Goal: Task Accomplishment & Management: Manage account settings

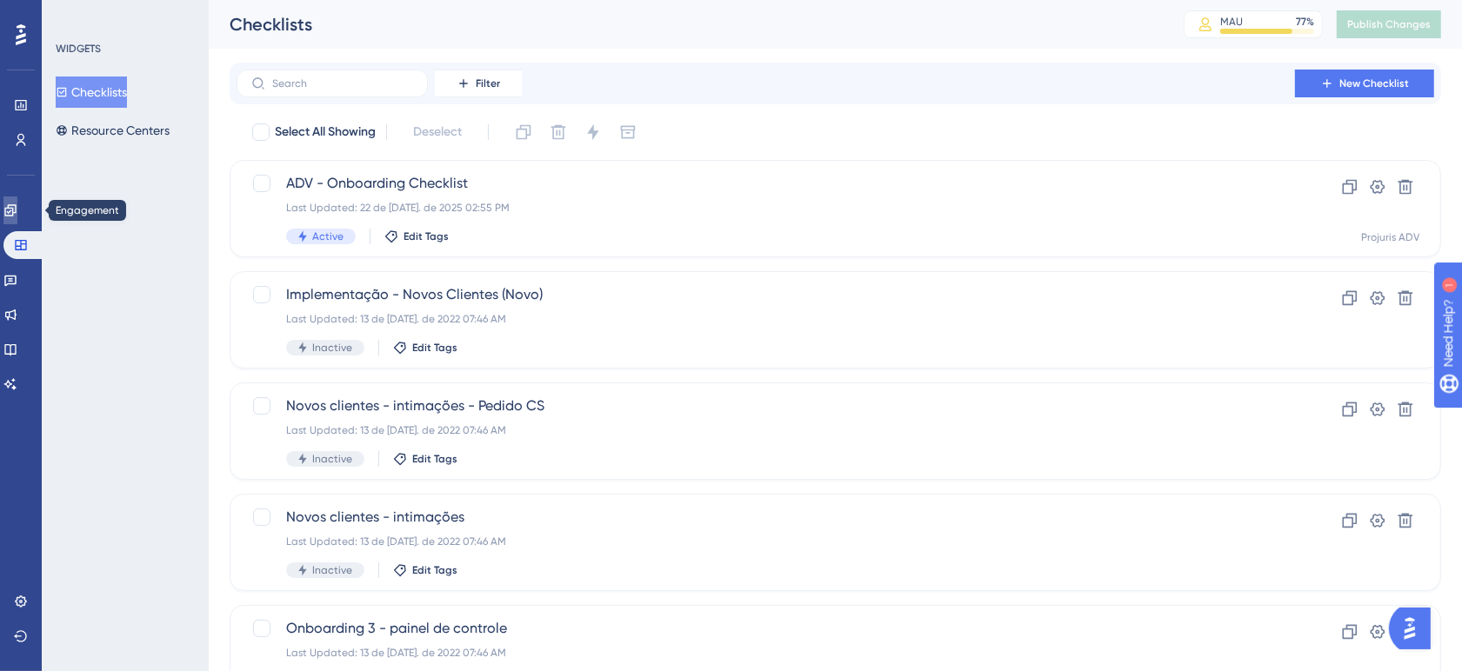
click at [16, 211] on icon at bounding box center [9, 209] width 11 height 11
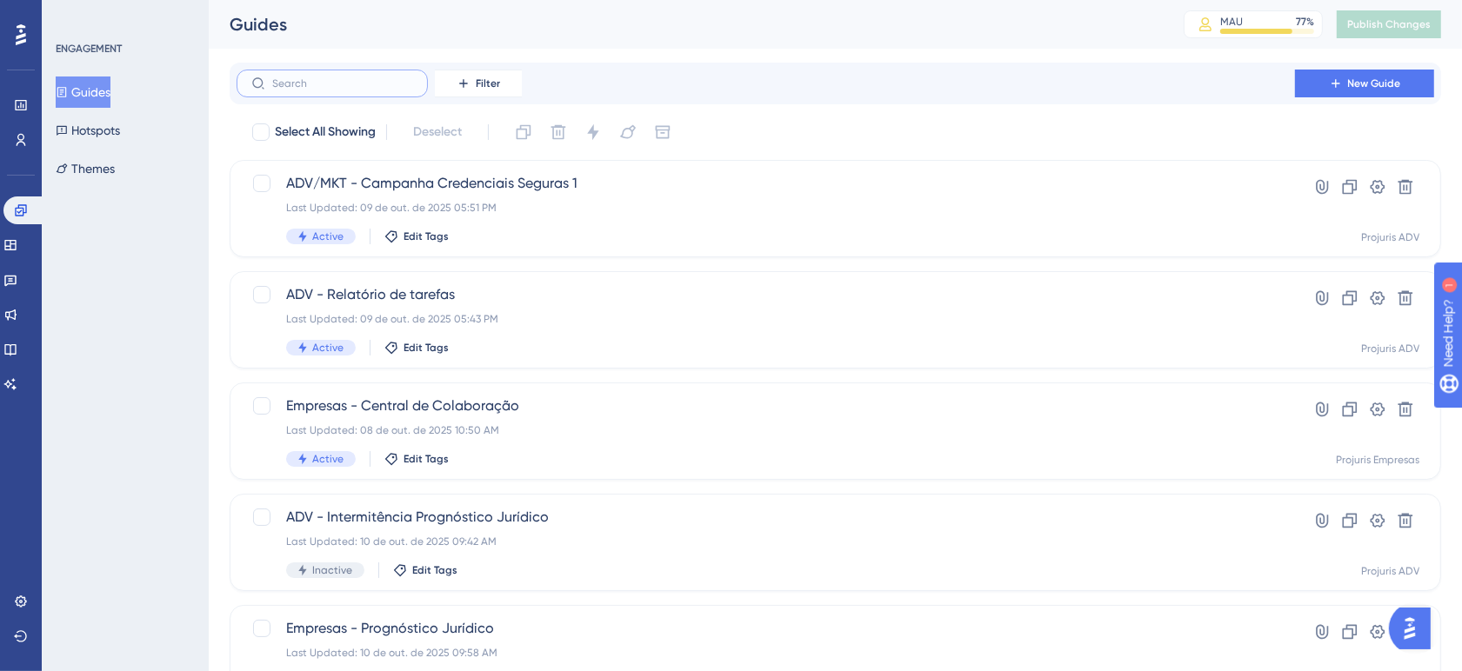
click at [367, 87] on input "text" at bounding box center [342, 83] width 141 height 12
type input "ADV"
click at [457, 94] on button "Filter" at bounding box center [478, 84] width 87 height 28
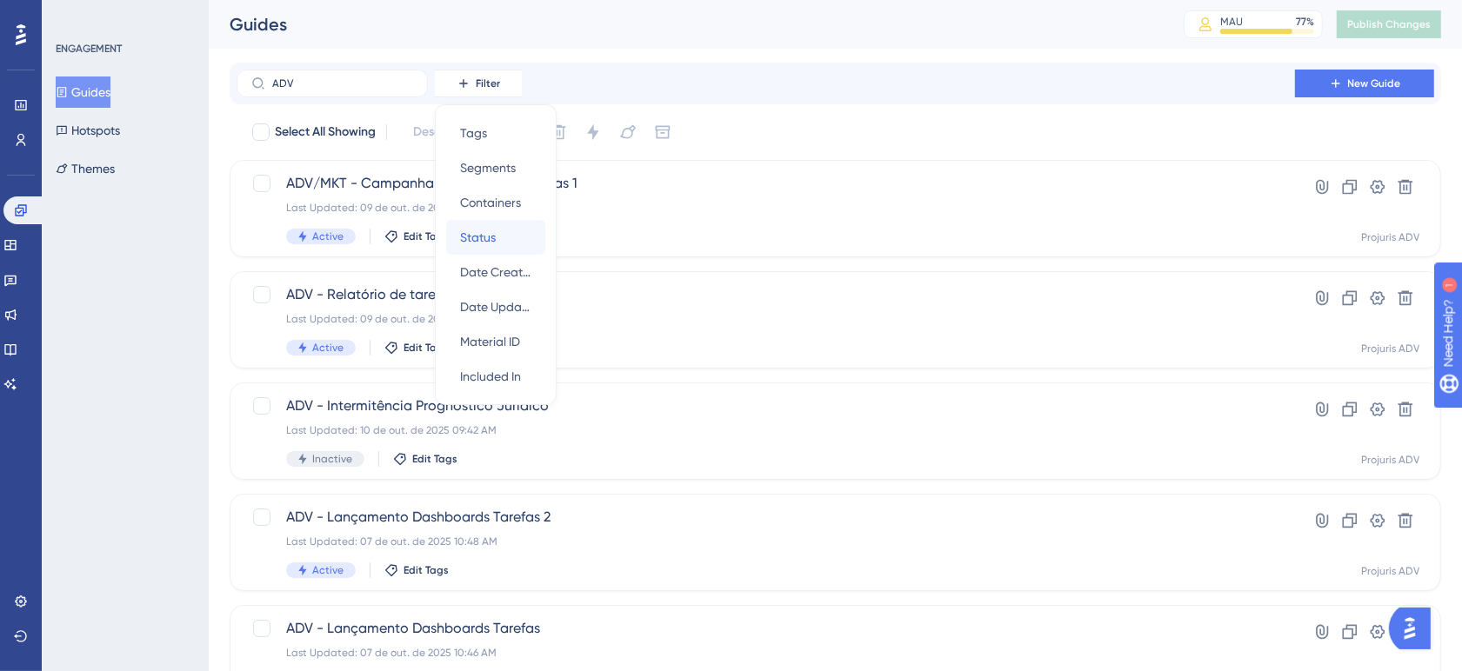
click at [491, 230] on span "Status" at bounding box center [478, 237] width 36 height 21
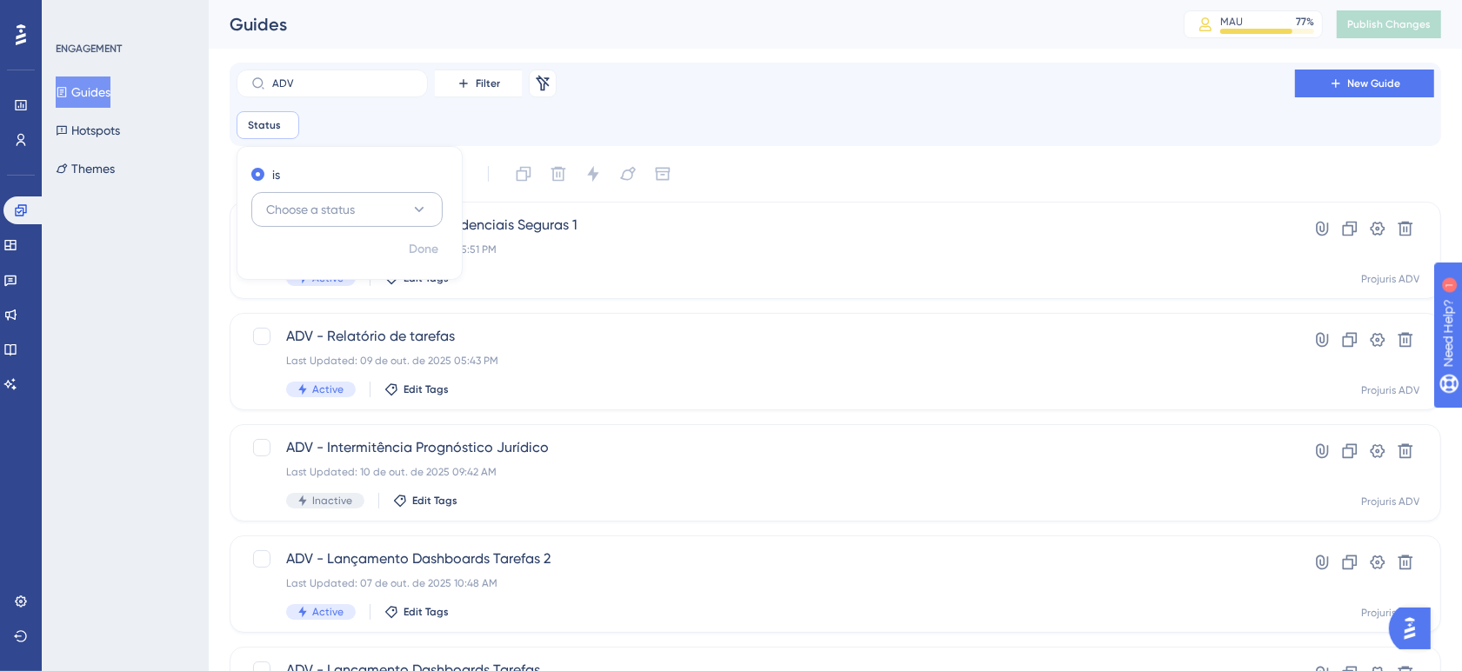
click at [320, 206] on span "Choose a status" at bounding box center [310, 209] width 89 height 21
click at [336, 254] on div "Active Active" at bounding box center [347, 262] width 141 height 35
click at [770, 104] on div "ADV Filter Remove Filters New Guide Status is Active Active Remove is Active Do…" at bounding box center [836, 105] width 1198 height 70
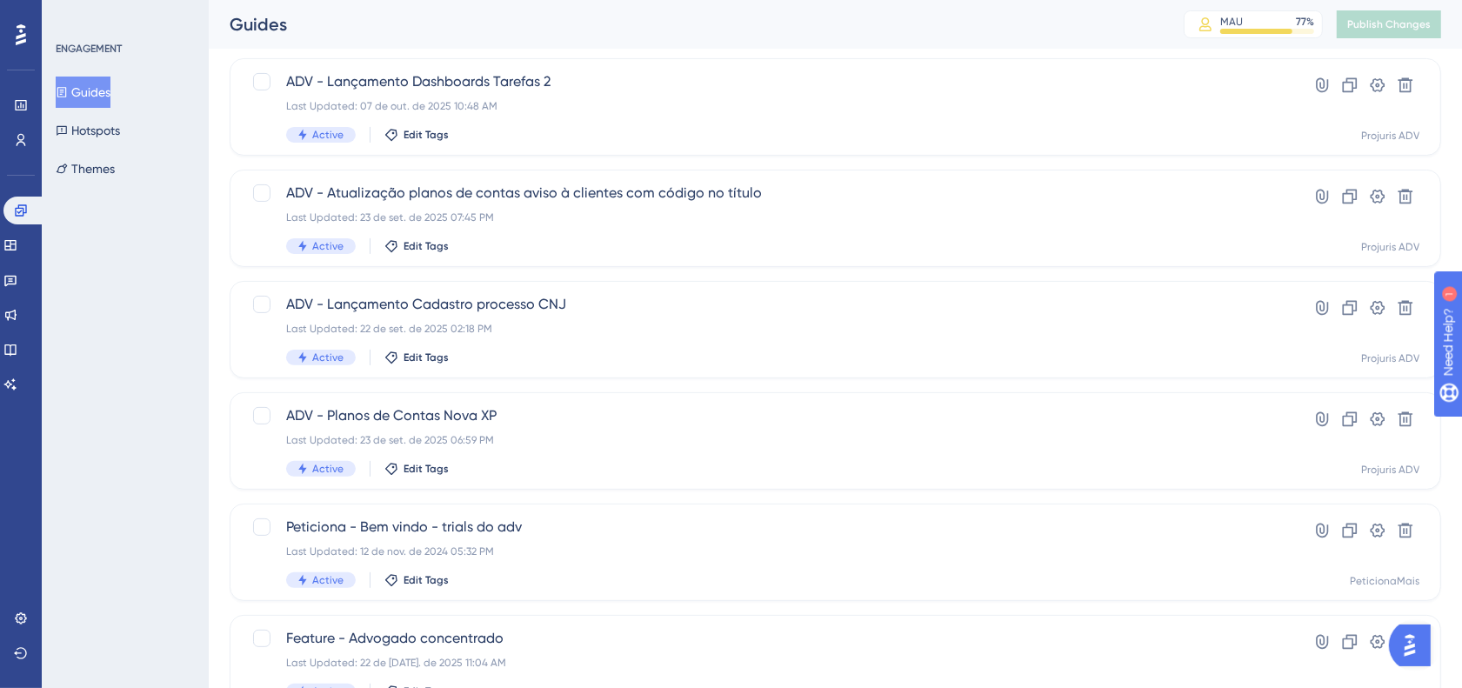
scroll to position [372, 0]
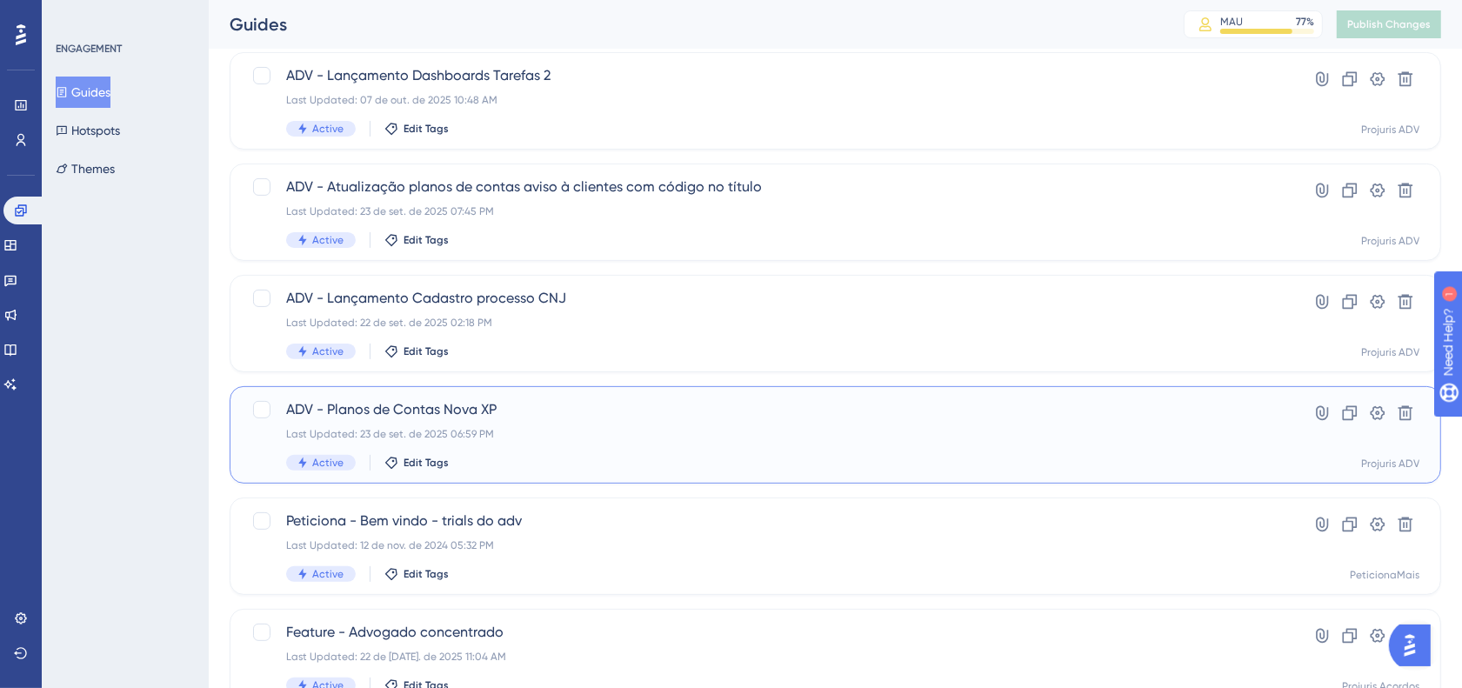
click at [726, 438] on div "Last Updated: 23 de set. de 2025 06:59 PM" at bounding box center [765, 434] width 959 height 14
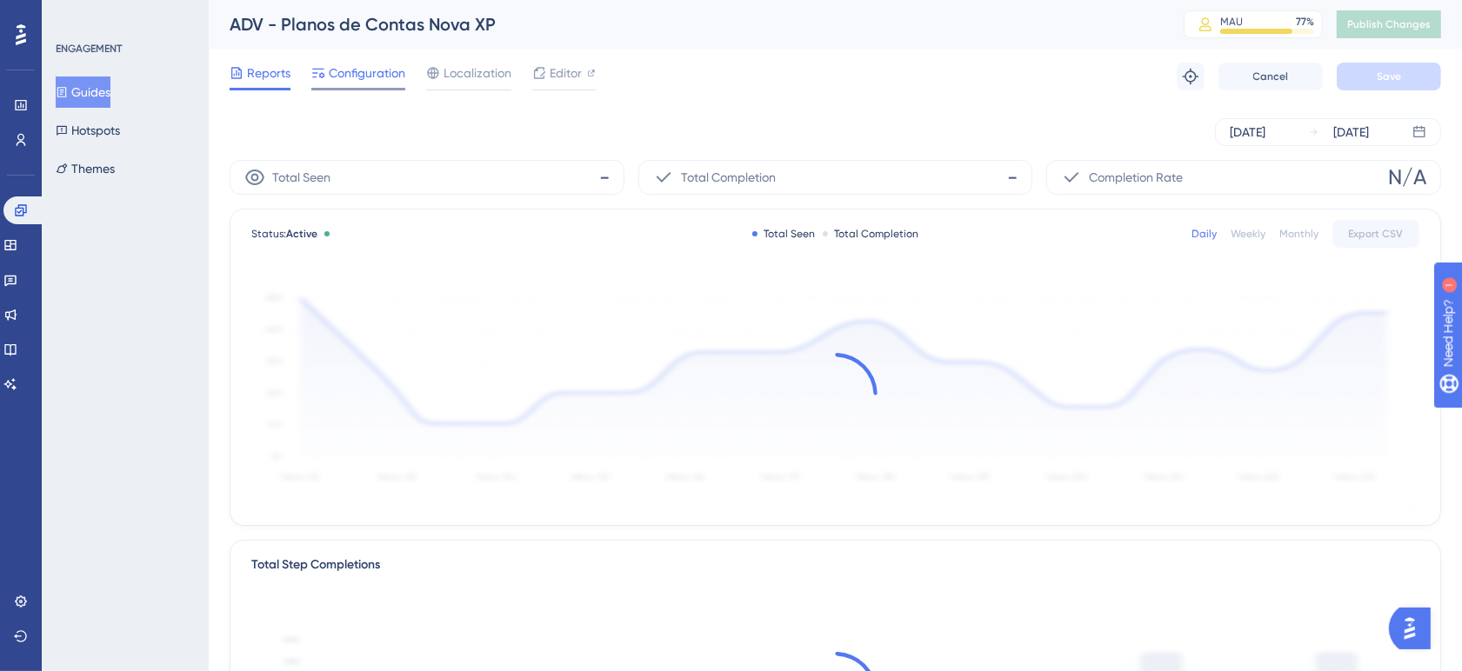
click at [359, 70] on span "Configuration" at bounding box center [367, 73] width 77 height 21
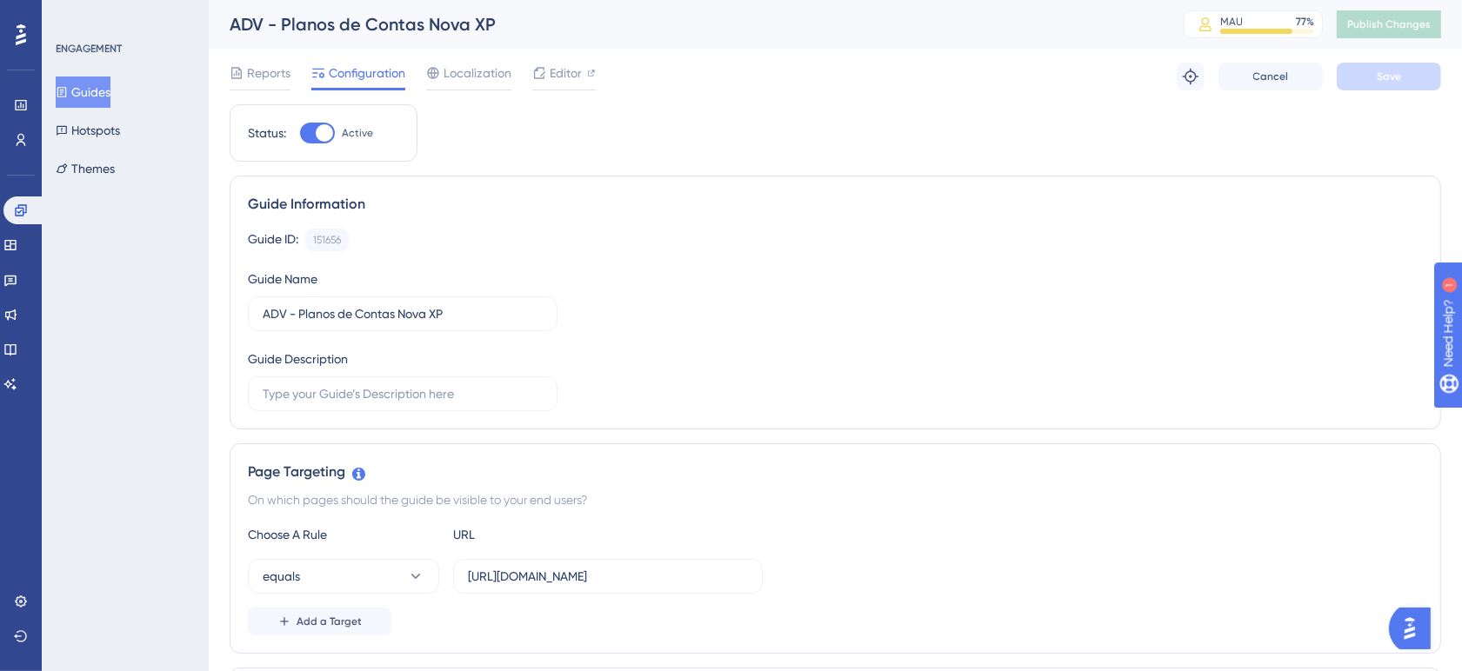
click at [329, 126] on div at bounding box center [324, 132] width 17 height 17
click at [300, 133] on input "Active" at bounding box center [299, 133] width 1 height 1
checkbox input "false"
click at [271, 66] on span "Reports" at bounding box center [268, 73] width 43 height 21
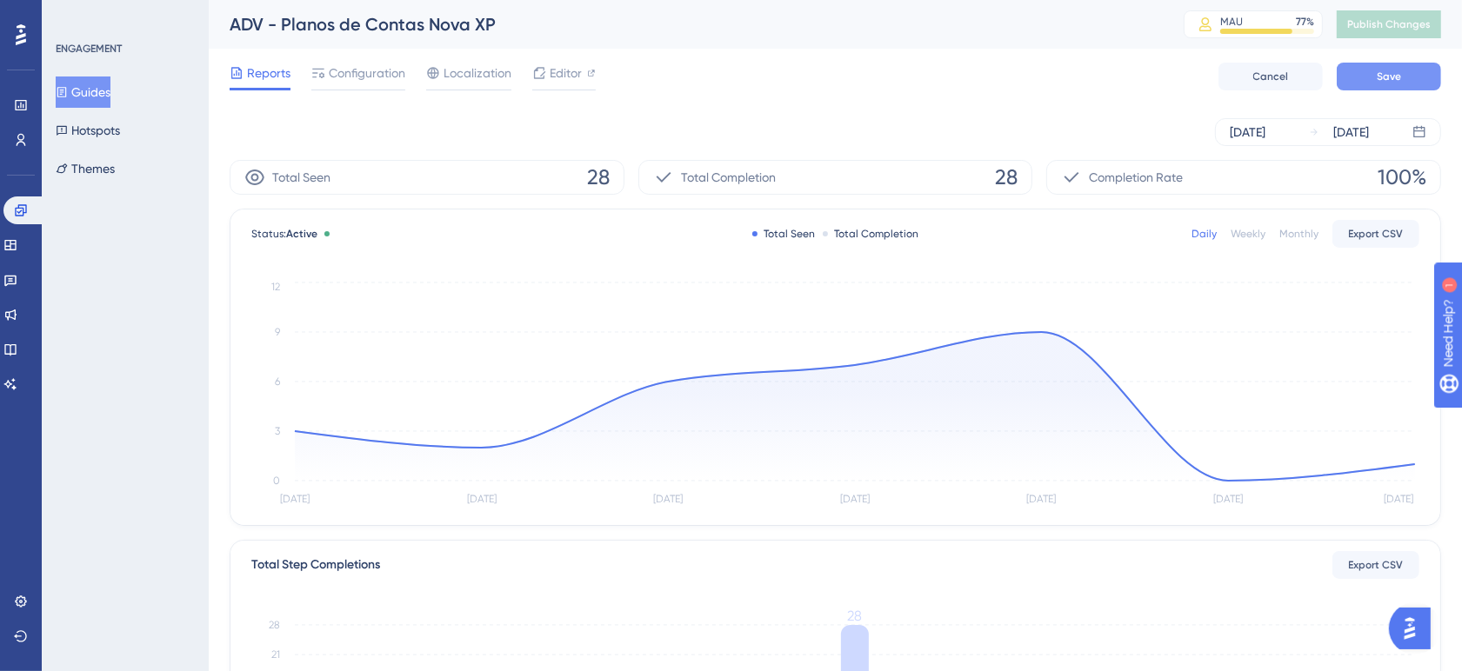
click at [1392, 84] on button "Save" at bounding box center [1389, 77] width 104 height 28
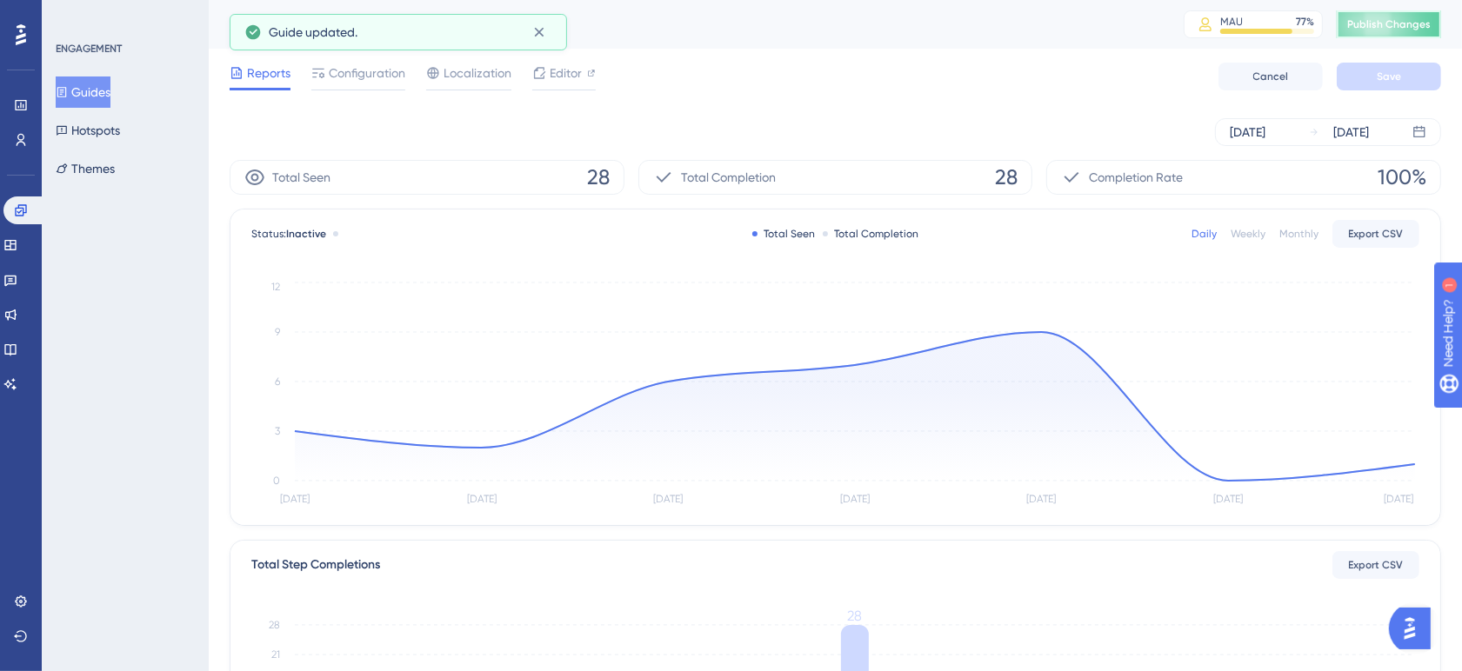
click at [1410, 26] on span "Publish Changes" at bounding box center [1389, 24] width 84 height 14
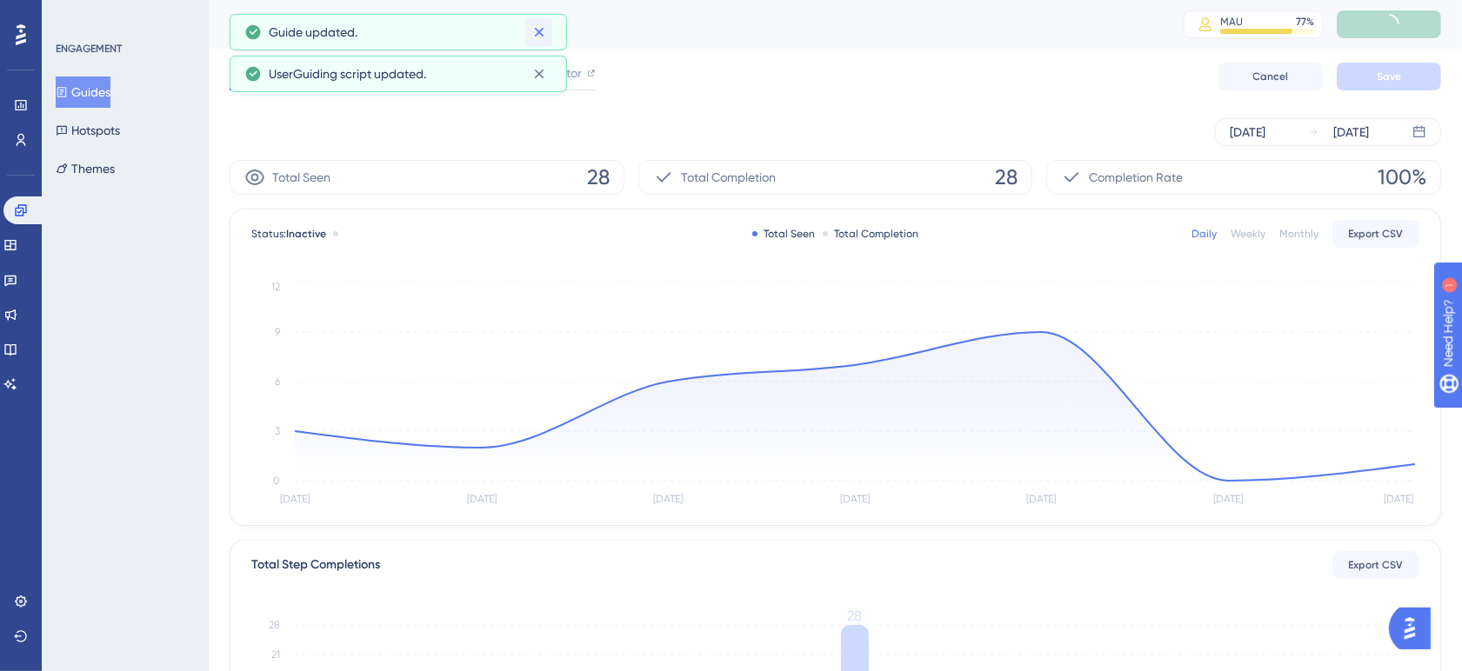
click at [537, 0] on div "Performance Users Engagement Widgets Feedback Product Updates Knowledge Base AI…" at bounding box center [731, 0] width 1462 height 0
click at [541, 35] on icon at bounding box center [539, 33] width 10 height 10
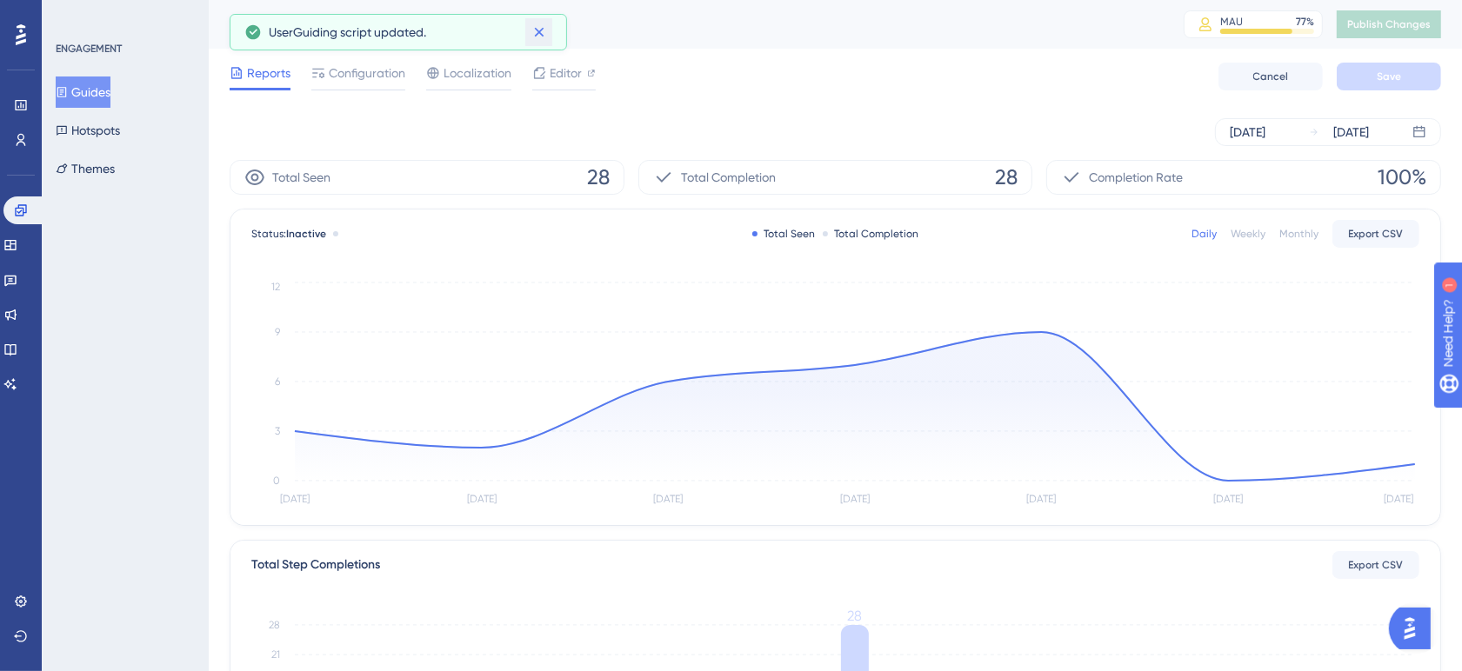
click at [541, 35] on icon at bounding box center [539, 33] width 10 height 10
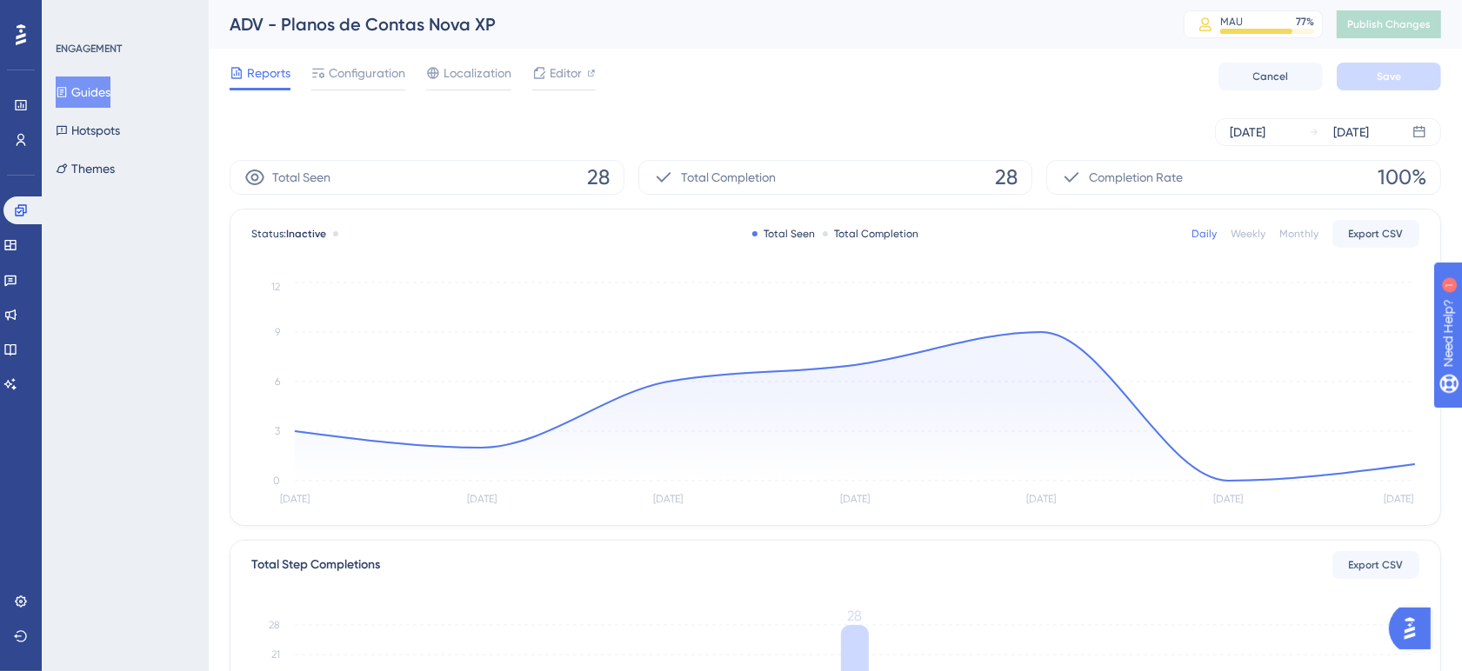
click at [696, 63] on div "Reports Configuration Localization Editor Cancel Save" at bounding box center [836, 77] width 1212 height 56
click at [100, 90] on button "Guides" at bounding box center [83, 92] width 55 height 31
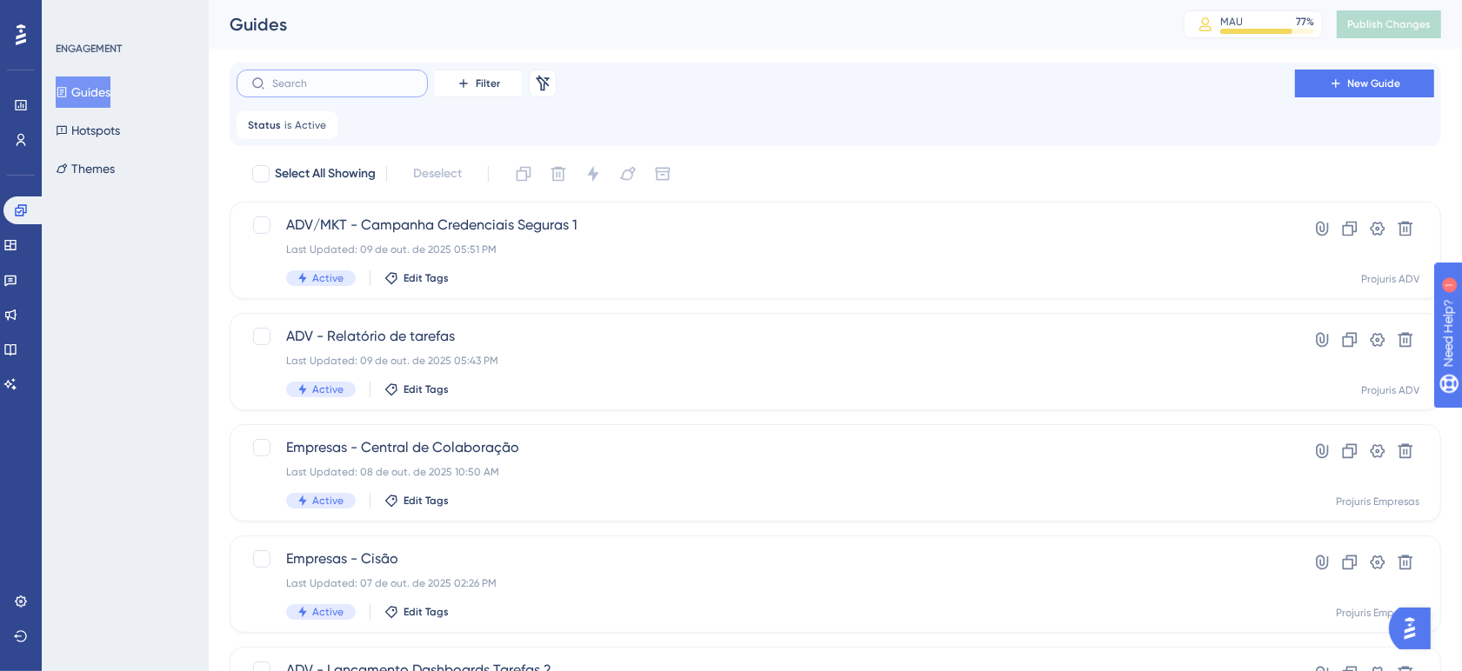
click at [384, 78] on input "text" at bounding box center [342, 83] width 141 height 12
type input "ADV"
click at [745, 104] on div "ADV Filter Remove Filters New Guide Status is Active Active Remove" at bounding box center [836, 105] width 1198 height 70
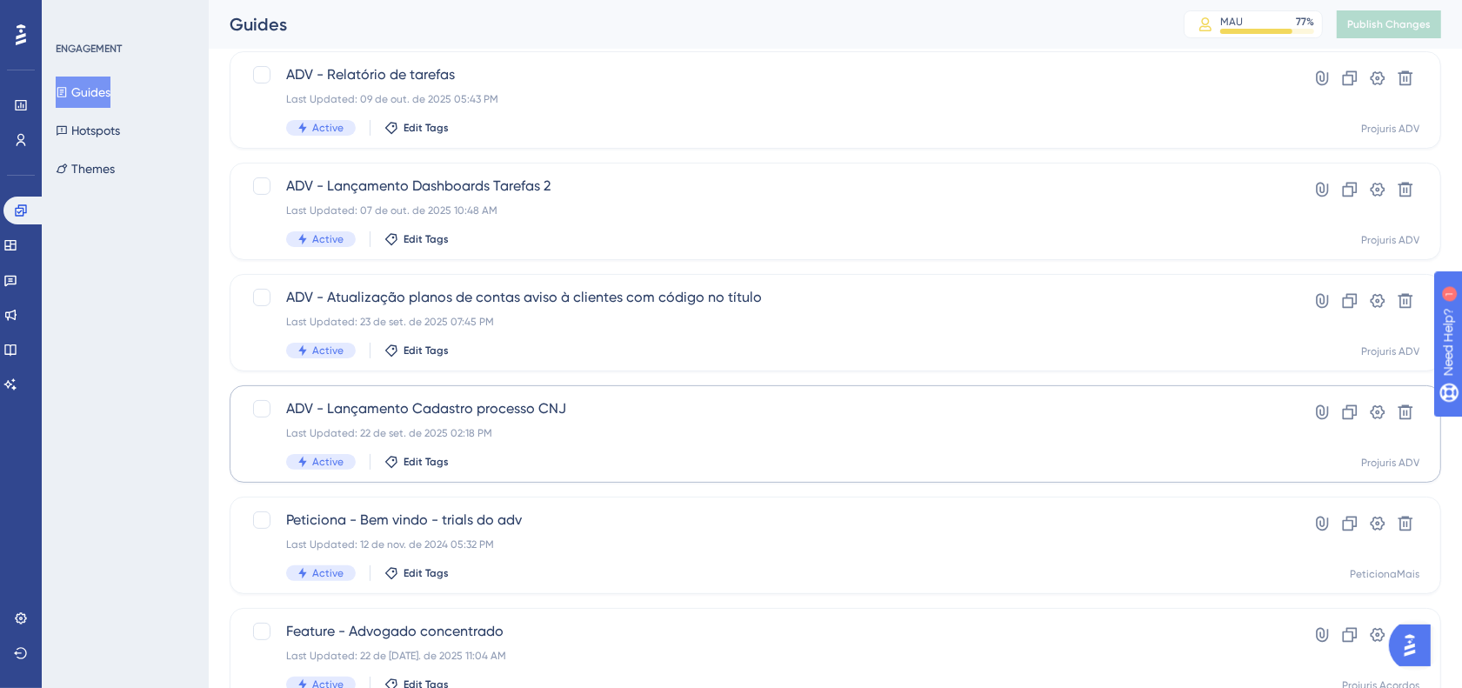
scroll to position [335, 0]
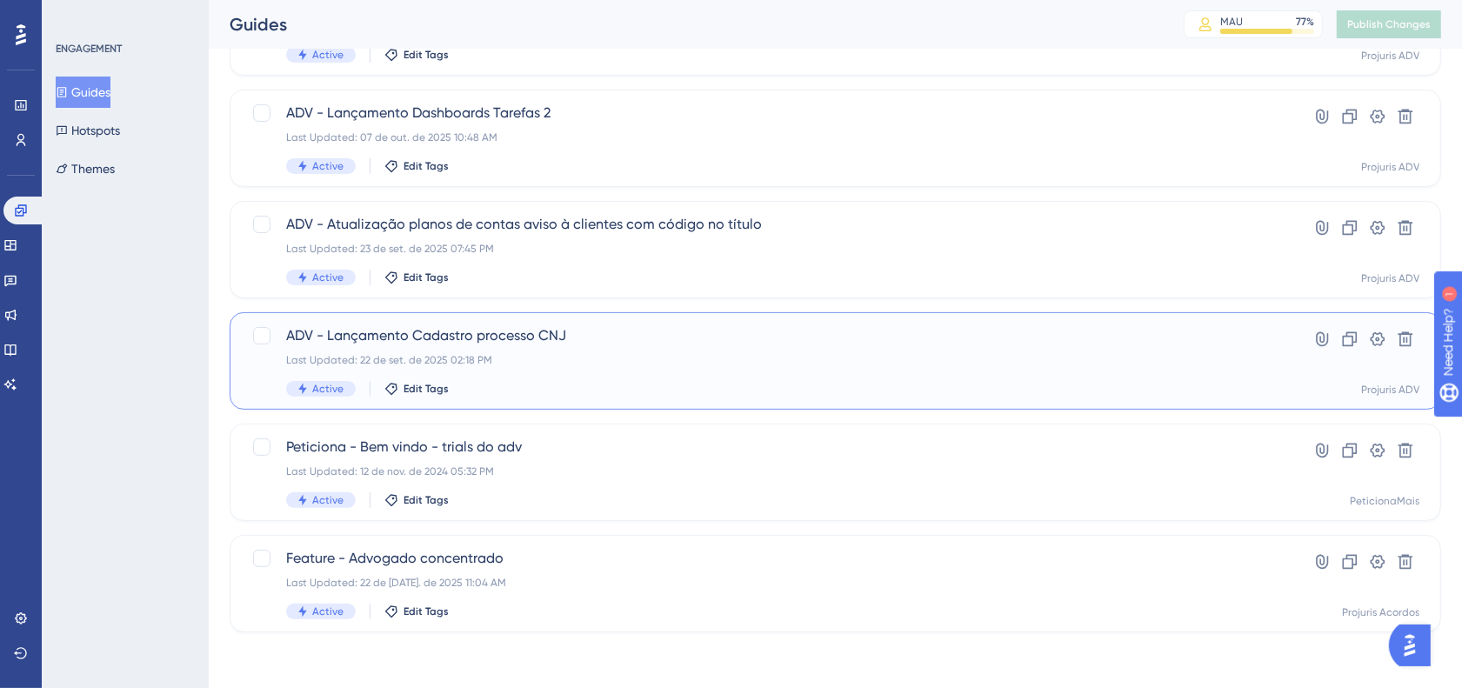
click at [744, 375] on div "ADV - Lançamento Cadastro processo CNJ Last Updated: 22 de set. de 2025 02:18 P…" at bounding box center [765, 360] width 959 height 71
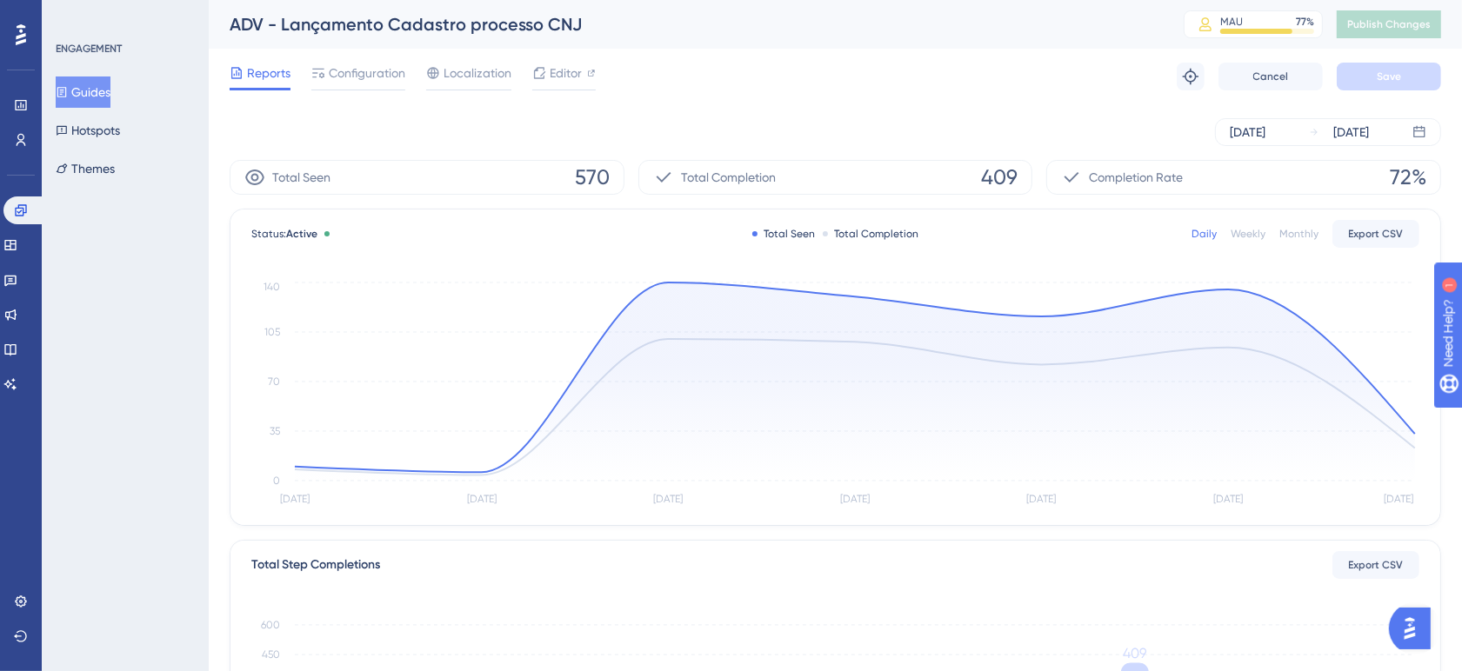
click at [909, 96] on div "Reports Configuration Localization Editor Troubleshoot Cancel Save" at bounding box center [836, 77] width 1212 height 56
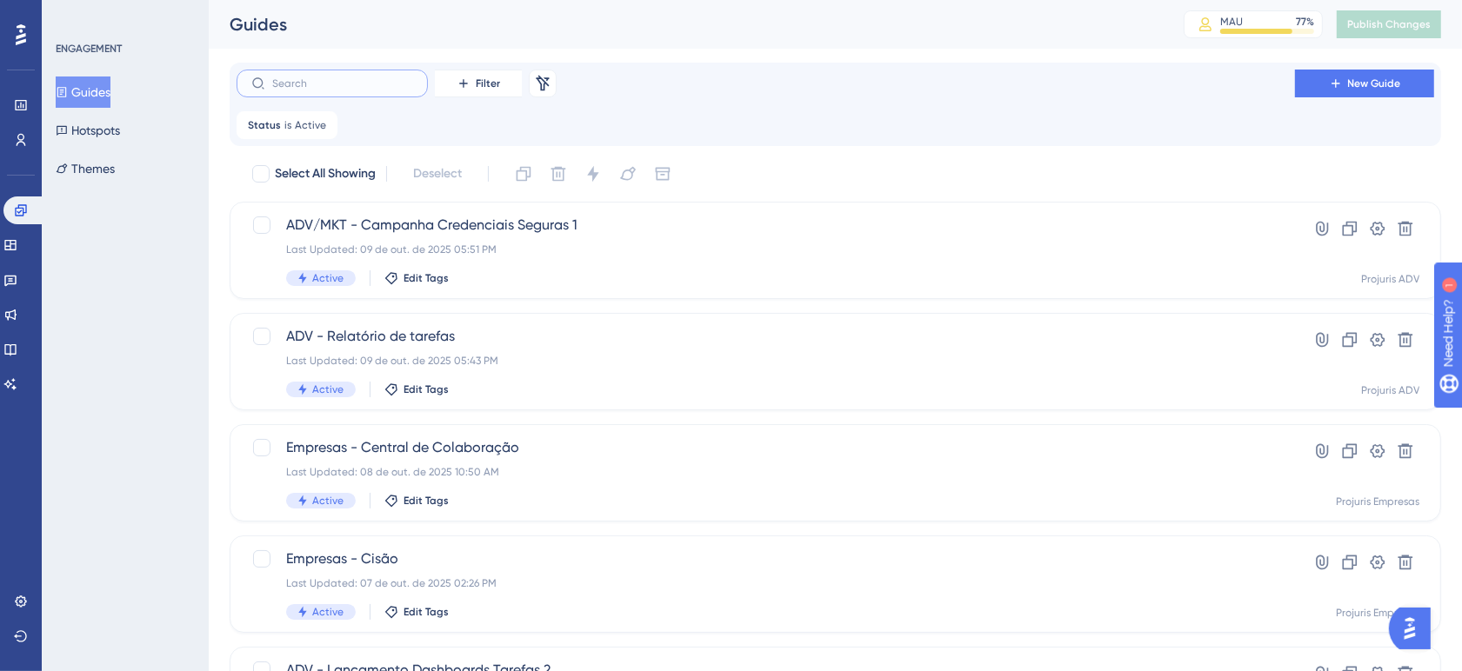
click at [385, 84] on input "text" at bounding box center [342, 83] width 141 height 12
type input "ADV"
click at [754, 90] on div "ADV Filter Remove Filters New Guide" at bounding box center [836, 84] width 1198 height 28
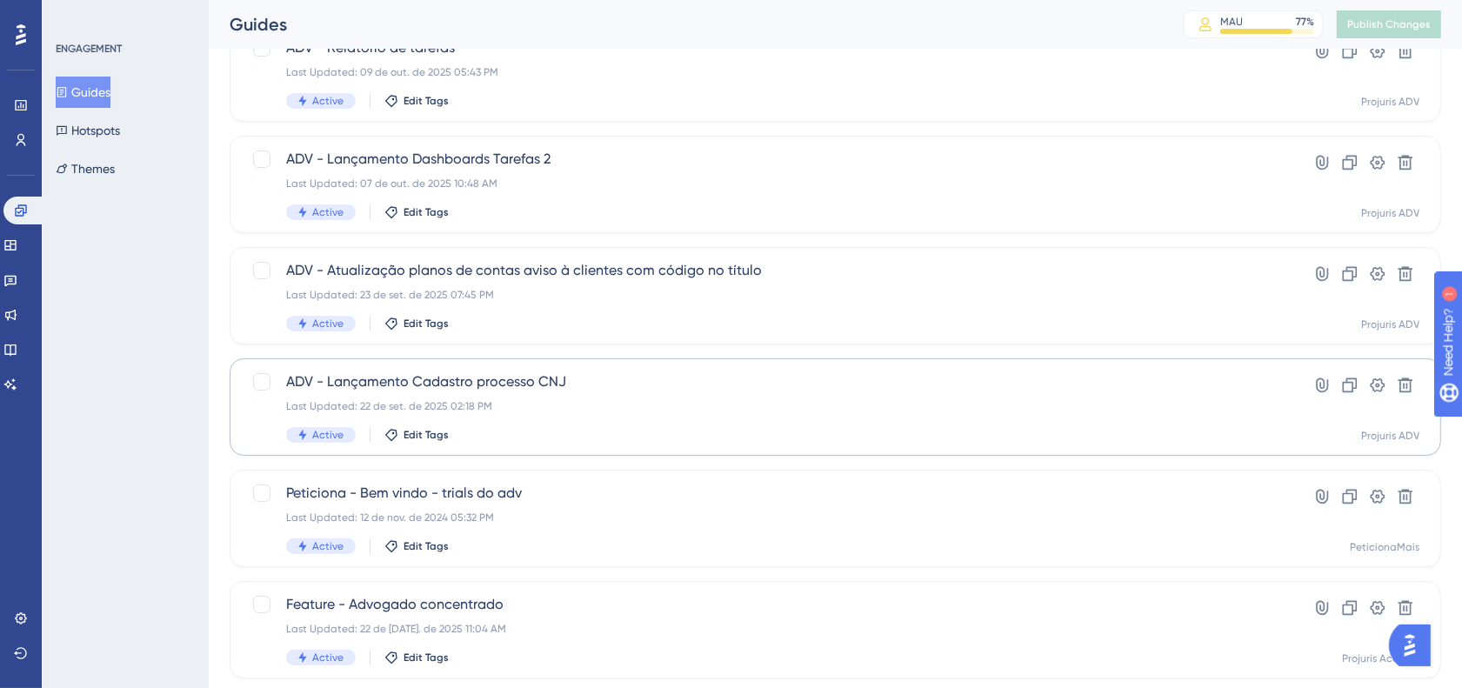
scroll to position [290, 0]
click at [687, 206] on div "Active Edit Tags" at bounding box center [765, 212] width 959 height 16
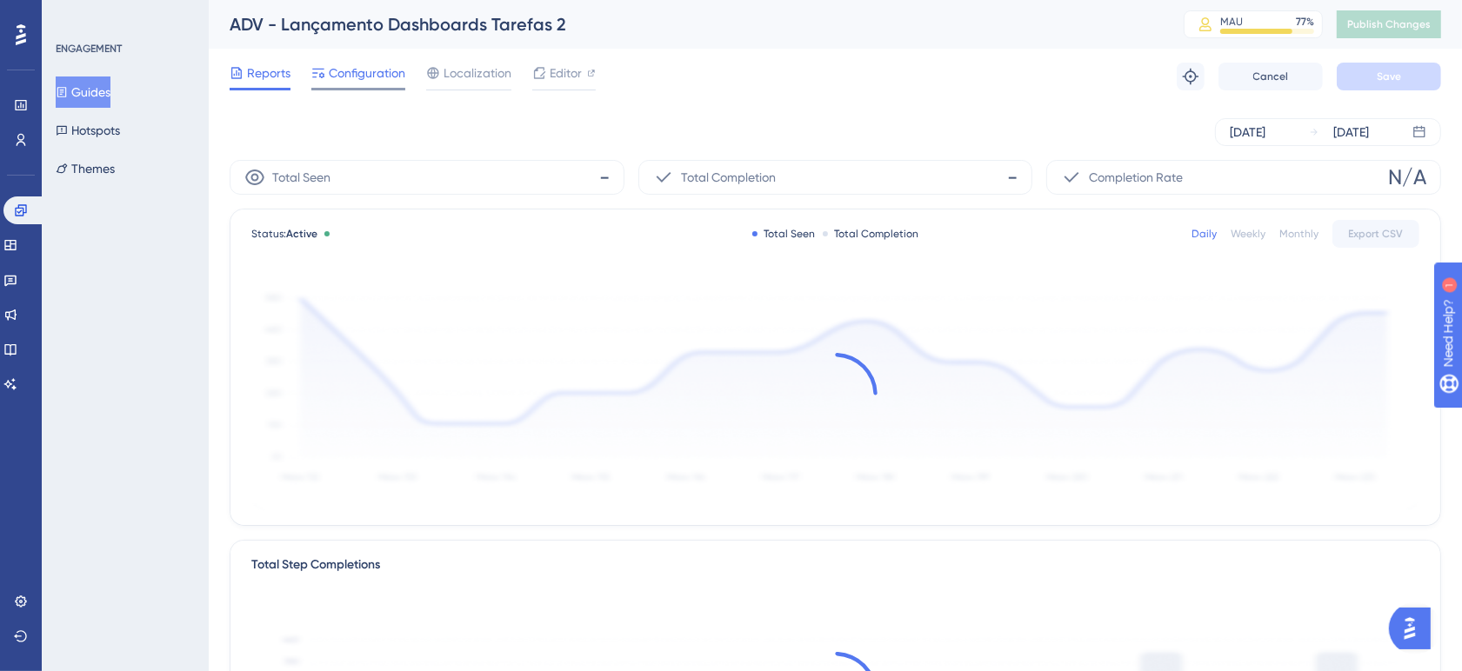
click at [389, 70] on span "Configuration" at bounding box center [367, 73] width 77 height 21
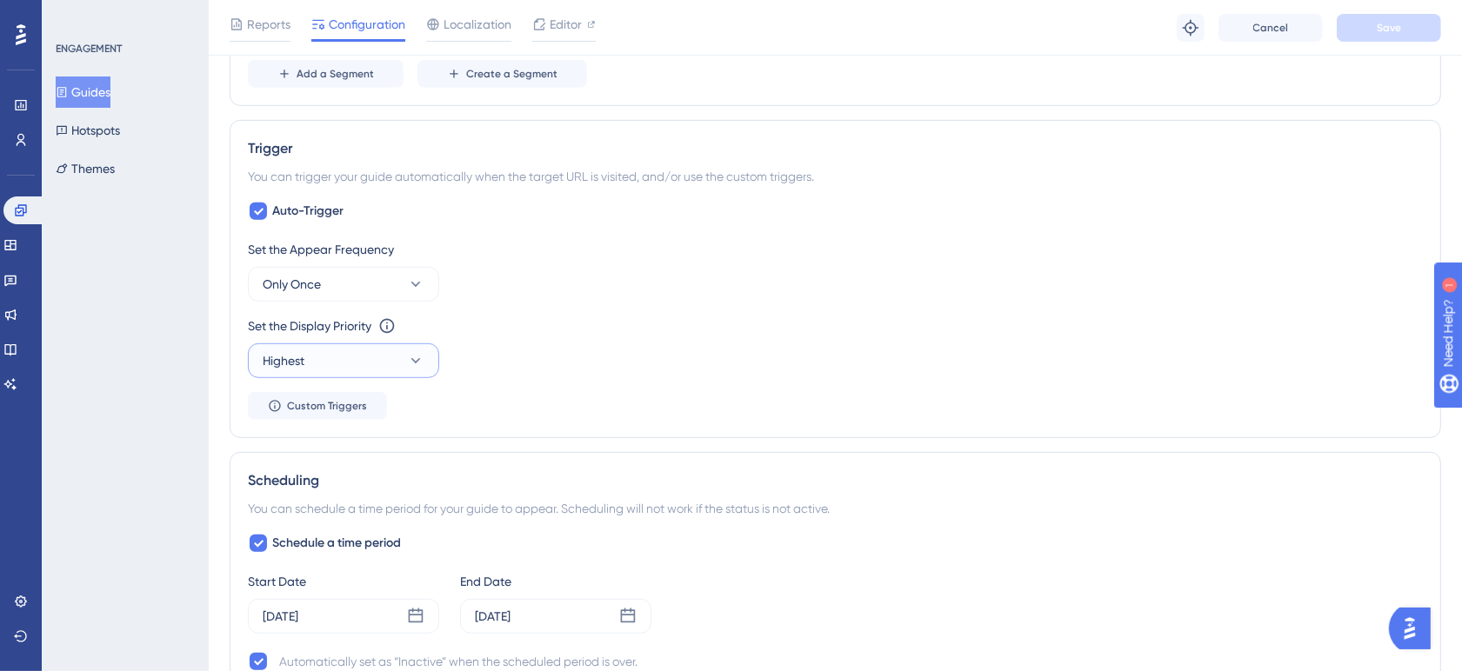
click at [349, 368] on button "Highest" at bounding box center [343, 361] width 191 height 35
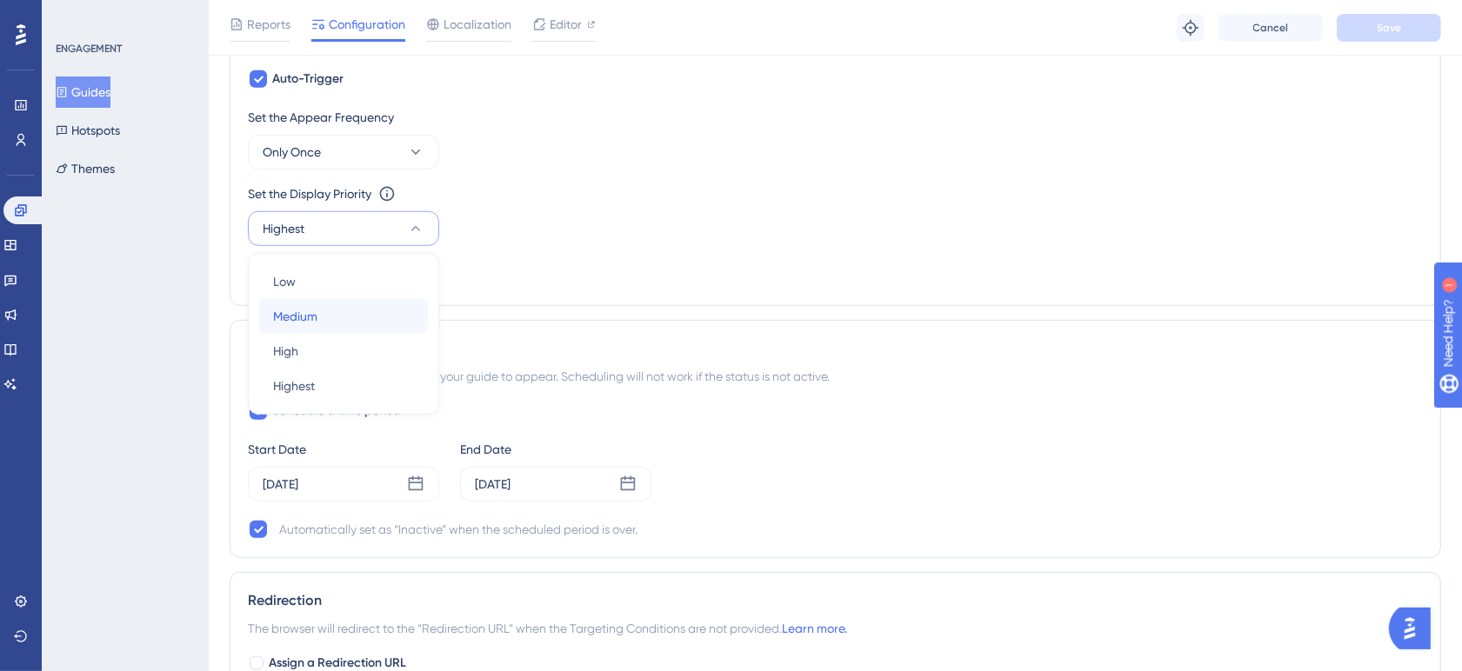
click at [341, 319] on div "Medium Medium" at bounding box center [343, 316] width 141 height 35
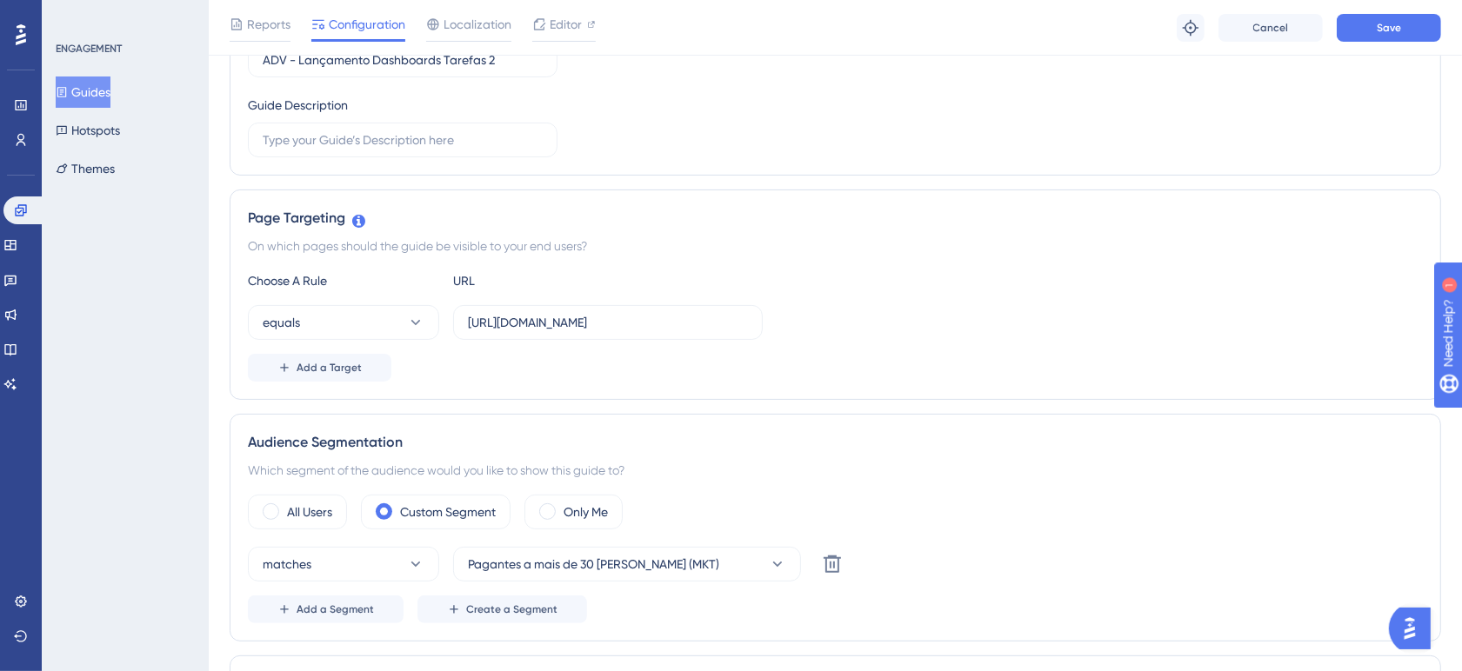
scroll to position [0, 0]
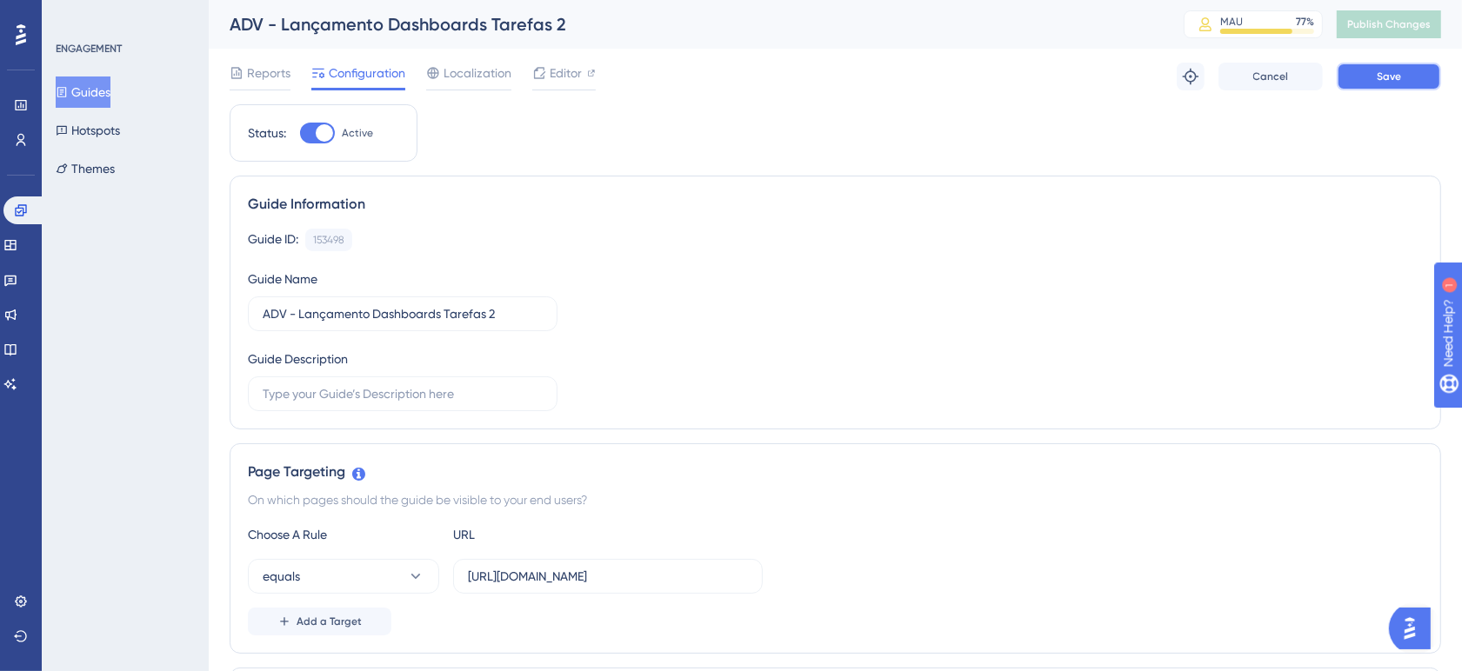
click at [1357, 77] on button "Save" at bounding box center [1389, 77] width 104 height 28
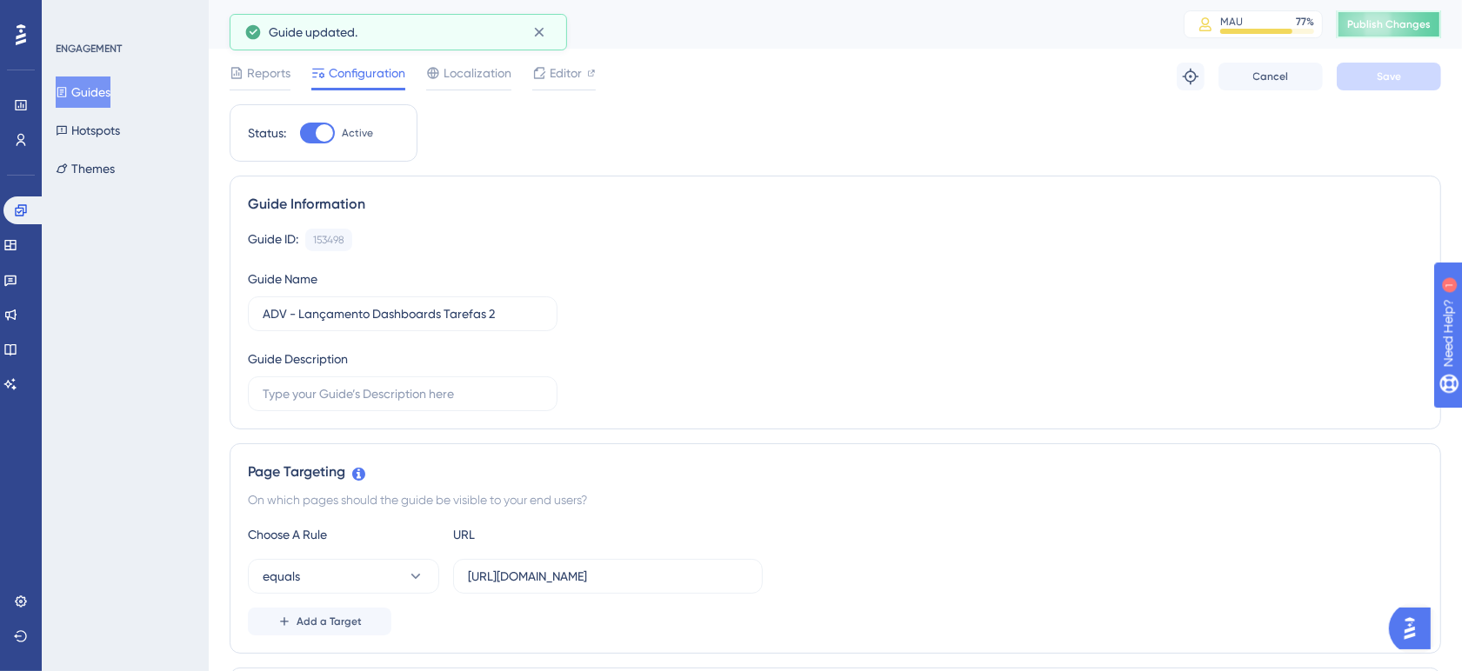
click at [1402, 20] on span "Publish Changes" at bounding box center [1389, 24] width 84 height 14
click at [689, 184] on div "Guide Information Guide ID: 153498 Copy Guide Name ADV - Lançamento Dashboards …" at bounding box center [836, 303] width 1212 height 254
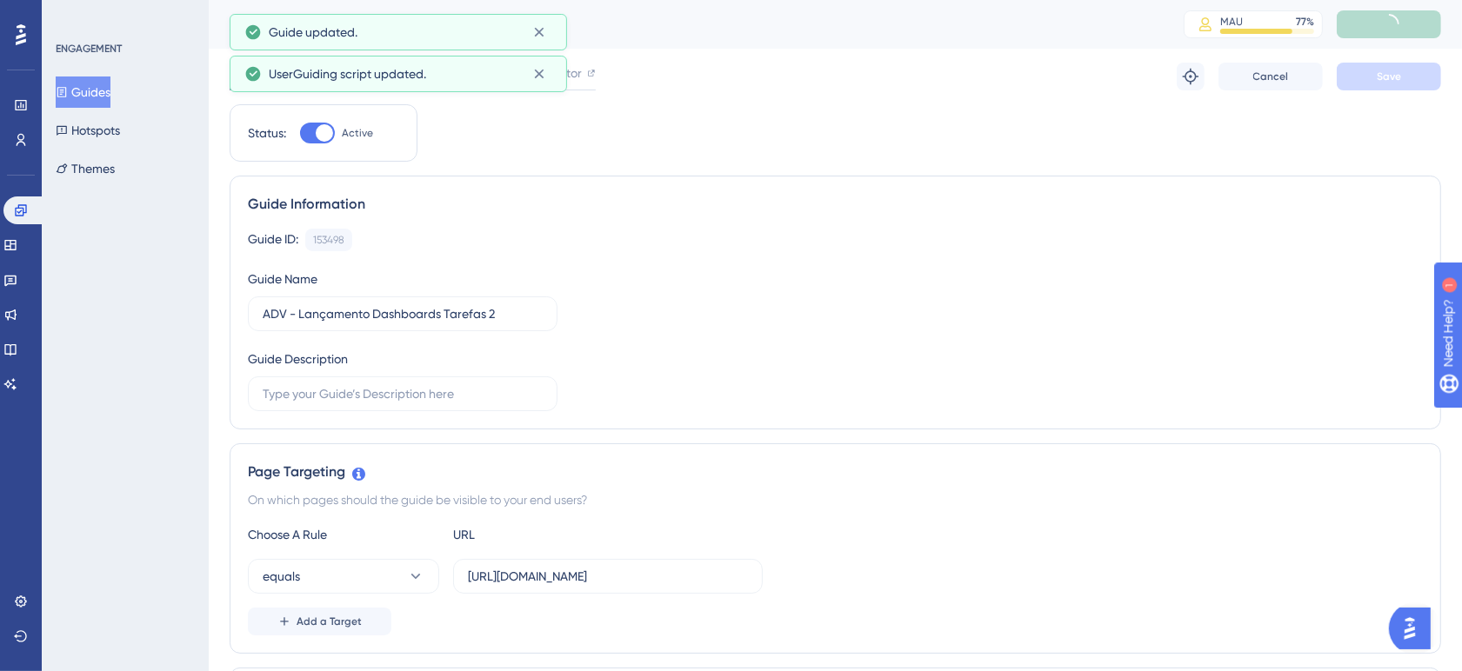
click at [266, 78] on span "Reports" at bounding box center [268, 73] width 43 height 21
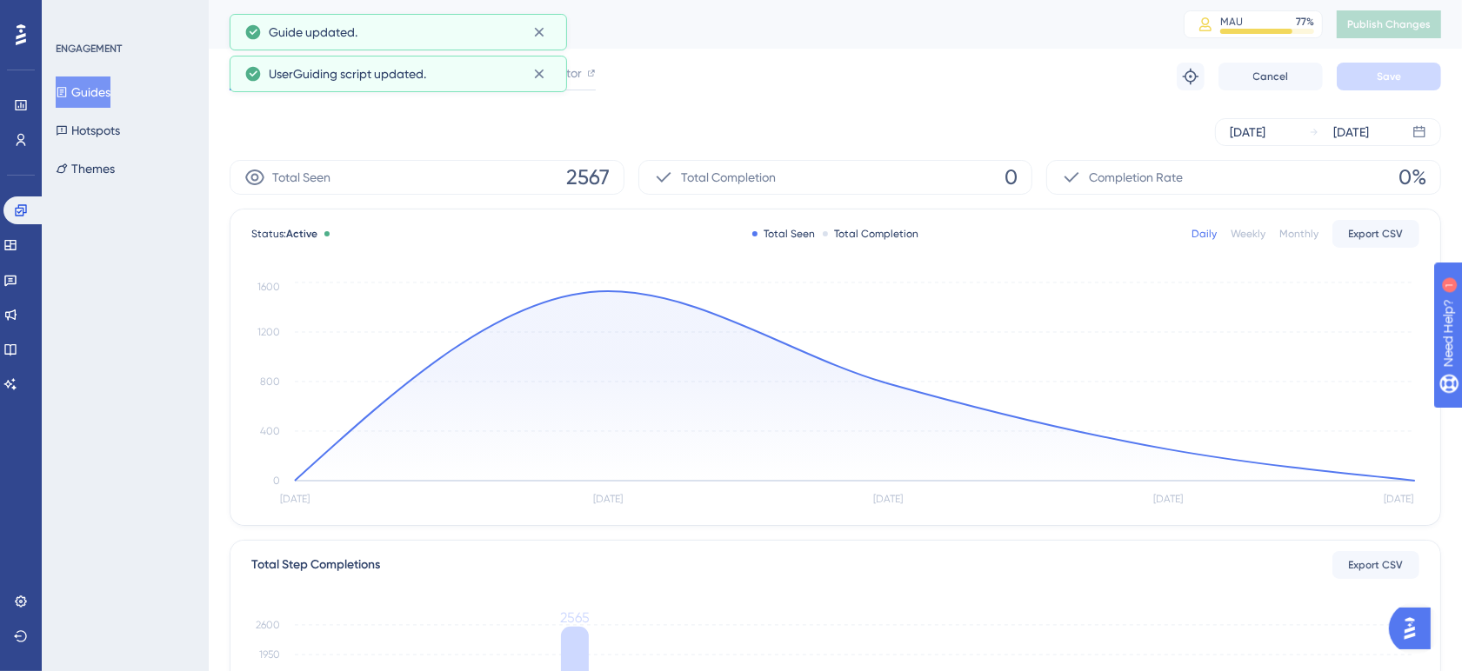
click at [252, 137] on div "[DATE] [DATE]" at bounding box center [836, 132] width 1212 height 28
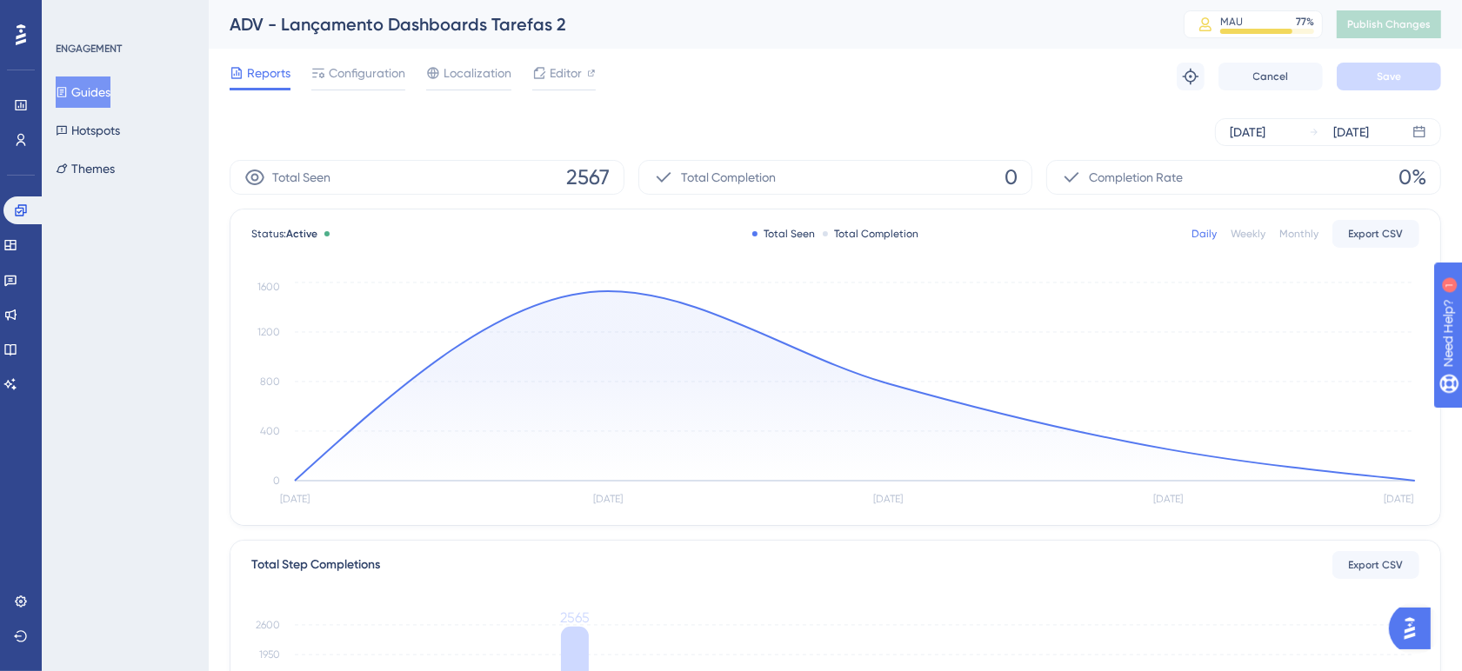
click at [91, 93] on button "Guides" at bounding box center [83, 92] width 55 height 31
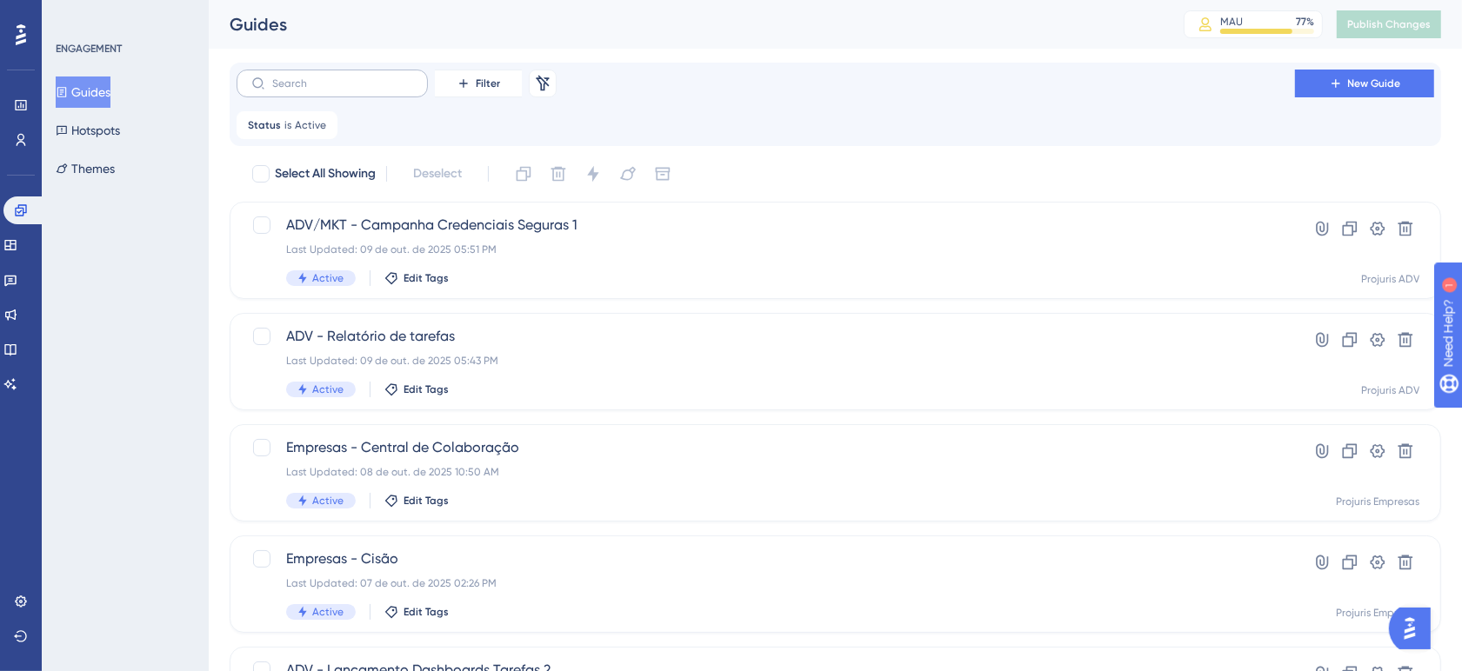
click at [344, 74] on label at bounding box center [332, 84] width 191 height 28
click at [344, 77] on input "text" at bounding box center [342, 83] width 141 height 12
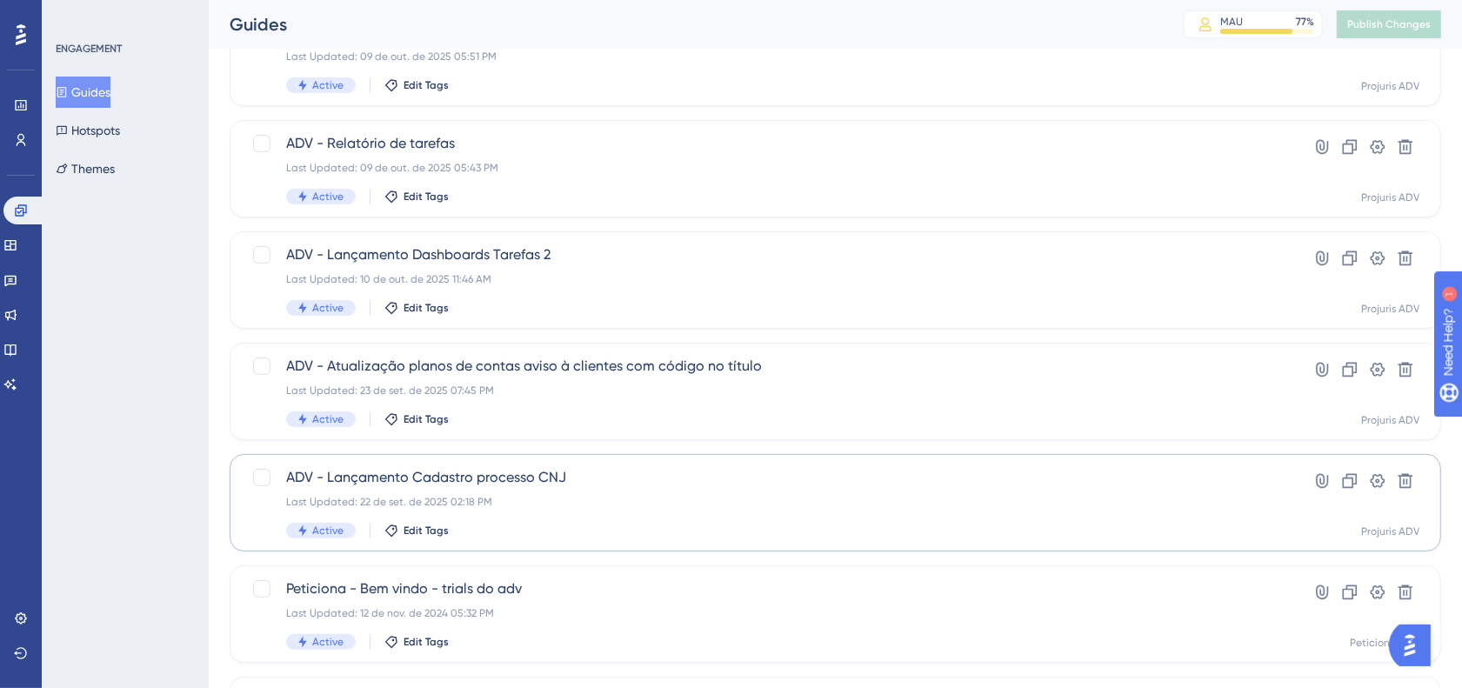
scroll to position [217, 0]
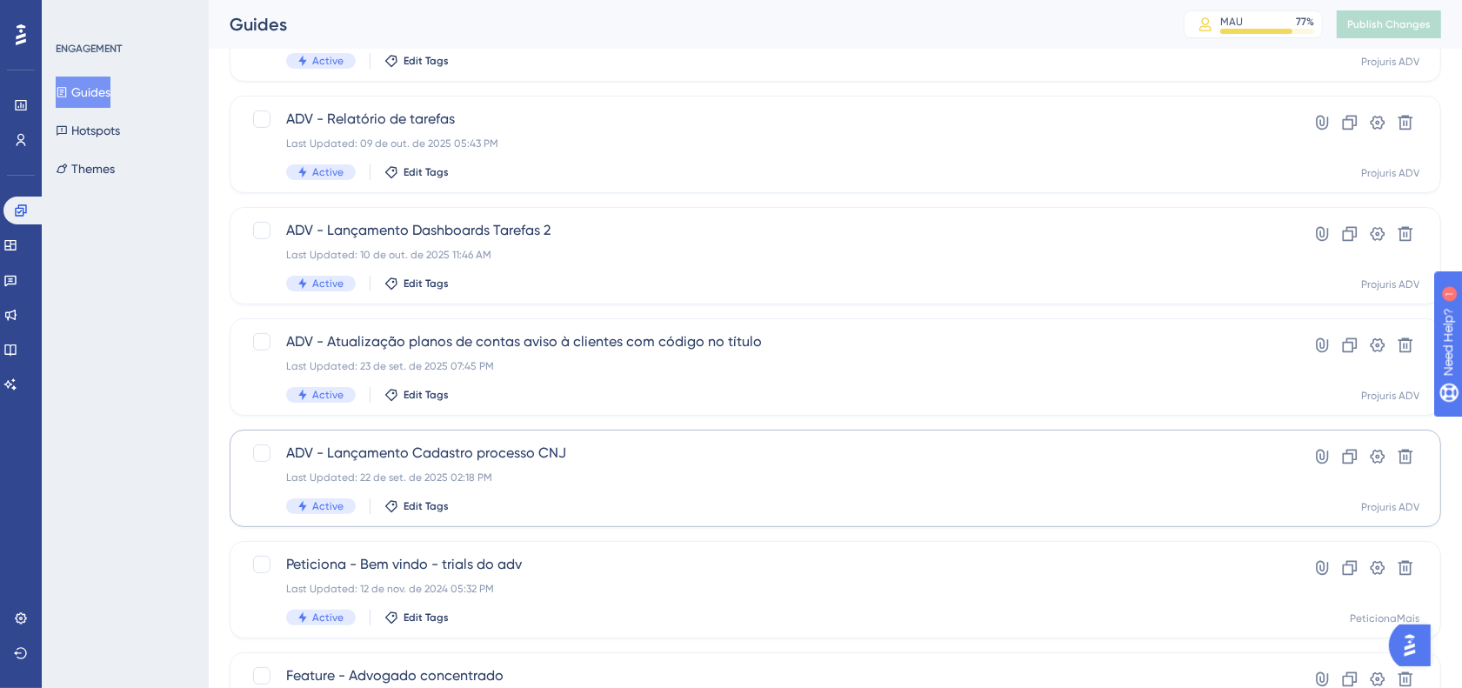
type input "adv"
click at [750, 471] on div "Last Updated: 22 de set. de 2025 02:18 PM" at bounding box center [765, 478] width 959 height 14
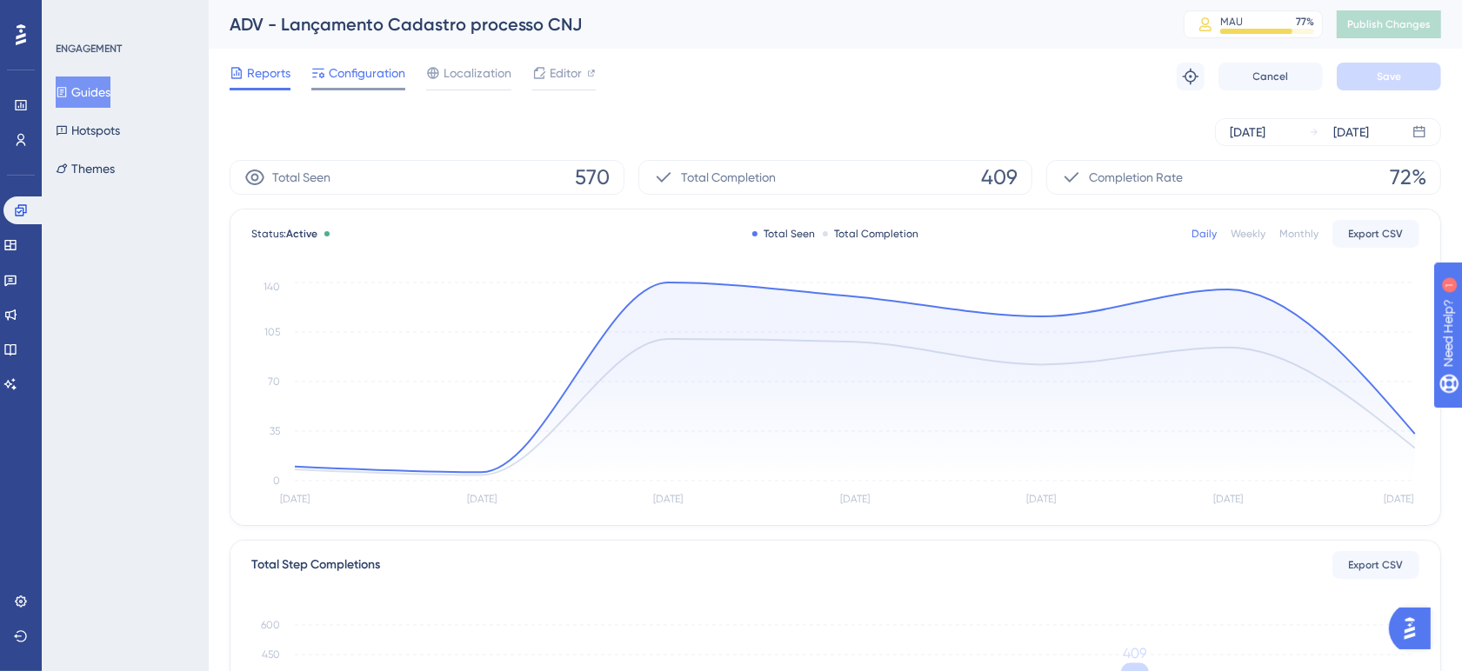
click at [379, 74] on span "Configuration" at bounding box center [367, 73] width 77 height 21
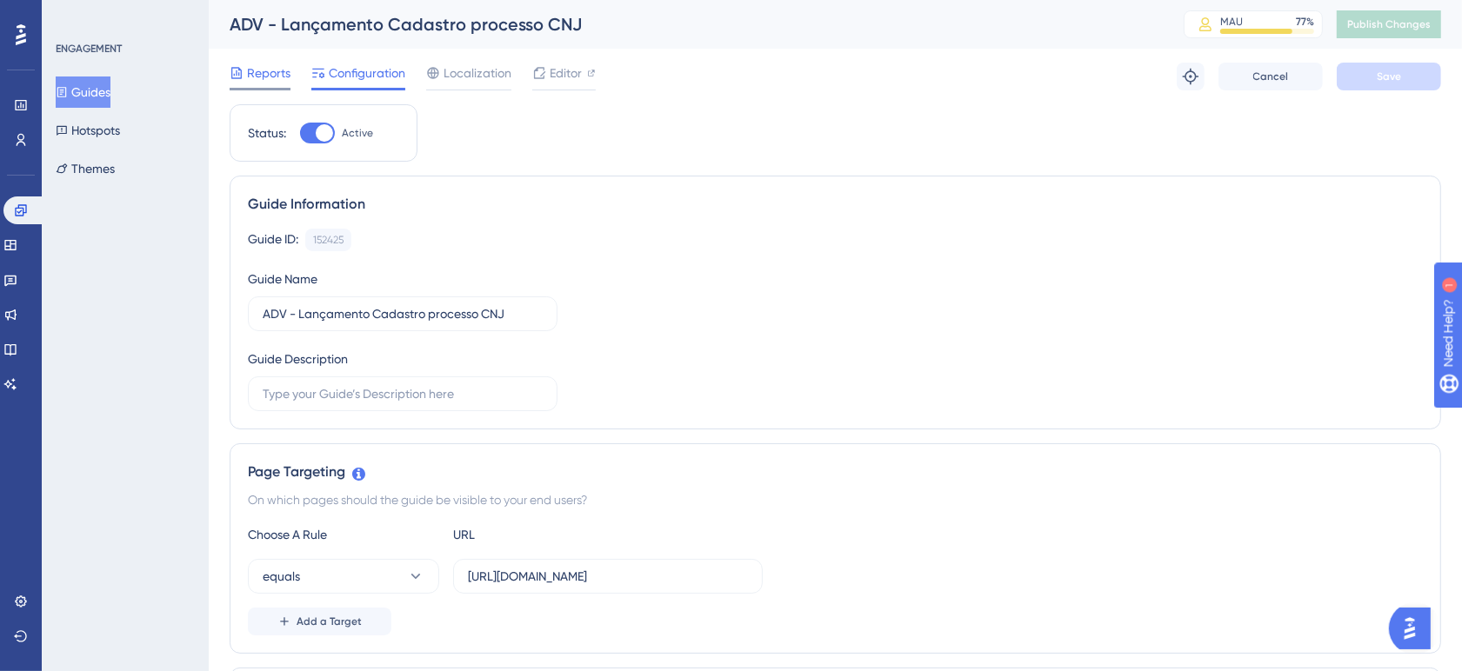
click at [281, 70] on span "Reports" at bounding box center [268, 73] width 43 height 21
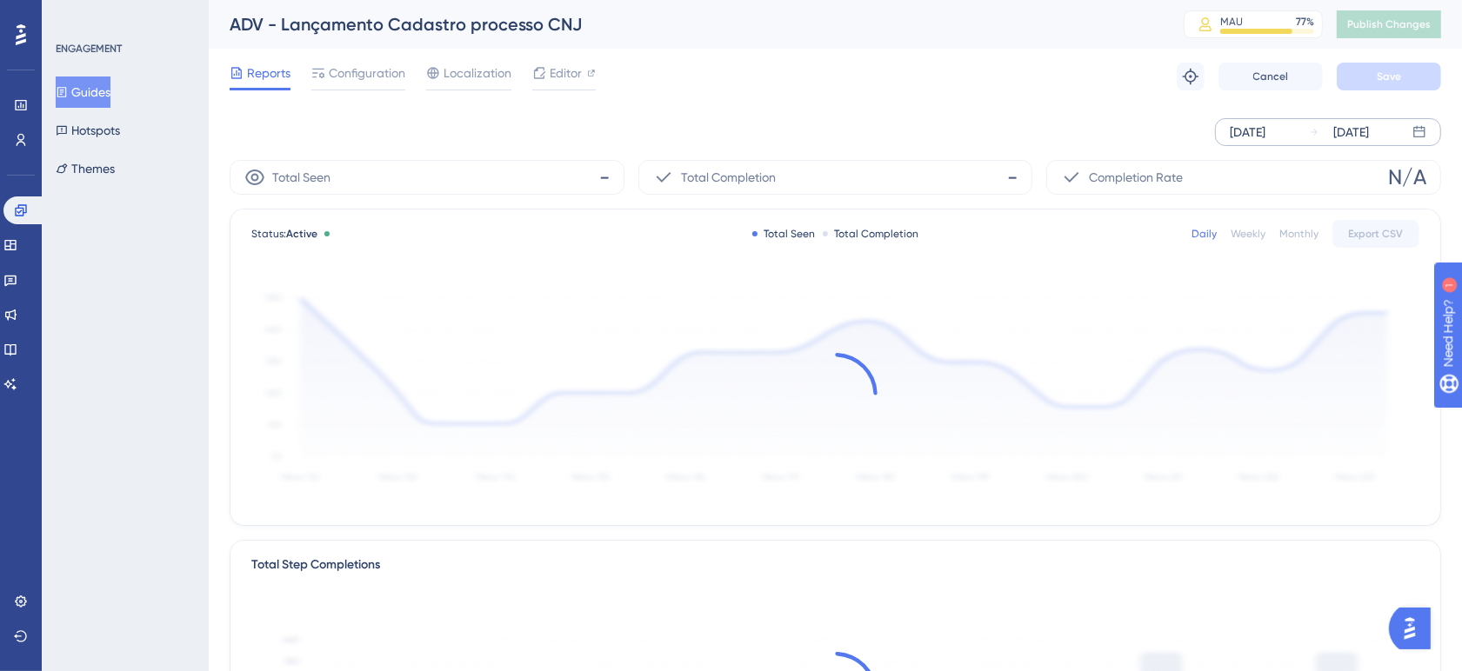
click at [1266, 122] on div "[DATE]" at bounding box center [1248, 132] width 36 height 21
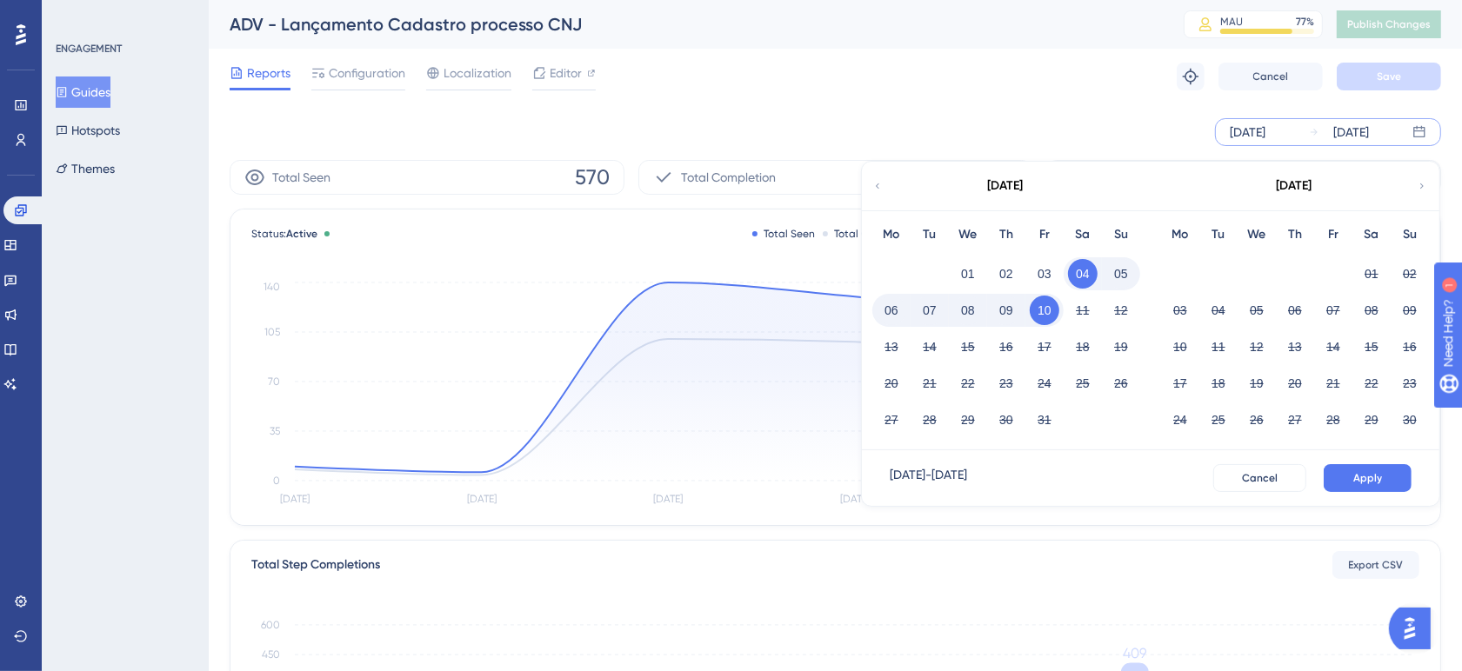
click at [876, 191] on icon at bounding box center [877, 186] width 10 height 16
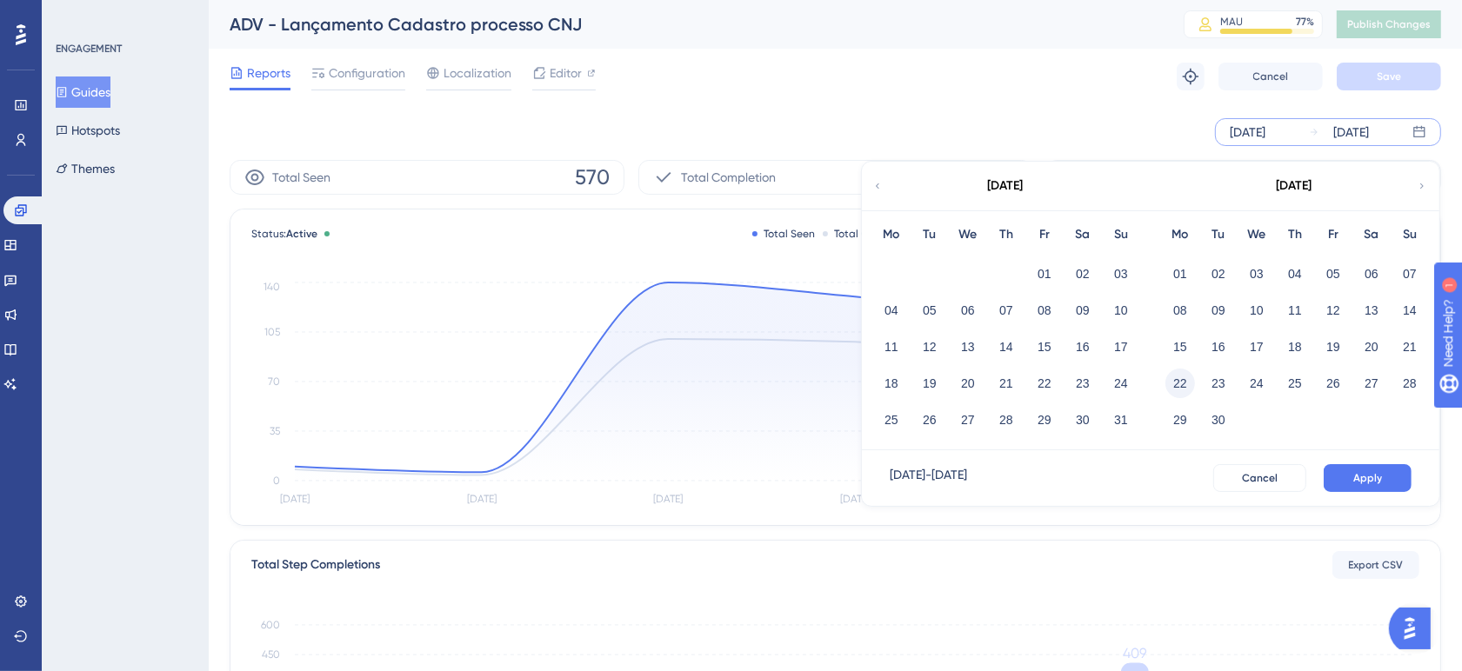
click at [1187, 383] on button "22" at bounding box center [1181, 384] width 30 height 30
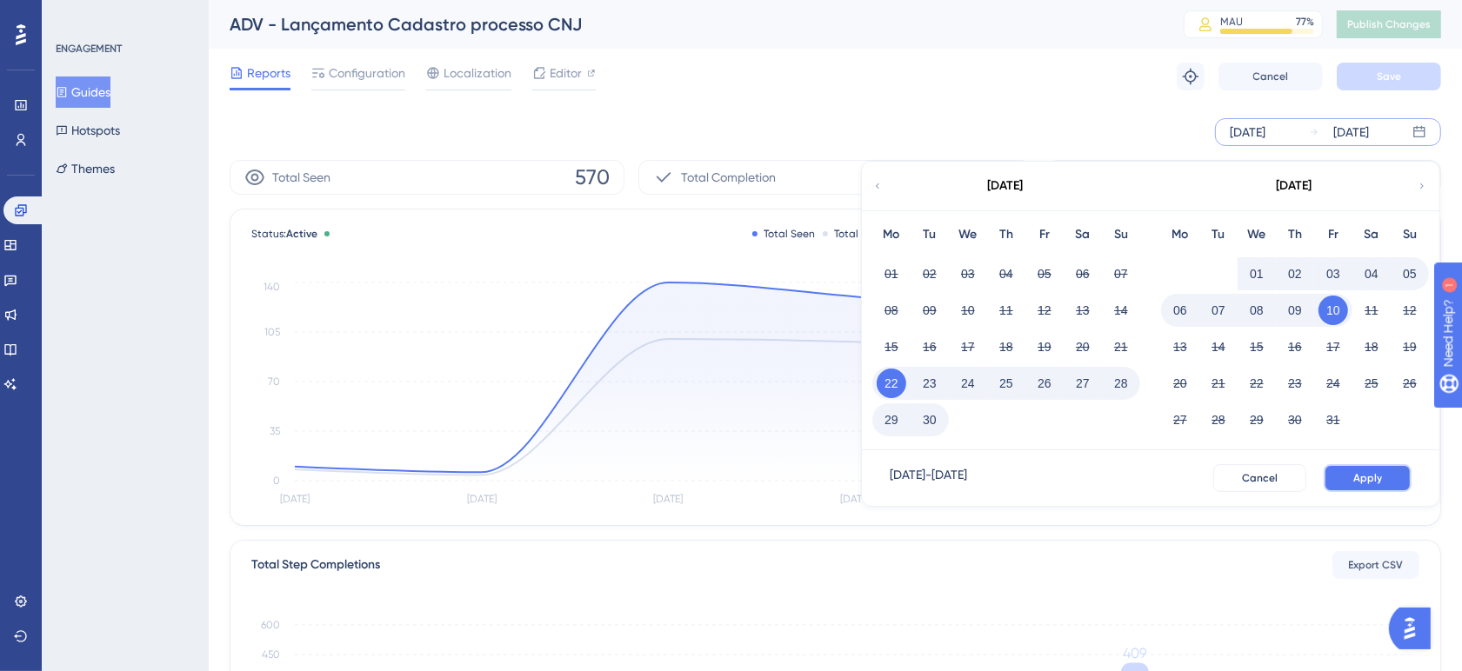
click at [1392, 470] on button "Apply" at bounding box center [1368, 478] width 88 height 28
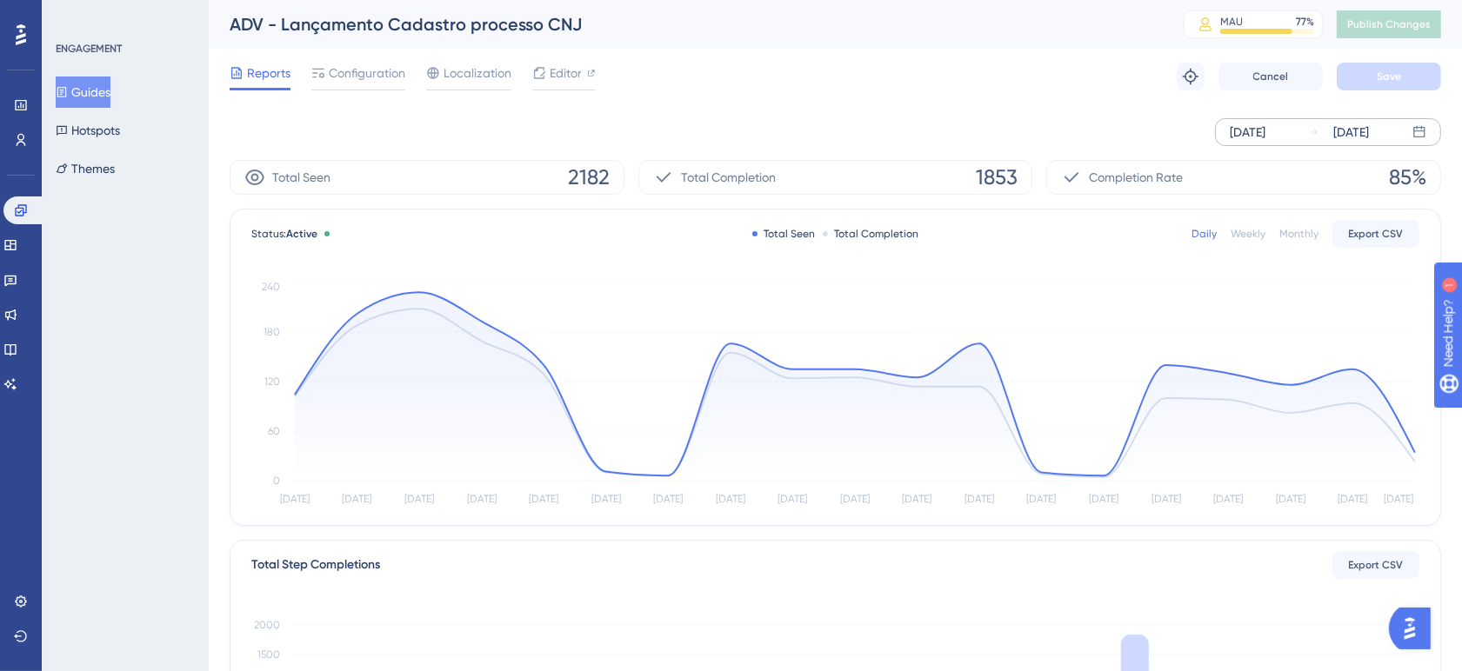
click at [874, 92] on div "Reports Configuration Localization Editor Troubleshoot Cancel Save" at bounding box center [836, 77] width 1212 height 56
click at [1109, 101] on div "Reports Configuration Localization Editor Troubleshoot Cancel Save" at bounding box center [836, 77] width 1212 height 56
click at [370, 68] on span "Configuration" at bounding box center [367, 73] width 77 height 21
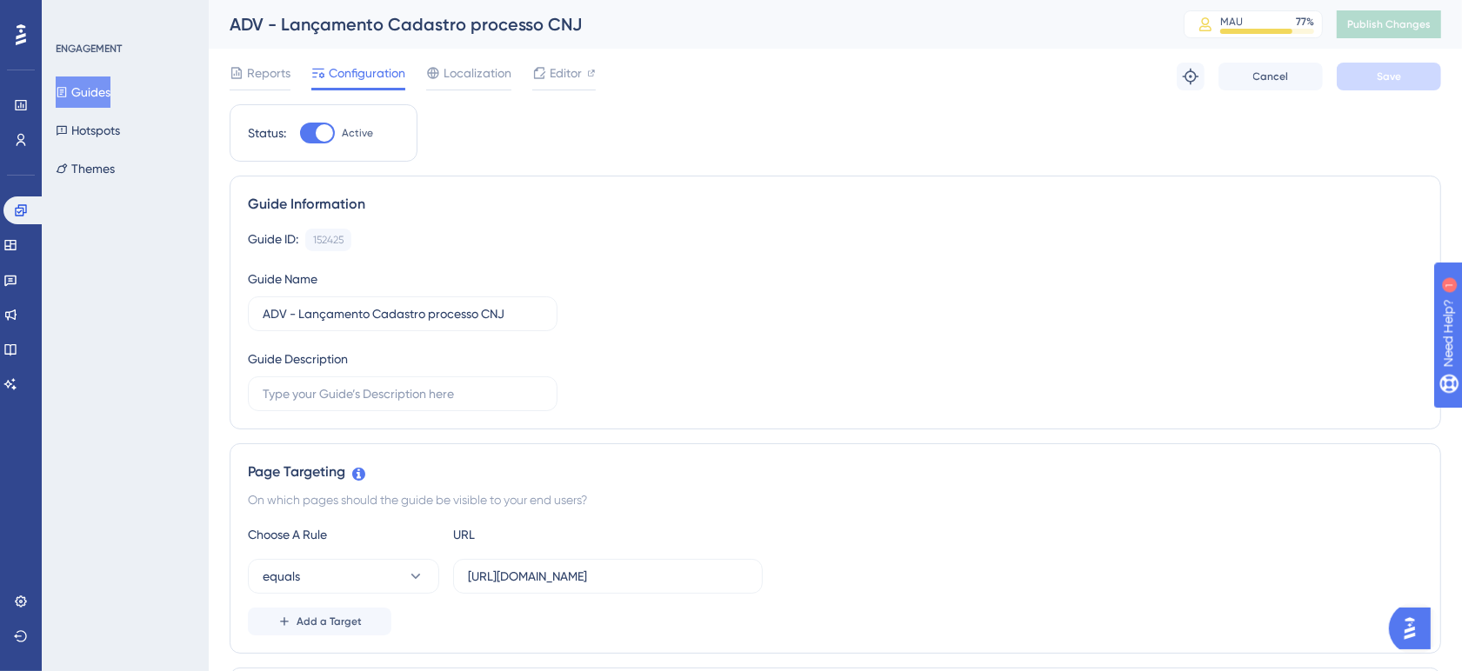
click at [318, 130] on div at bounding box center [324, 132] width 17 height 17
click at [300, 133] on input "Active" at bounding box center [299, 133] width 1 height 1
checkbox input "false"
click at [1348, 70] on button "Save" at bounding box center [1389, 77] width 104 height 28
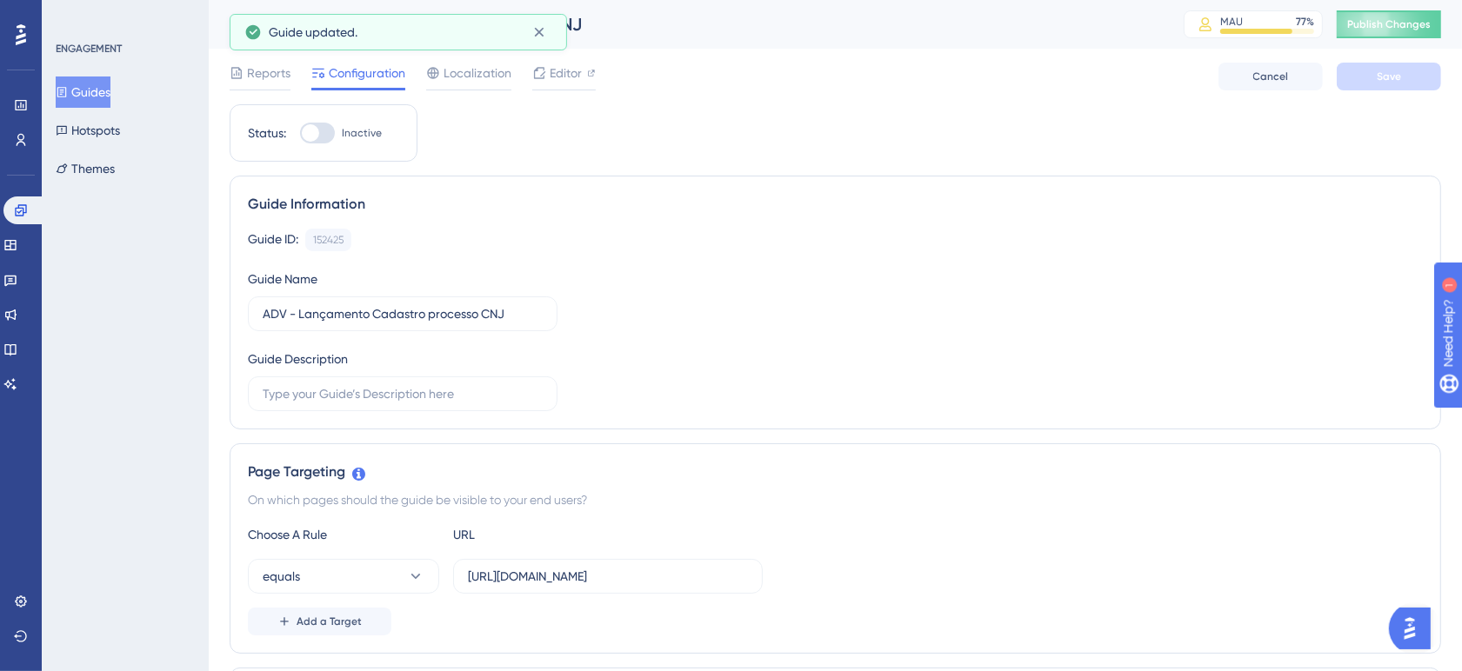
click at [1400, 20] on span "Publish Changes" at bounding box center [1389, 24] width 84 height 14
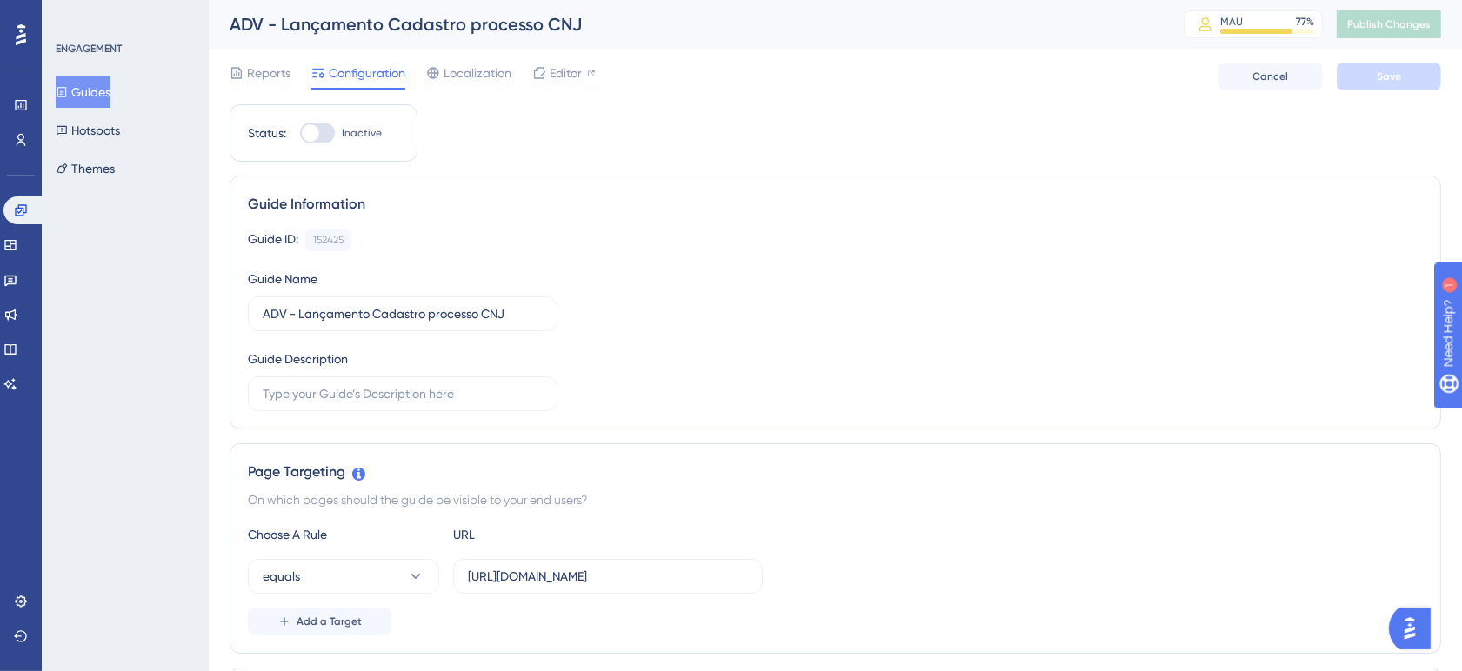
click at [107, 90] on button "Guides" at bounding box center [83, 92] width 55 height 31
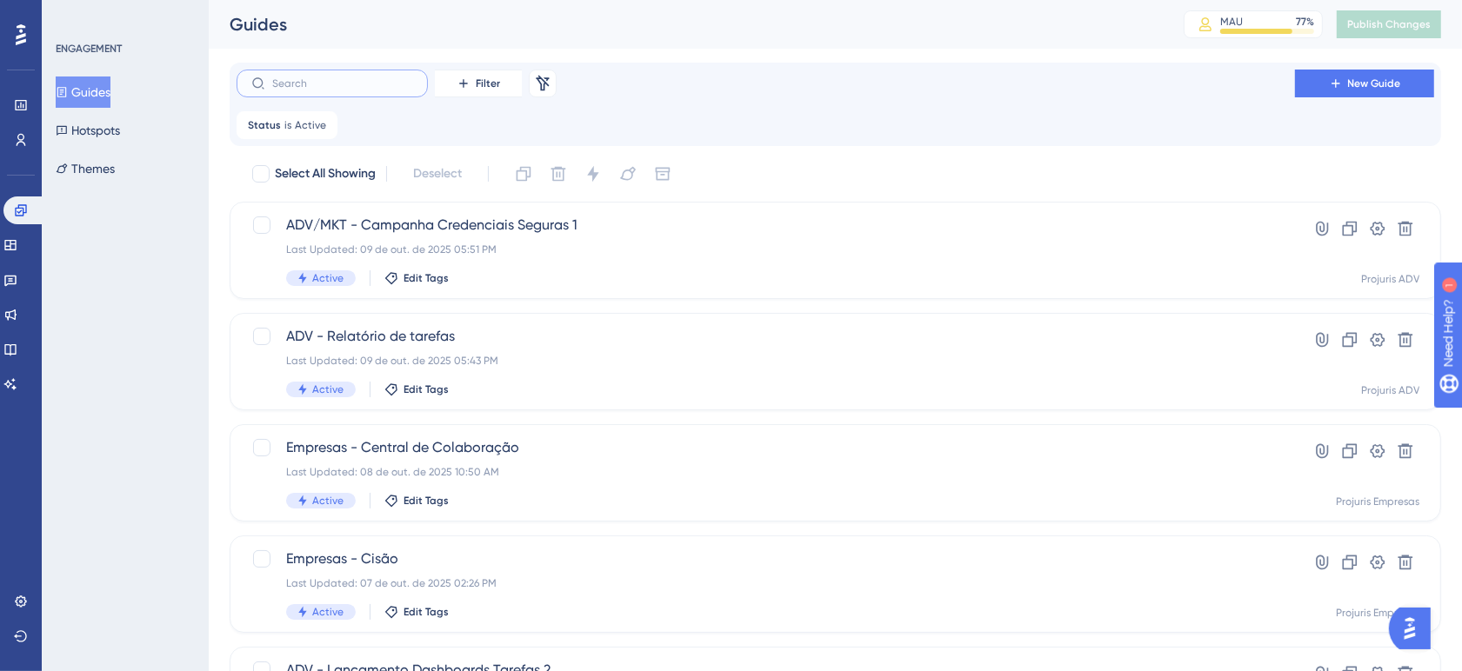
click at [407, 84] on input "text" at bounding box center [342, 83] width 141 height 12
type input "adv"
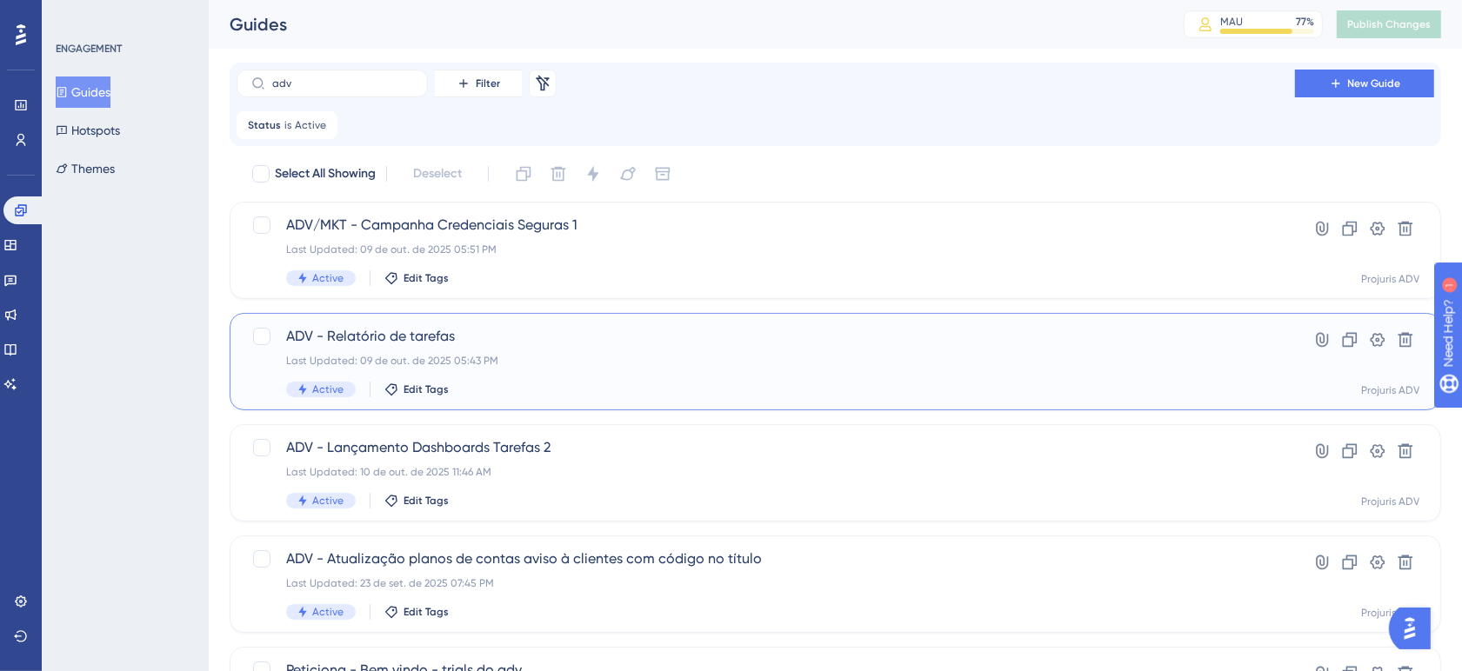
click at [671, 365] on div "Last Updated: 09 de out. de 2025 05:43 PM" at bounding box center [765, 361] width 959 height 14
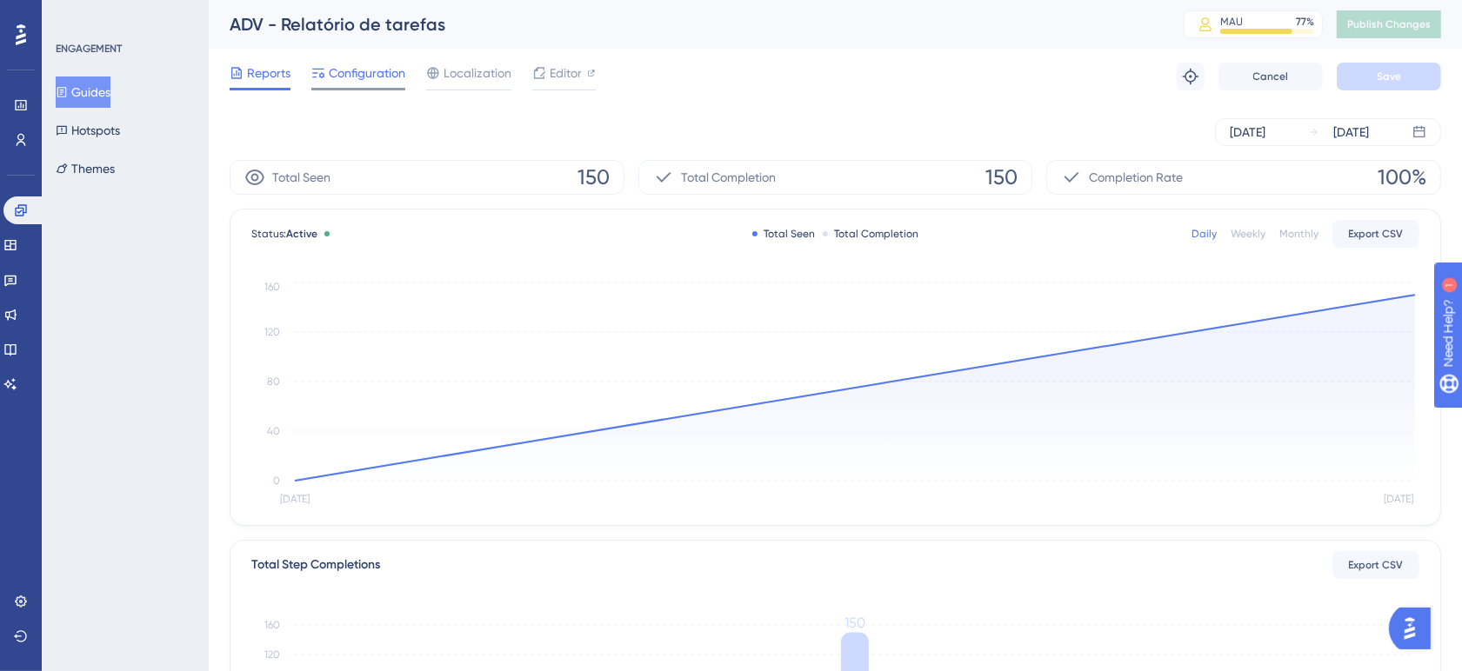
click at [392, 74] on span "Configuration" at bounding box center [367, 73] width 77 height 21
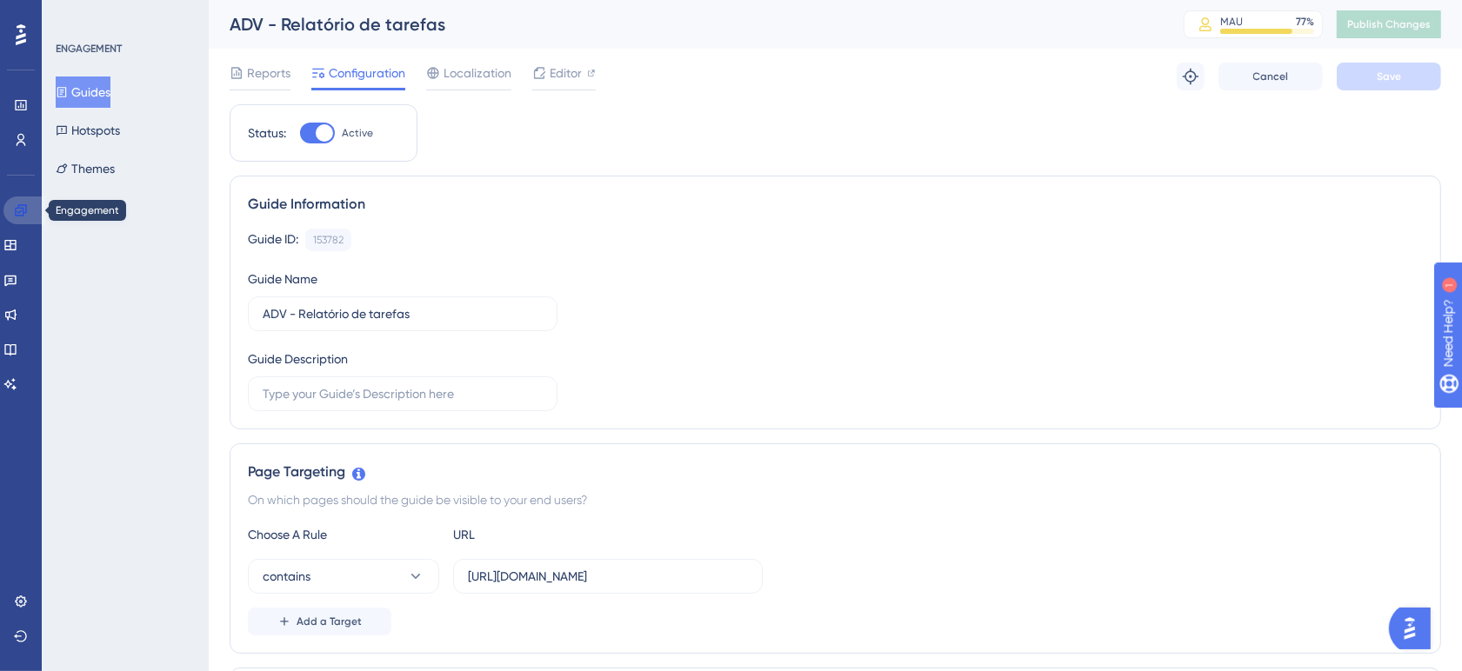
click at [23, 197] on link at bounding box center [24, 211] width 42 height 28
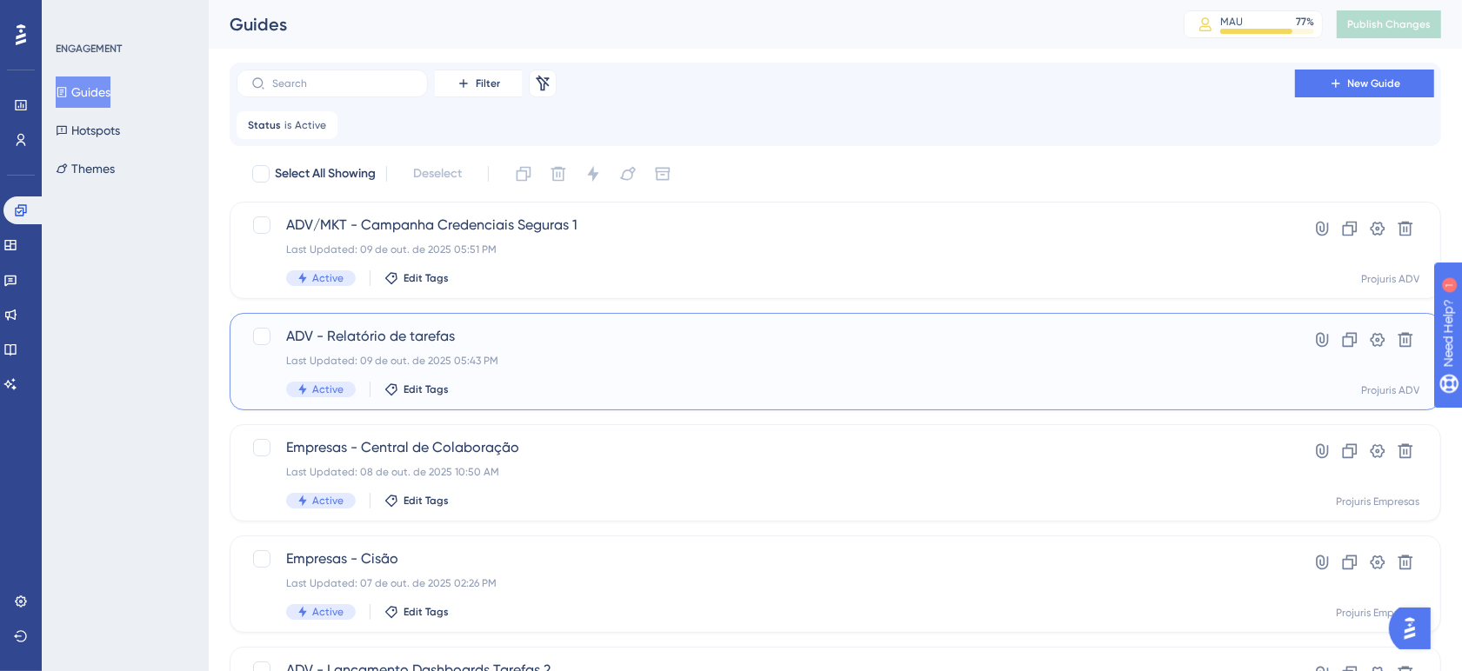
click at [792, 365] on div "Last Updated: 09 de out. de 2025 05:43 PM" at bounding box center [765, 361] width 959 height 14
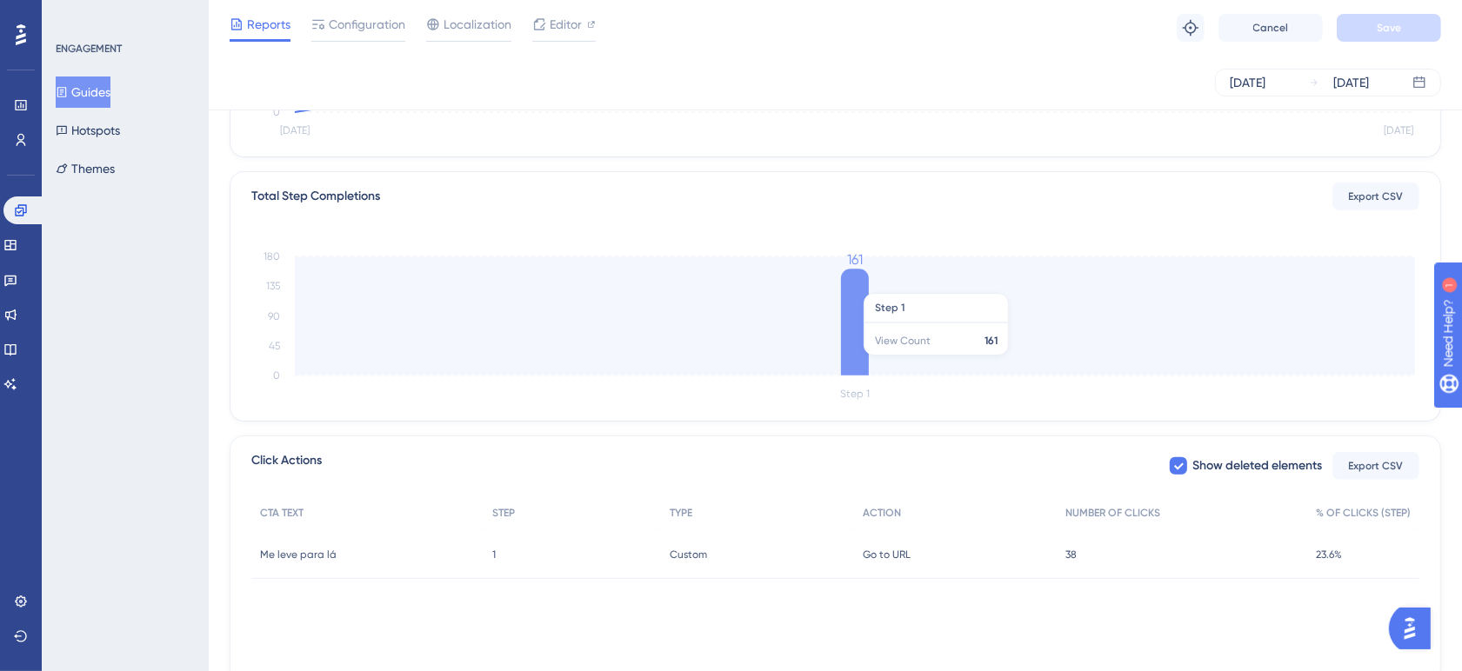
scroll to position [431, 0]
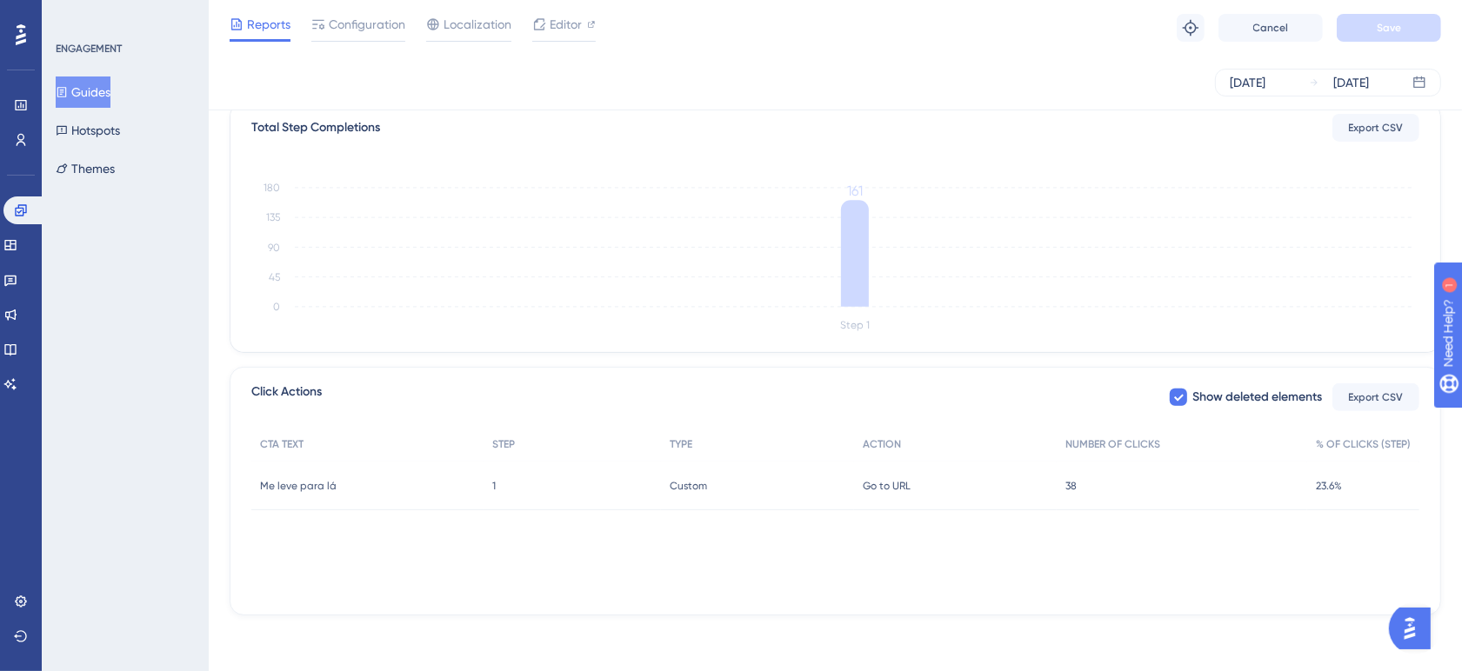
click at [758, 402] on div "Click Actions Show deleted elements Export CSV" at bounding box center [835, 397] width 1168 height 31
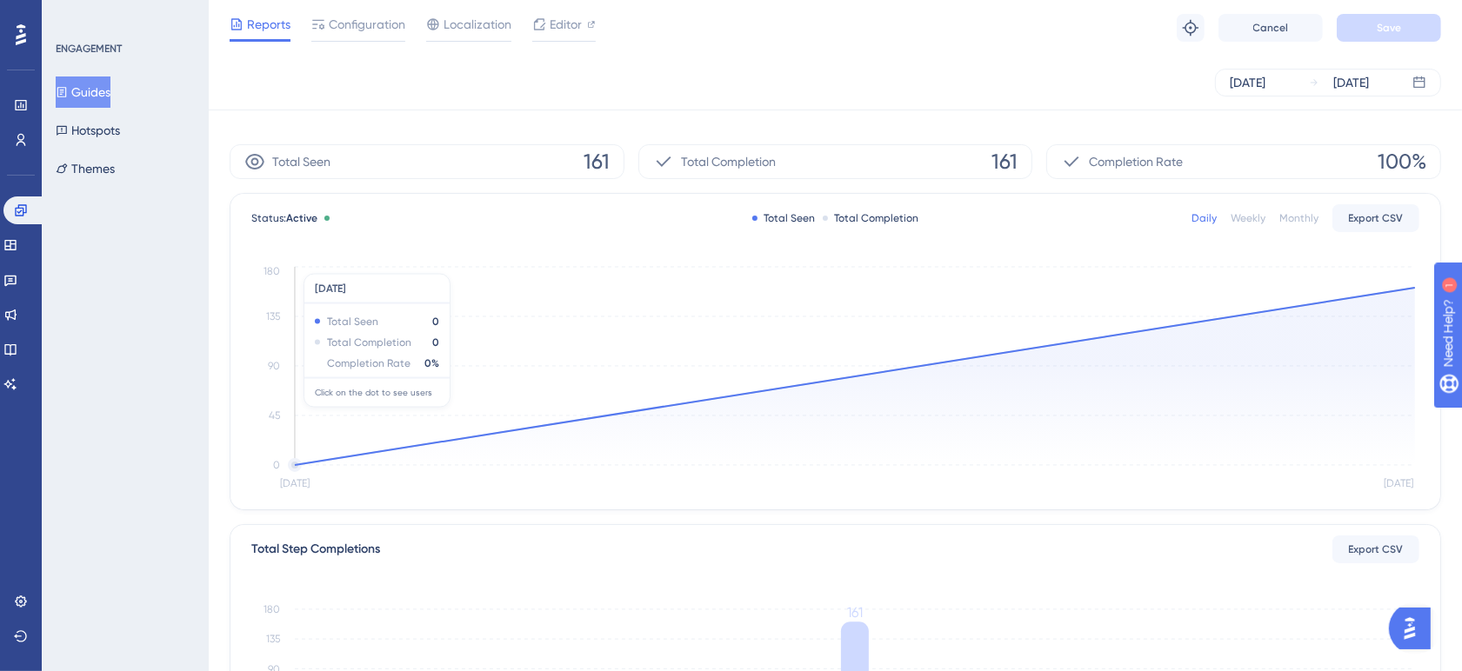
scroll to position [0, 0]
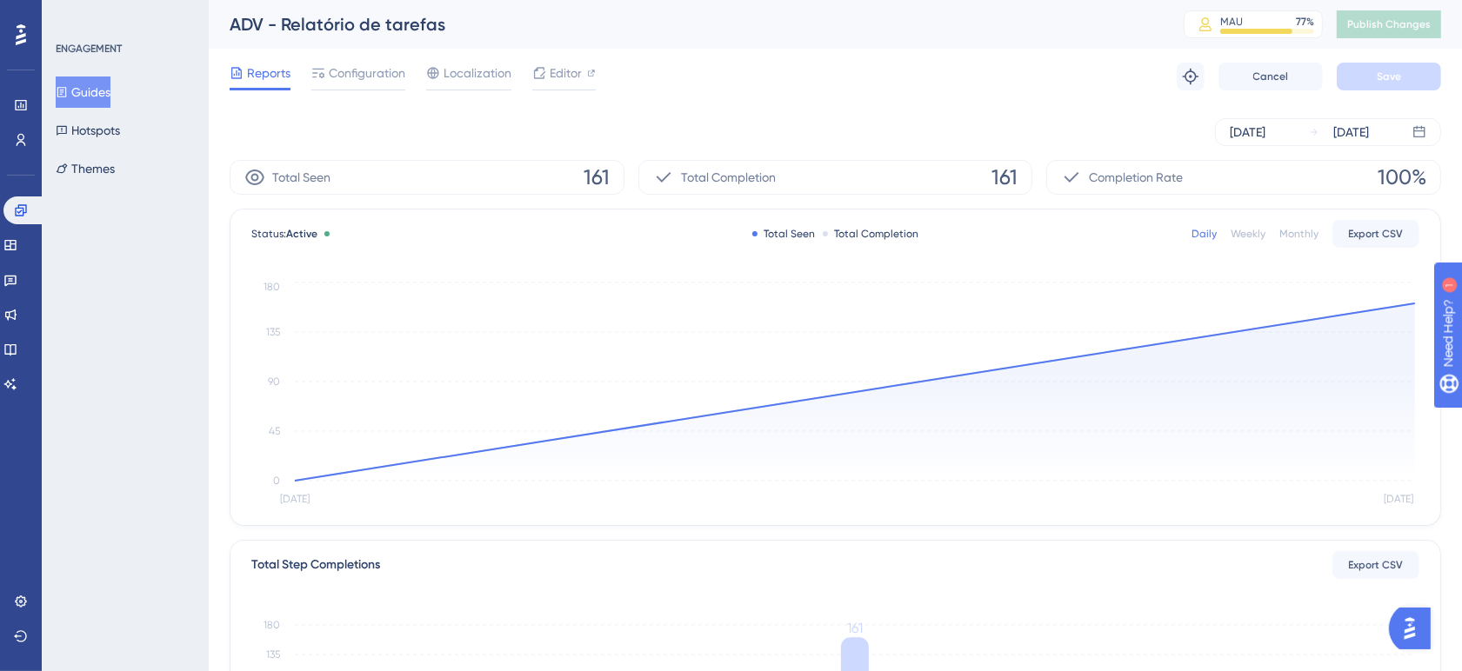
click at [707, 97] on div "Reports Configuration Localization Editor Troubleshoot Cancel Save" at bounding box center [836, 77] width 1212 height 56
click at [1266, 124] on div "[DATE]" at bounding box center [1248, 132] width 36 height 21
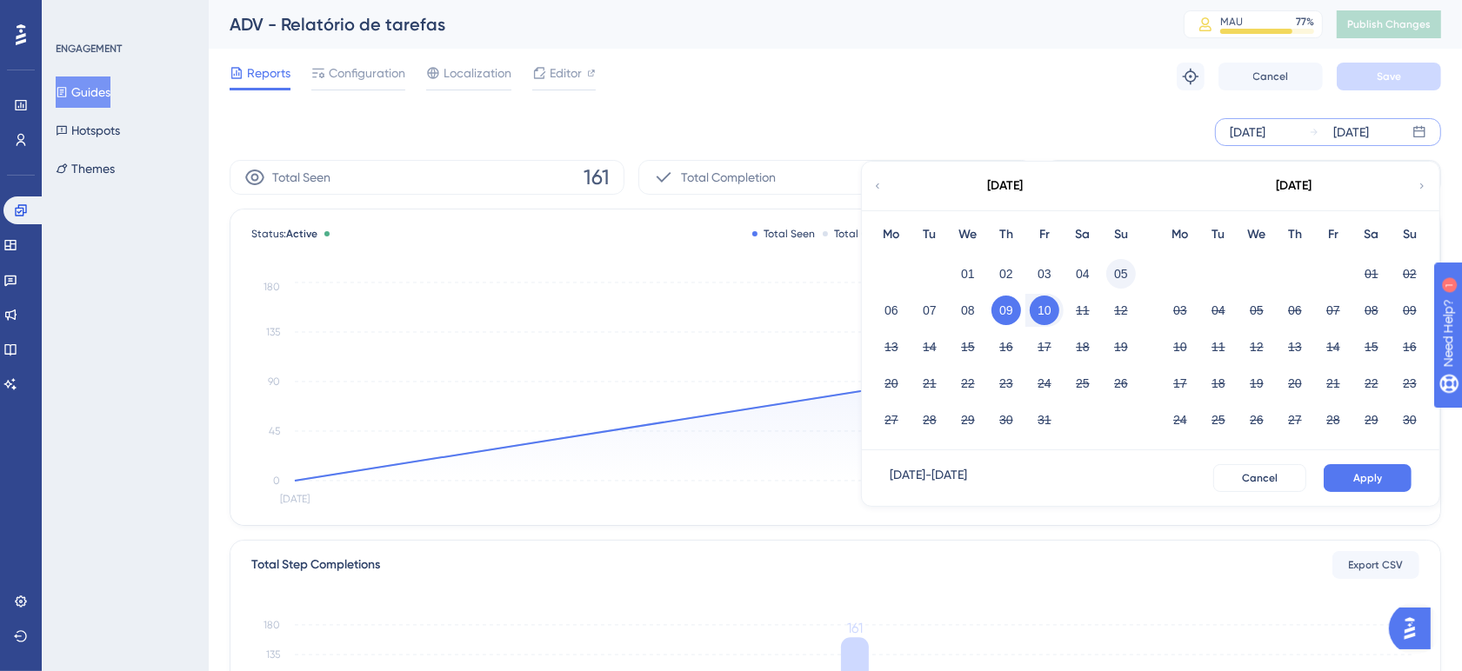
click at [1120, 274] on button "05" at bounding box center [1121, 274] width 30 height 30
click at [1361, 471] on span "Apply" at bounding box center [1367, 478] width 29 height 14
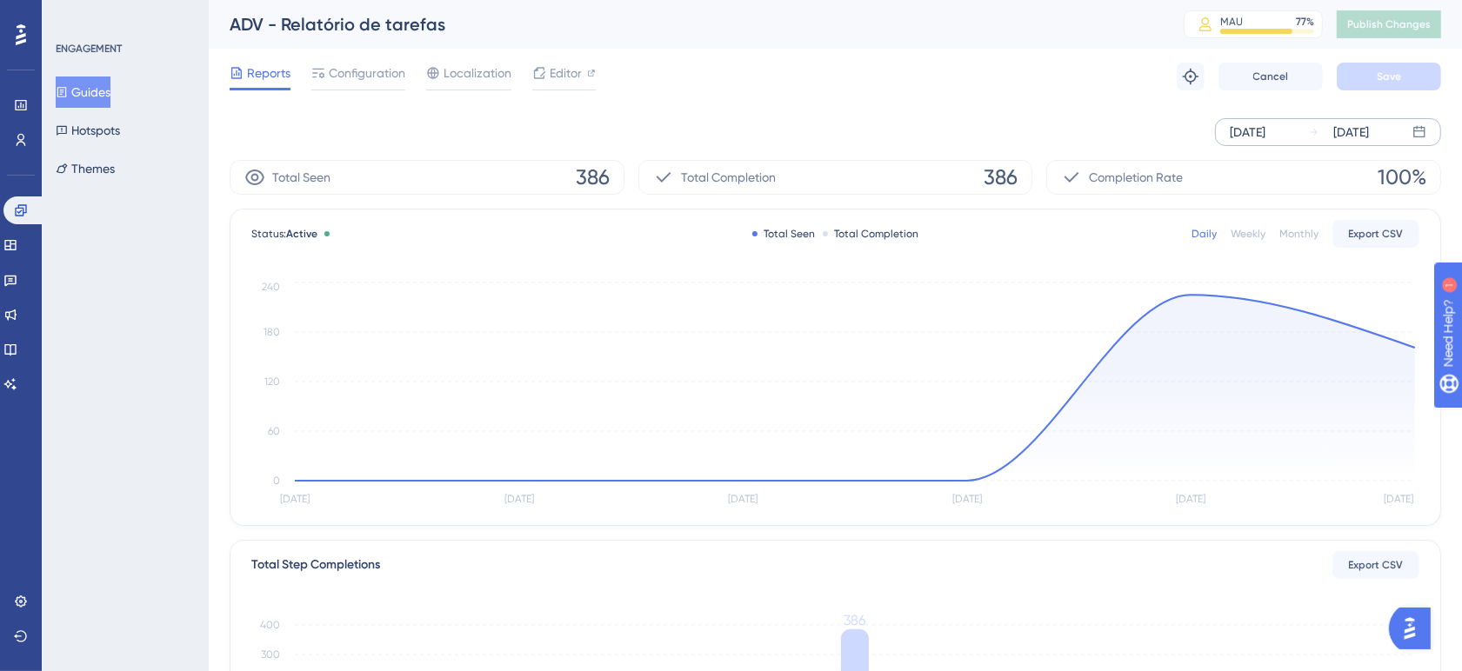
click at [870, 97] on div "Reports Configuration Localization Editor Troubleshoot Cancel Save" at bounding box center [836, 77] width 1212 height 56
click at [89, 91] on button "Guides" at bounding box center [83, 92] width 55 height 31
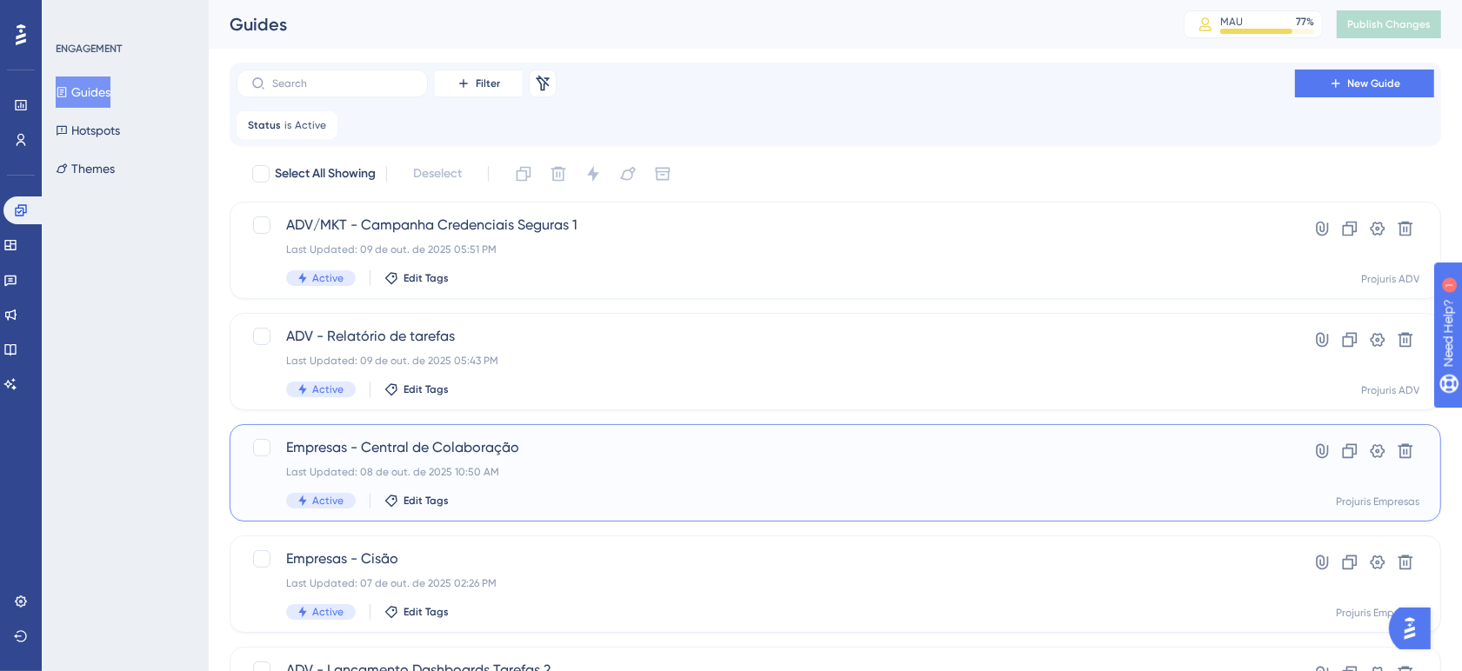
click at [676, 458] on span "Empresas - Central de Colaboração" at bounding box center [765, 448] width 959 height 21
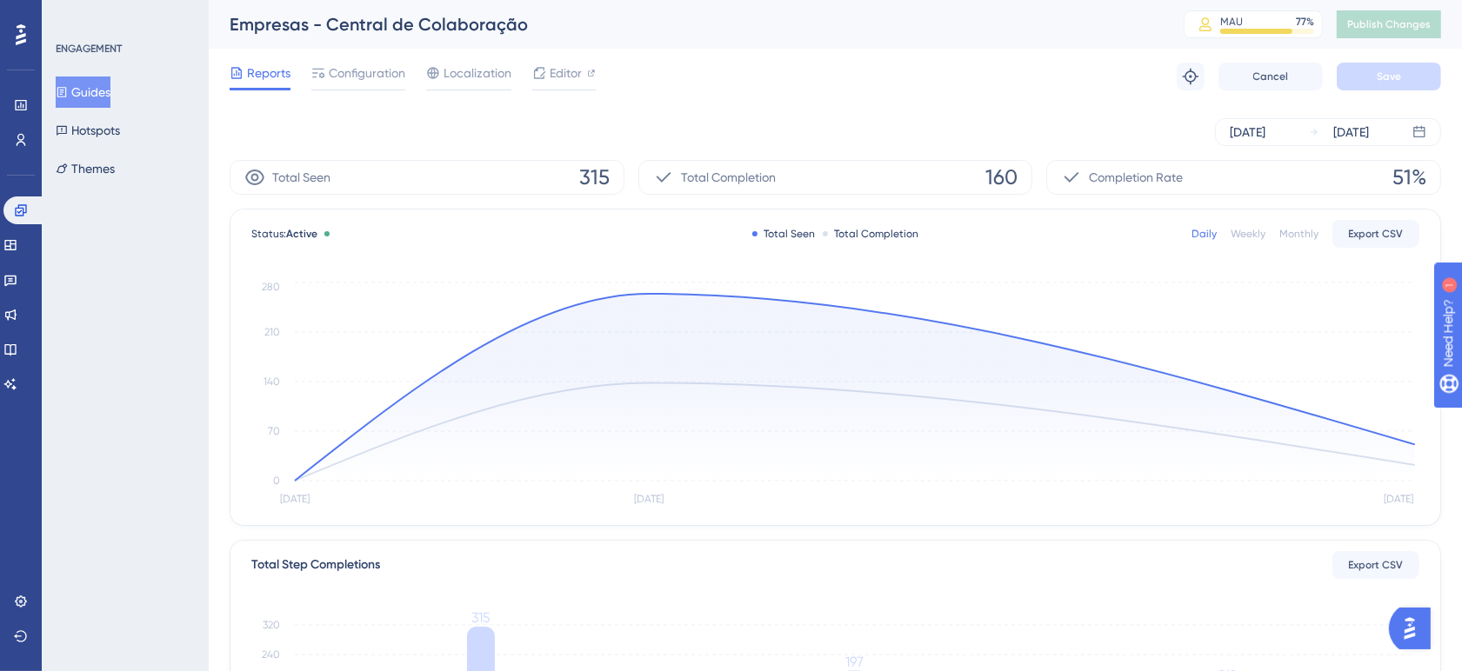
click at [74, 83] on button "Guides" at bounding box center [83, 92] width 55 height 31
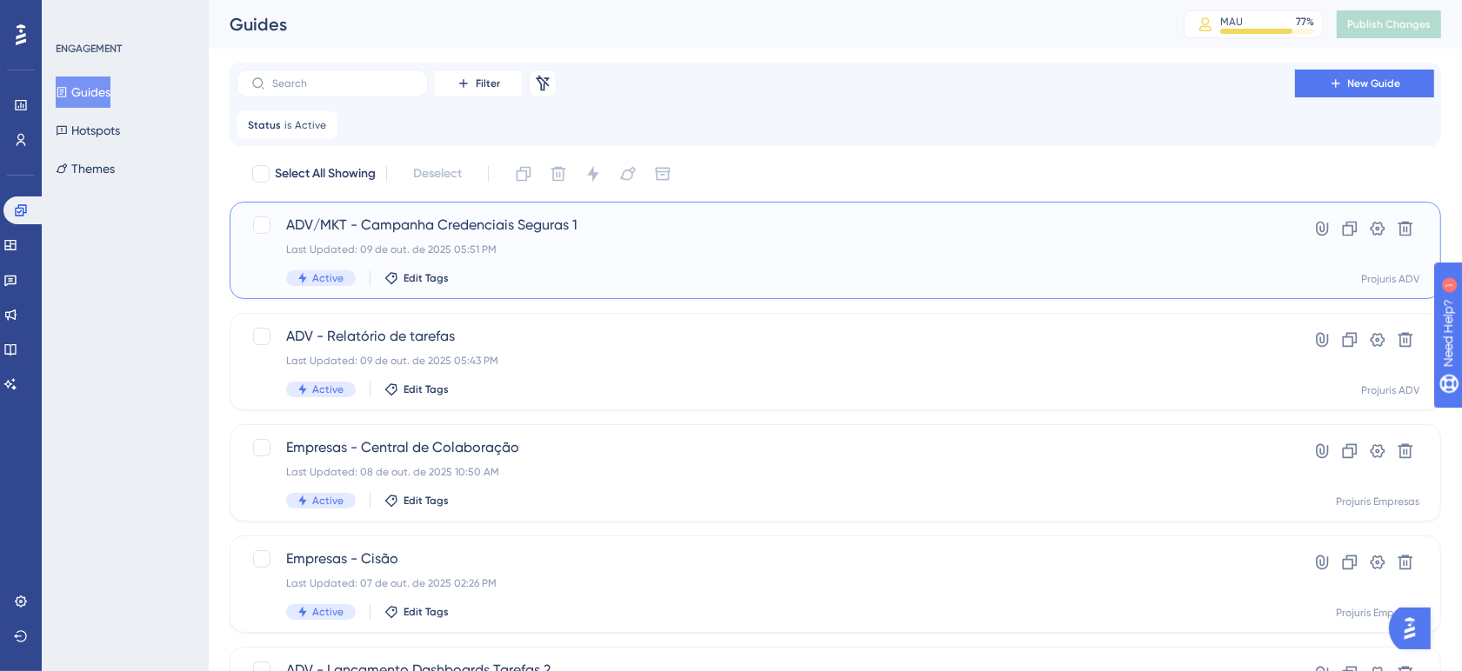
click at [794, 267] on div "ADV/MKT - Campanha Credenciais Seguras 1 Last Updated: 09 de out. de 2025 05:51…" at bounding box center [765, 250] width 959 height 71
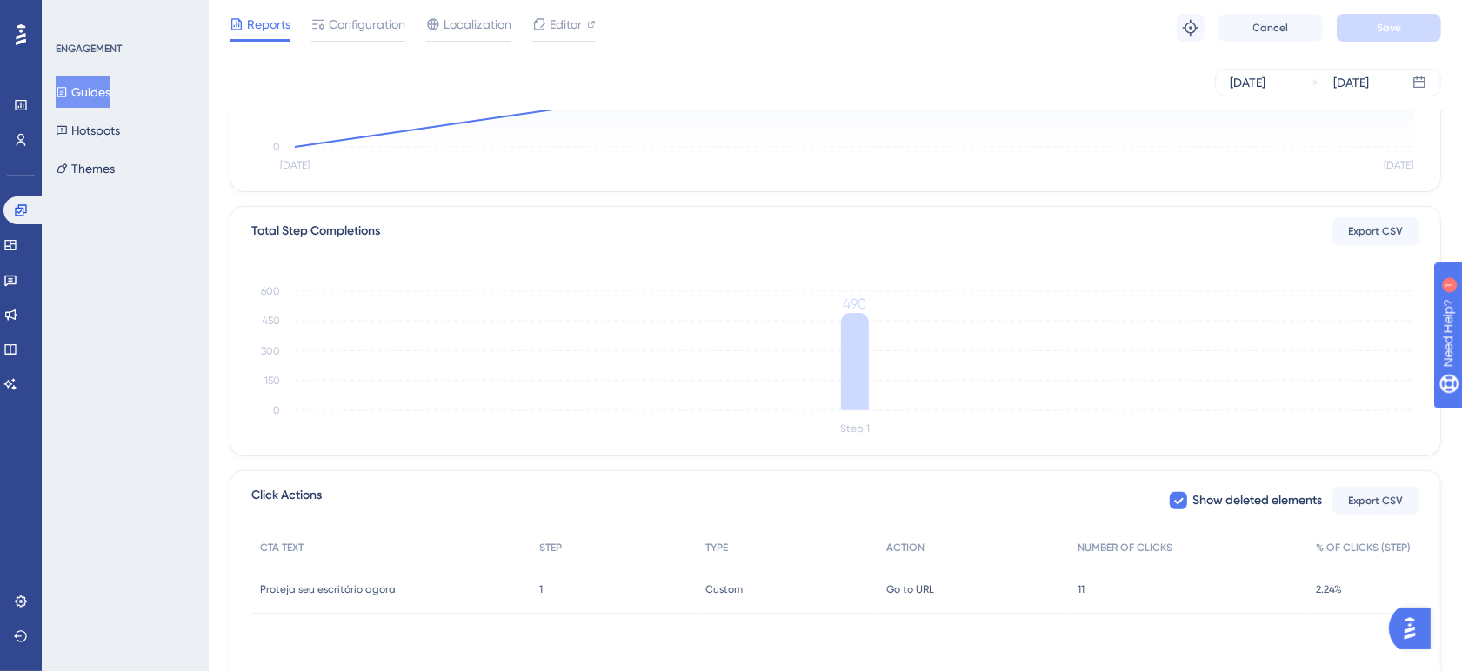
scroll to position [285, 0]
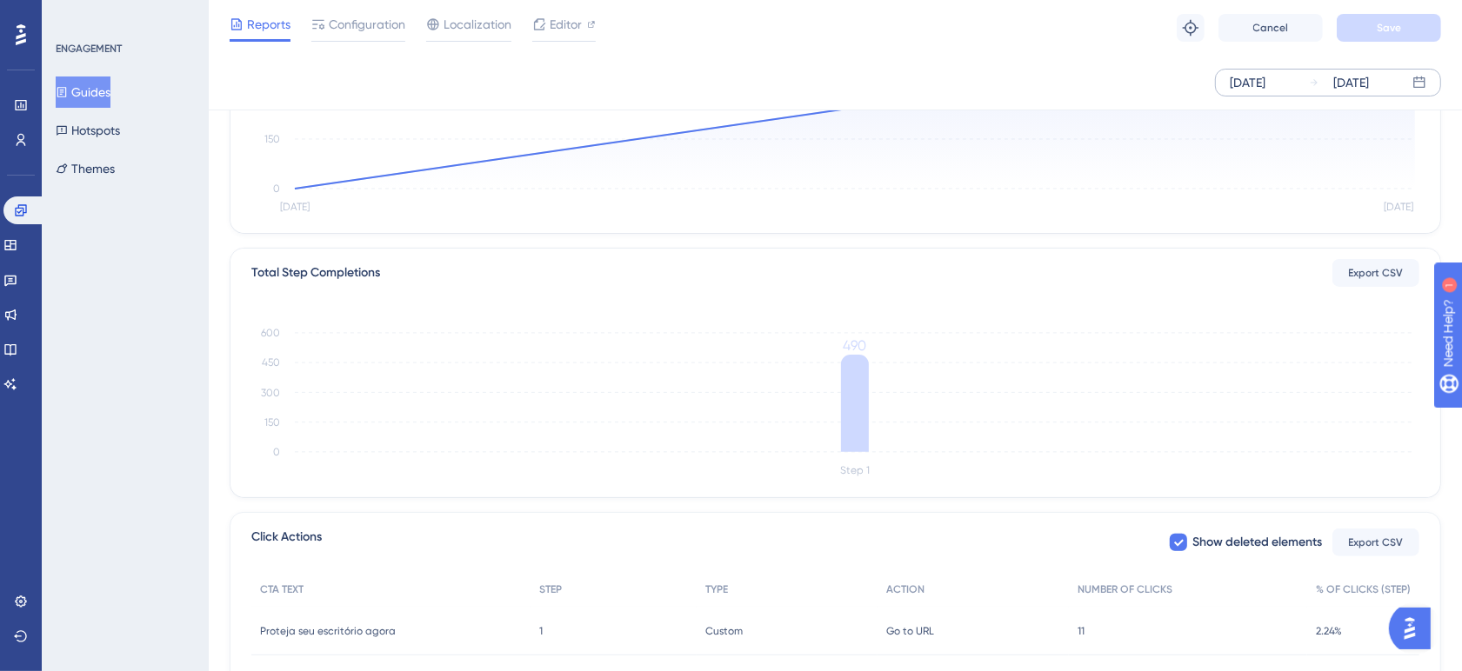
click at [1266, 76] on div "[DATE]" at bounding box center [1248, 82] width 36 height 21
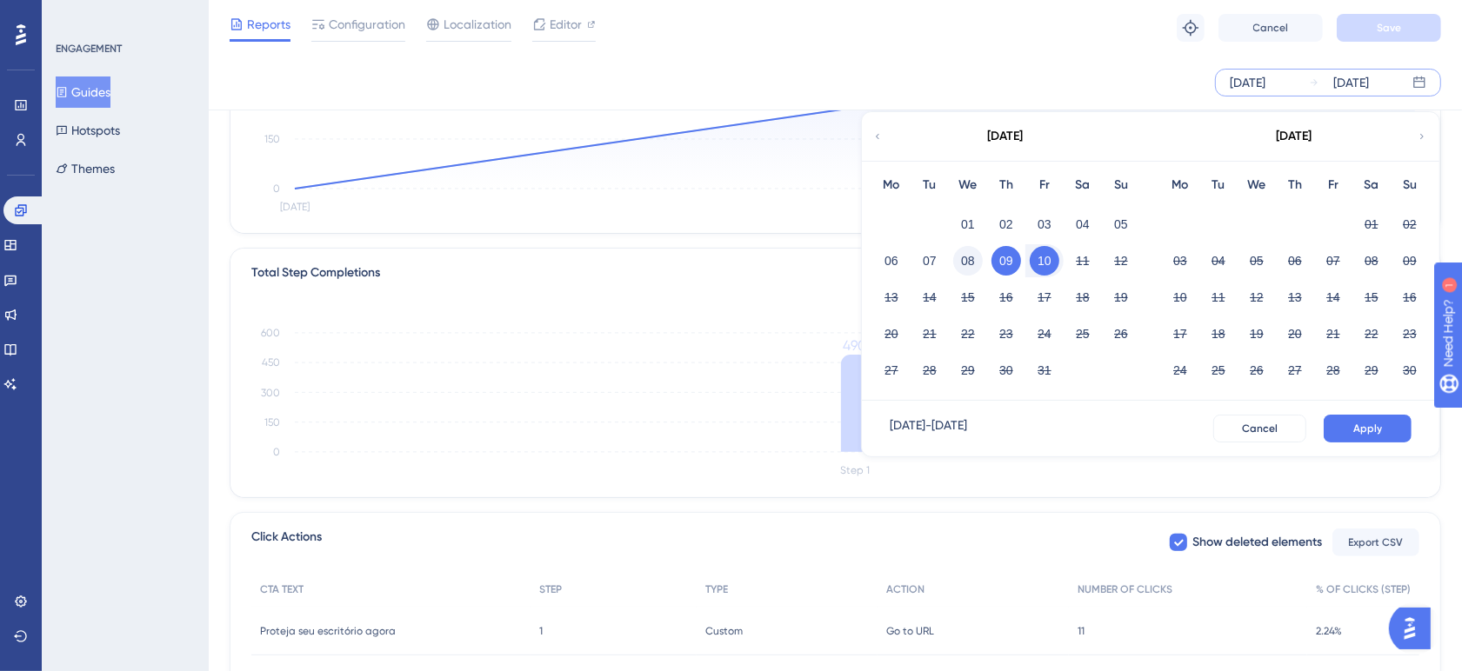
click at [970, 261] on button "08" at bounding box center [968, 261] width 30 height 30
click at [1372, 437] on button "Apply" at bounding box center [1368, 429] width 88 height 28
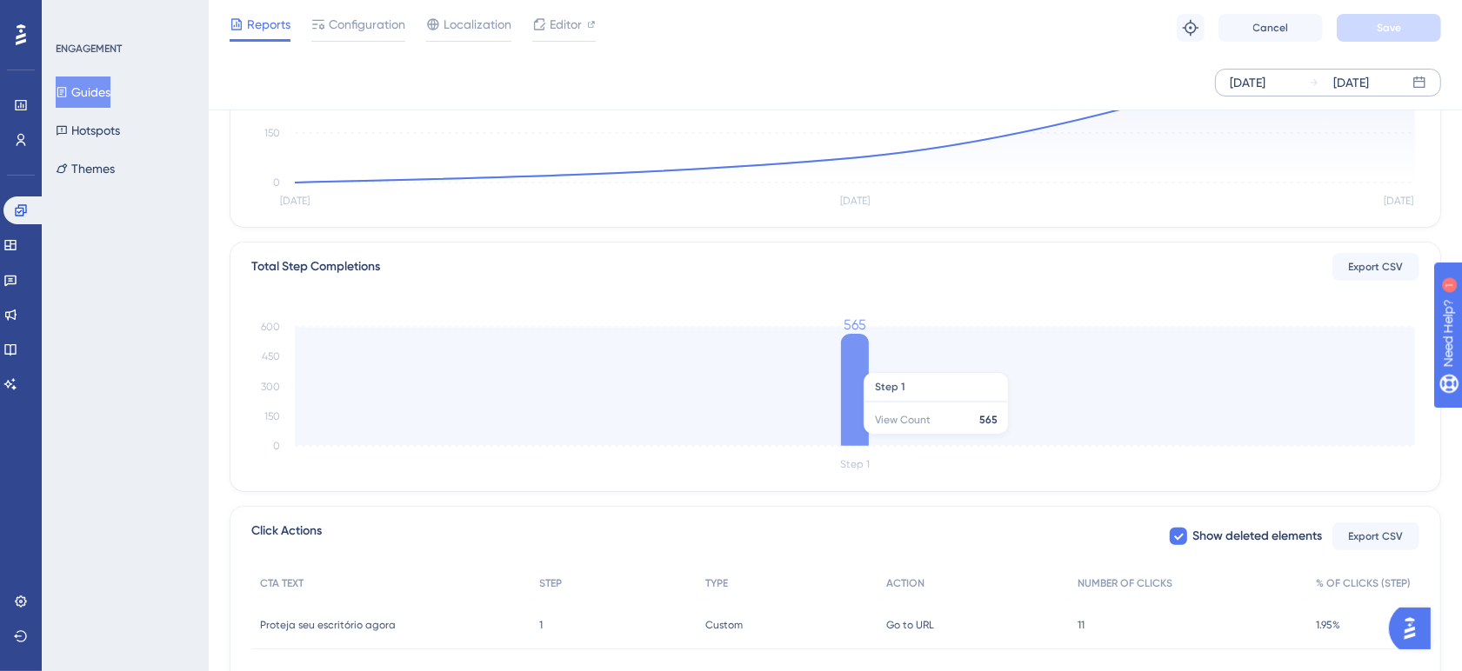
scroll to position [0, 0]
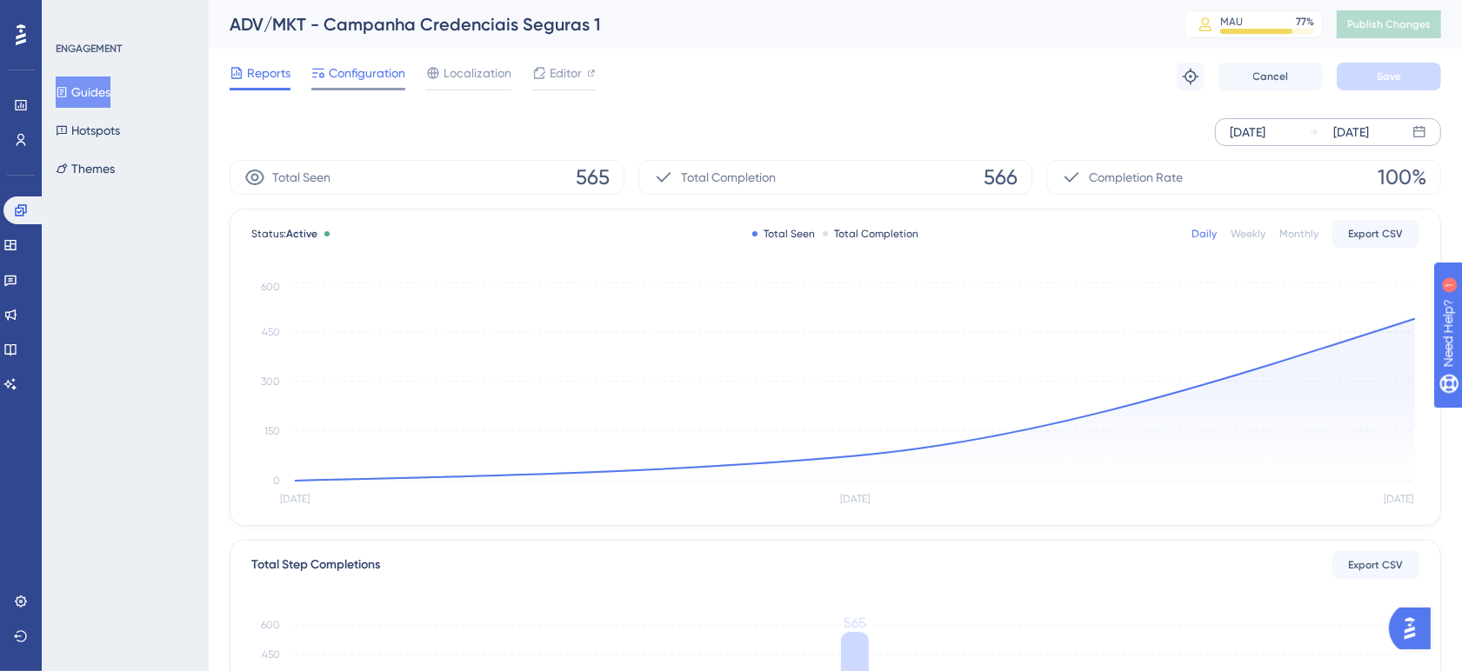
click at [381, 63] on span "Configuration" at bounding box center [367, 73] width 77 height 21
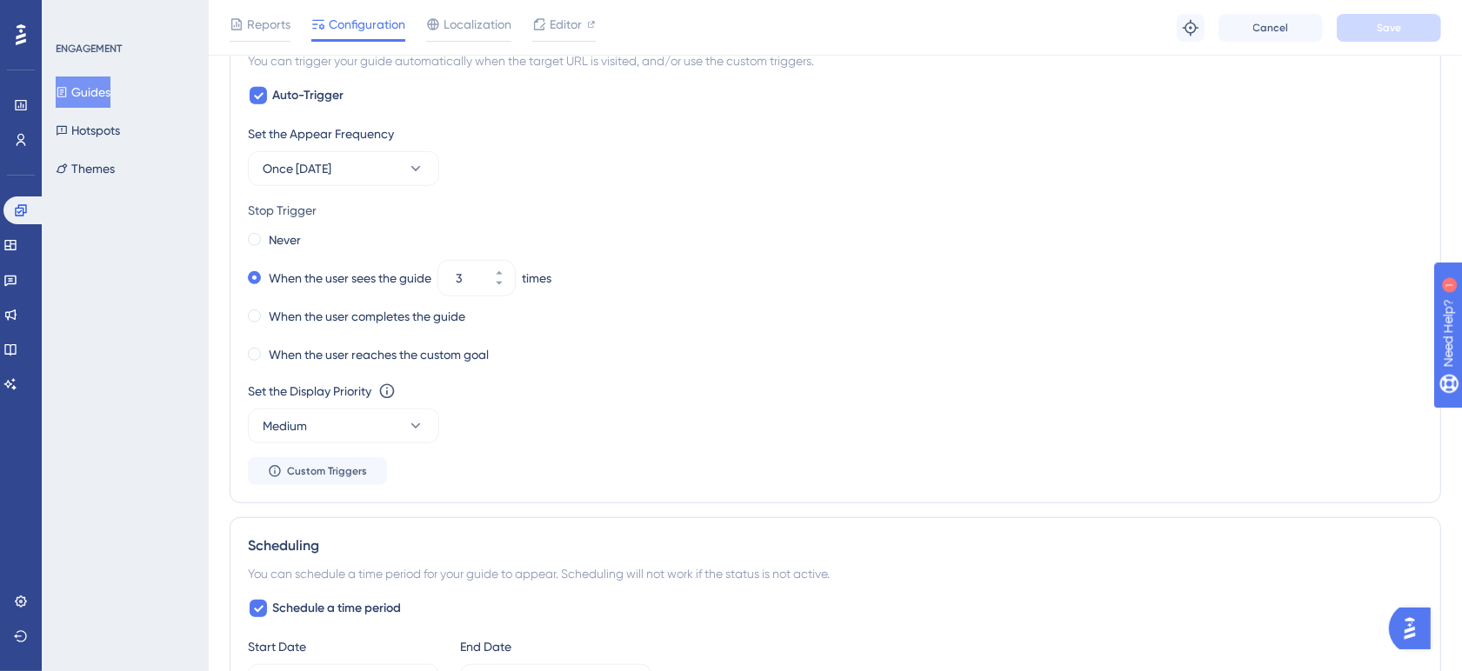
scroll to position [1087, 0]
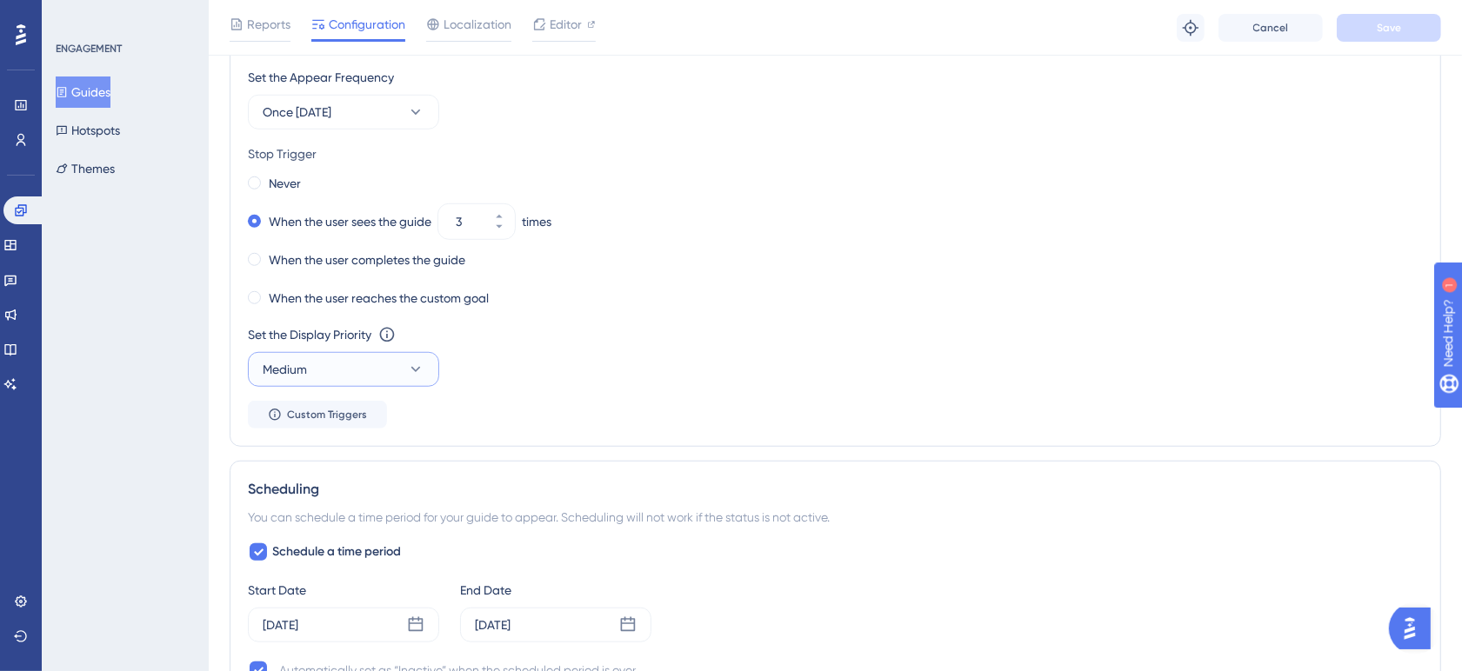
click at [394, 375] on button "Medium" at bounding box center [343, 369] width 191 height 35
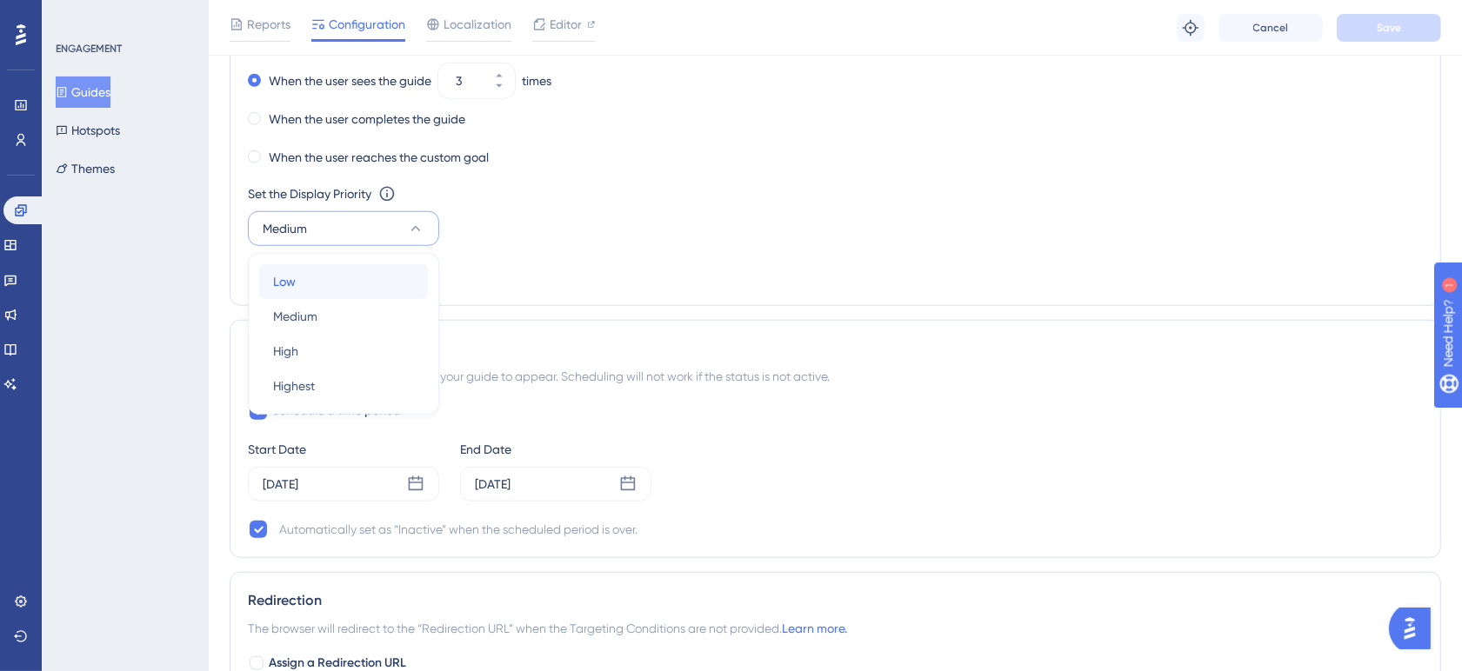
click at [355, 284] on div "Low Low" at bounding box center [343, 281] width 141 height 35
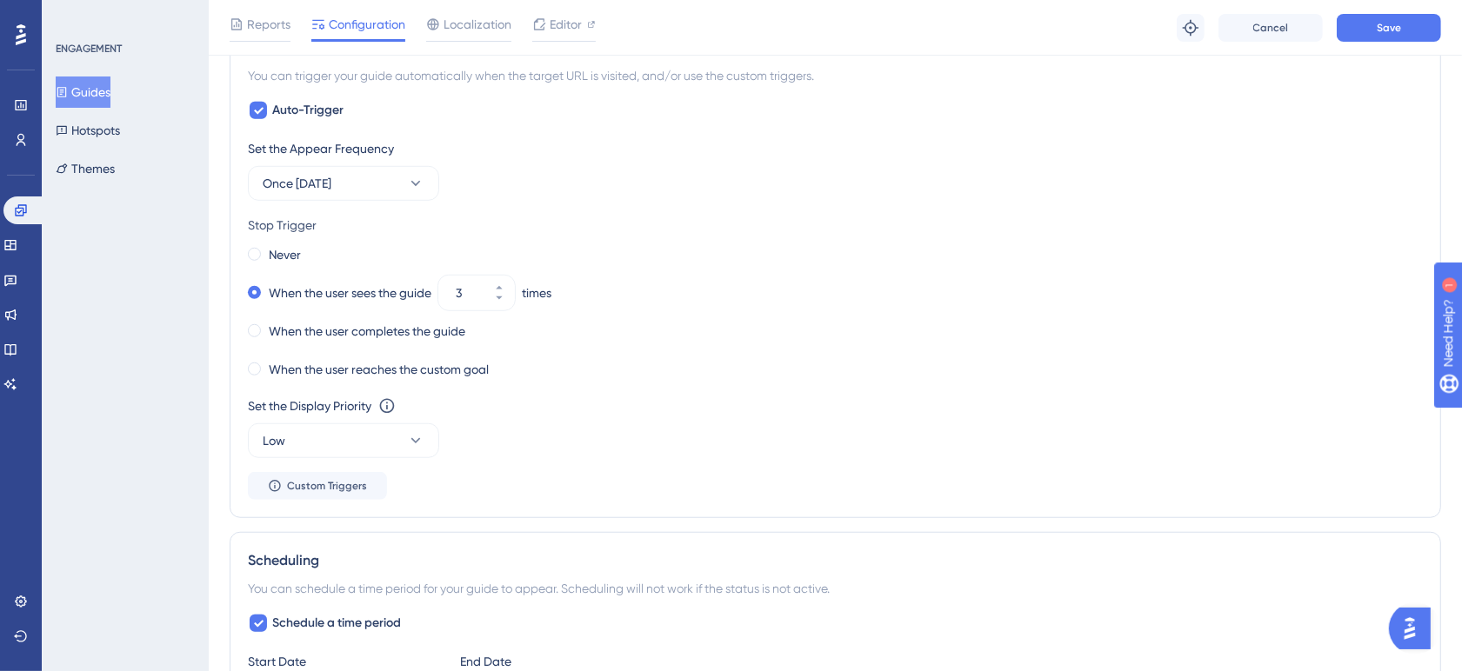
scroll to position [1011, 0]
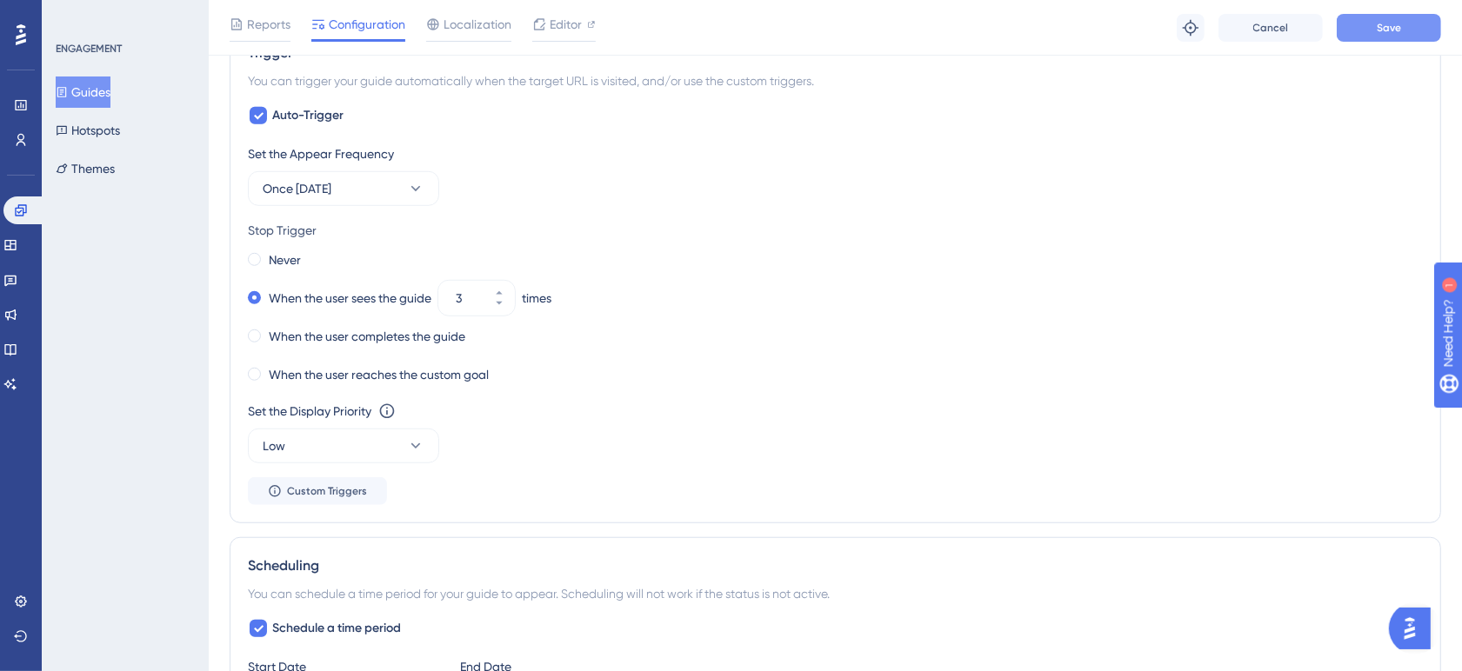
click at [1398, 35] on button "Save" at bounding box center [1389, 28] width 104 height 28
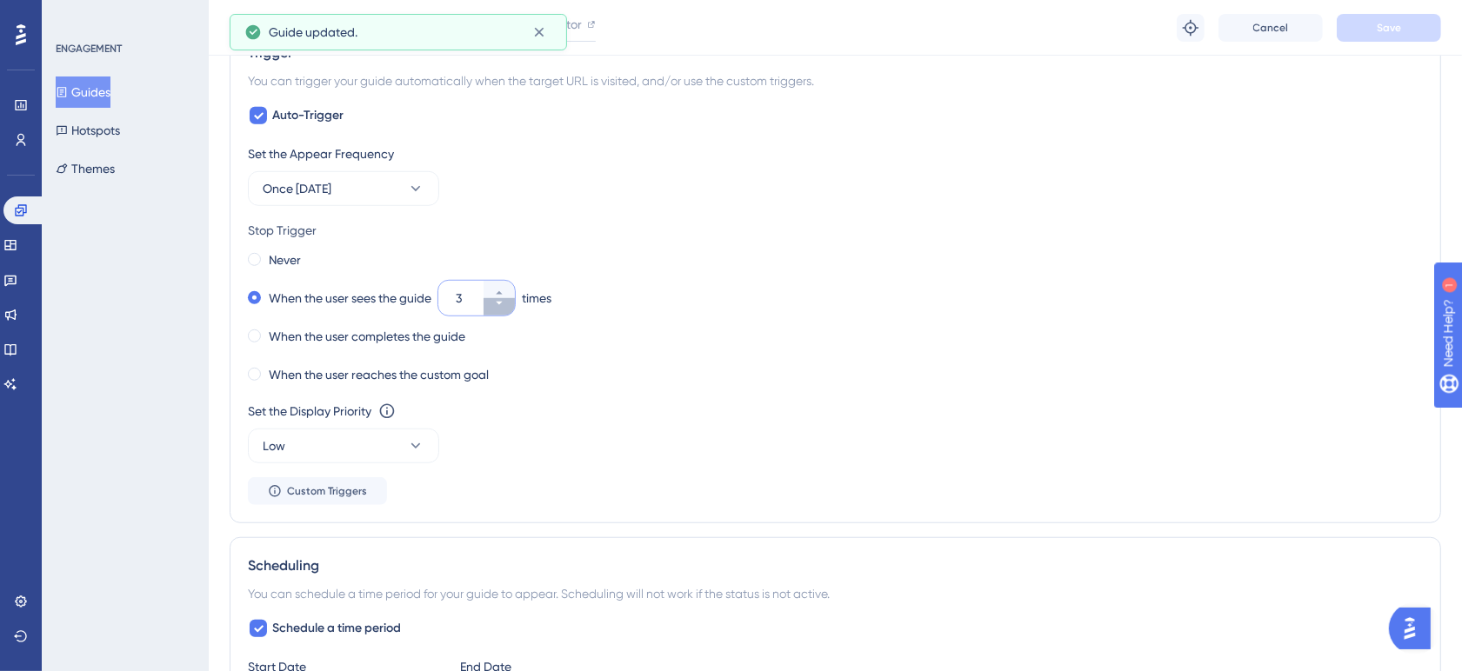
click at [504, 303] on icon at bounding box center [499, 303] width 10 height 10
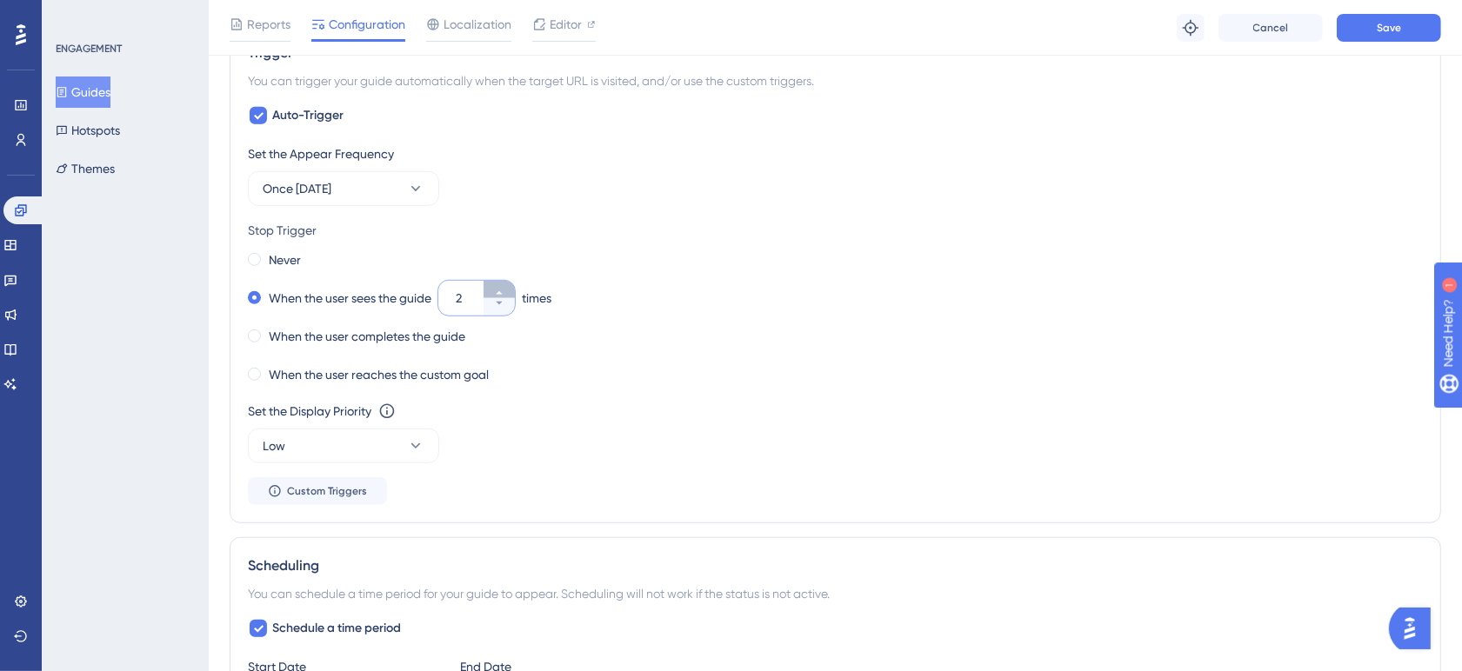
click at [500, 291] on icon at bounding box center [499, 293] width 10 height 10
type input "3"
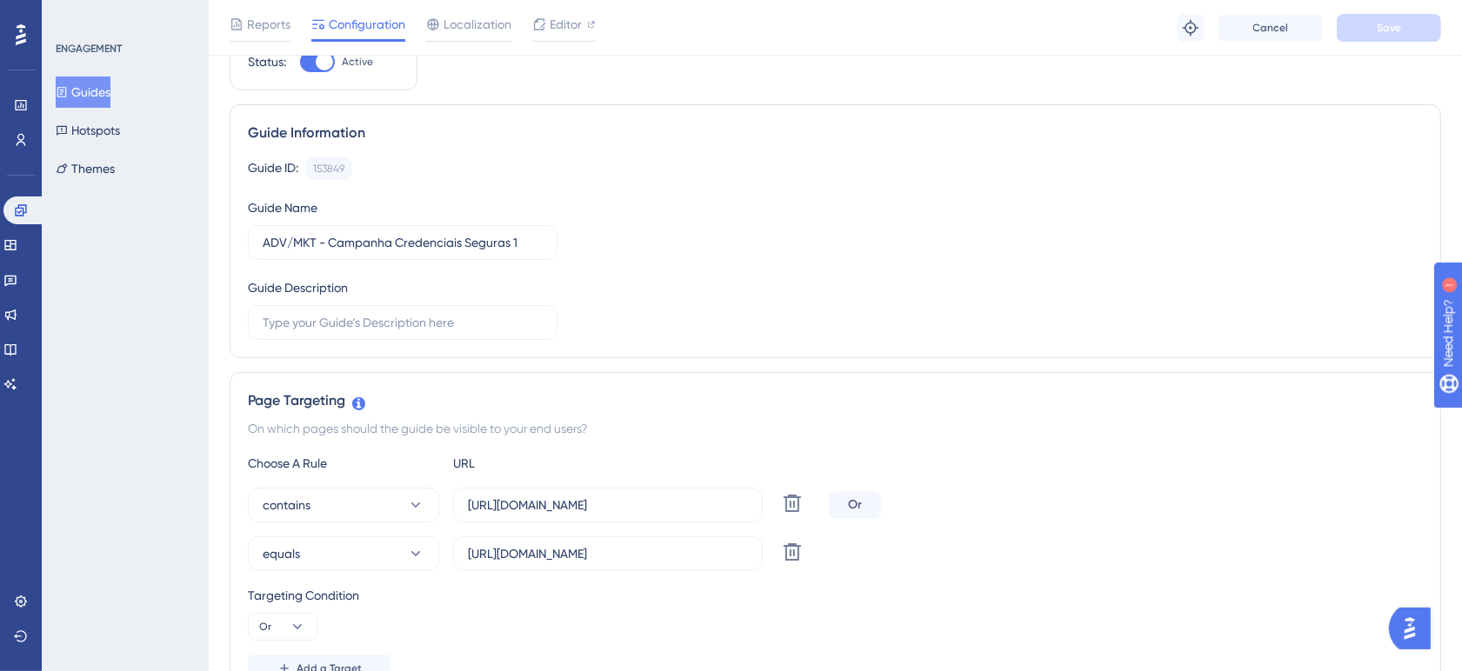
scroll to position [0, 0]
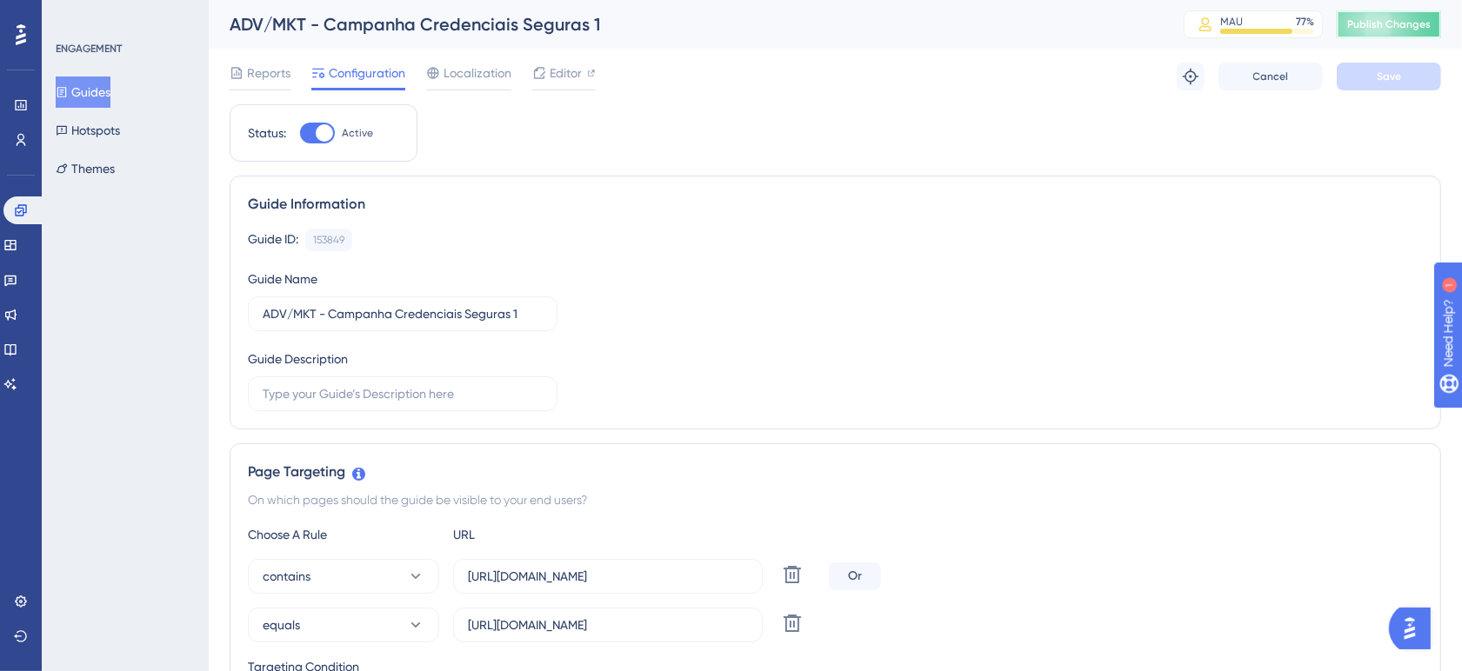
click at [1386, 15] on button "Publish Changes" at bounding box center [1389, 24] width 104 height 28
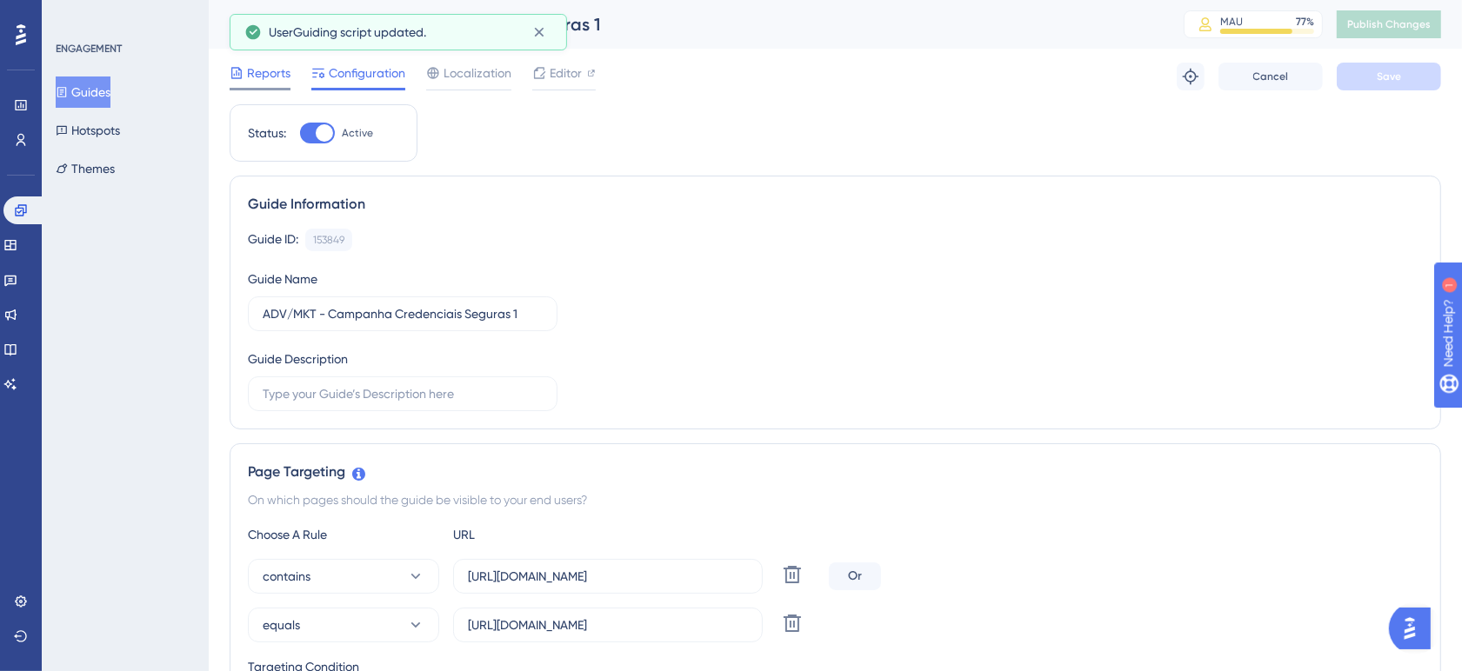
click at [264, 83] on span "Reports" at bounding box center [268, 73] width 43 height 21
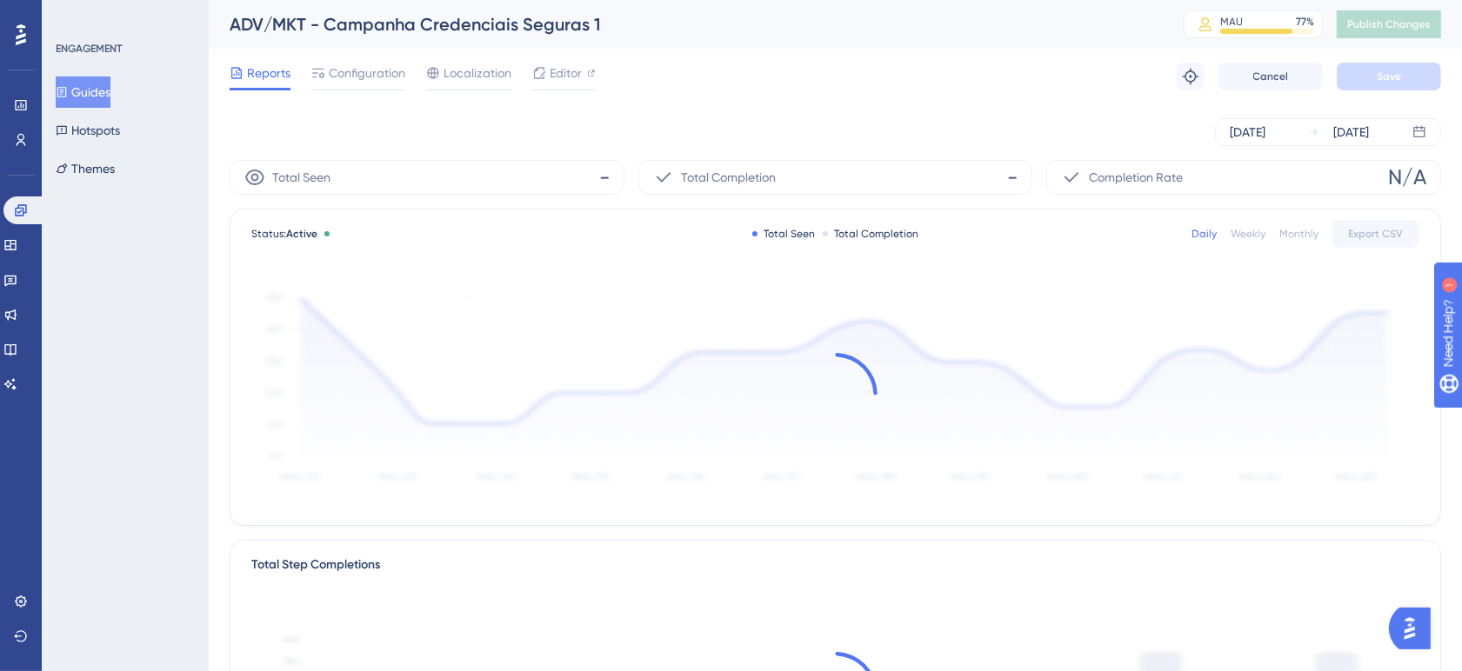
click at [98, 90] on button "Guides" at bounding box center [83, 92] width 55 height 31
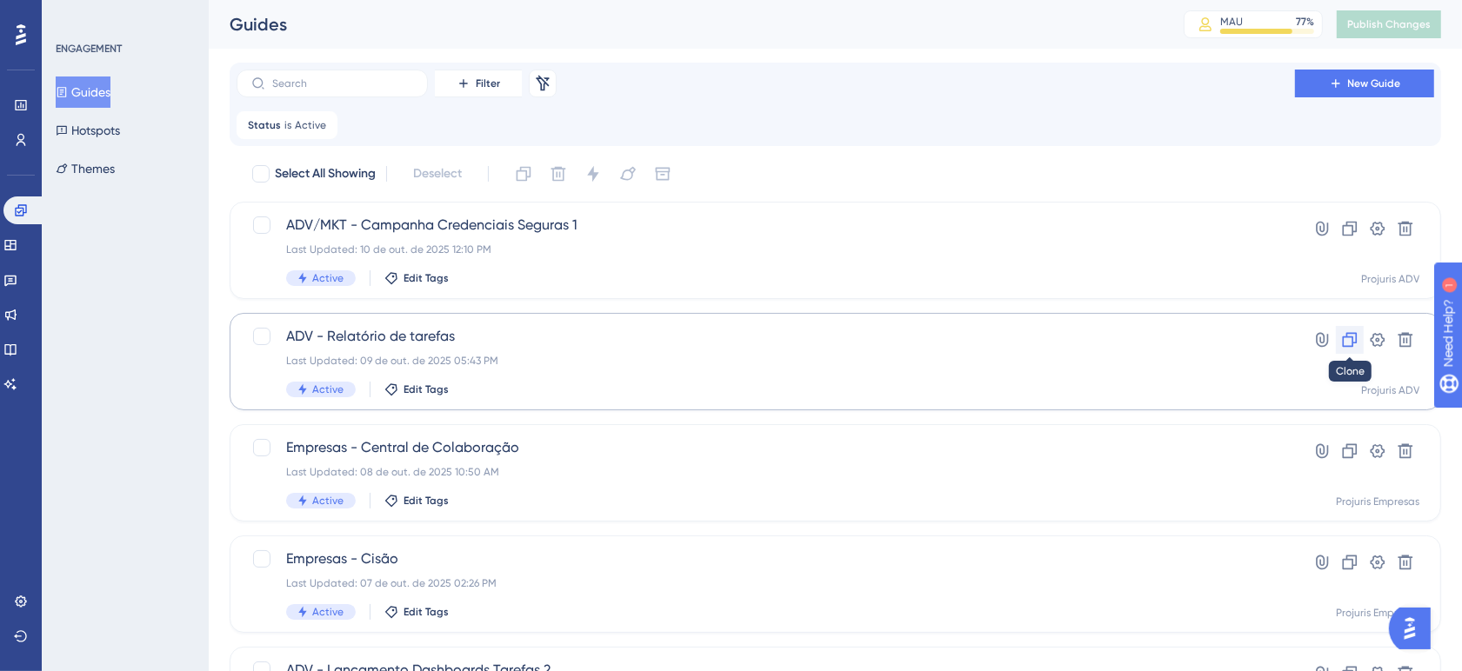
click at [1345, 345] on icon at bounding box center [1349, 339] width 17 height 17
click at [544, 88] on icon at bounding box center [543, 83] width 13 height 16
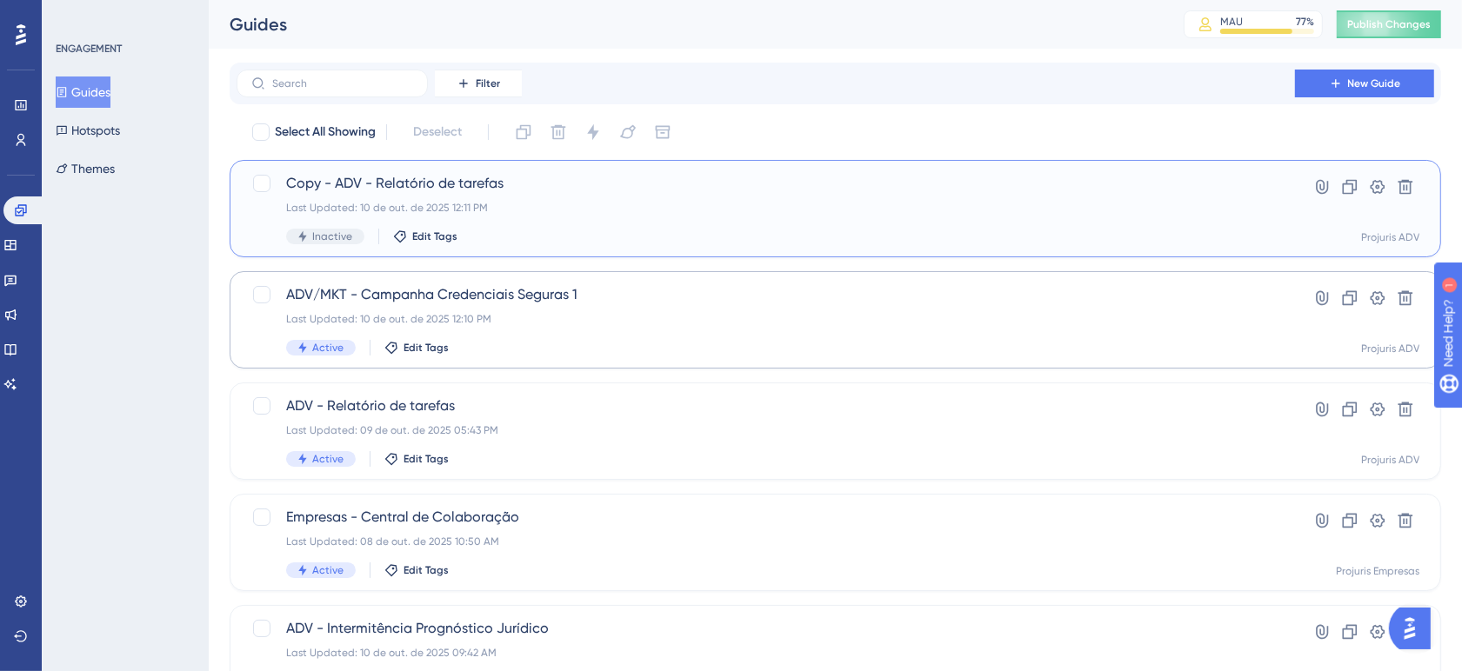
click at [639, 229] on div "Inactive Edit Tags" at bounding box center [765, 237] width 959 height 16
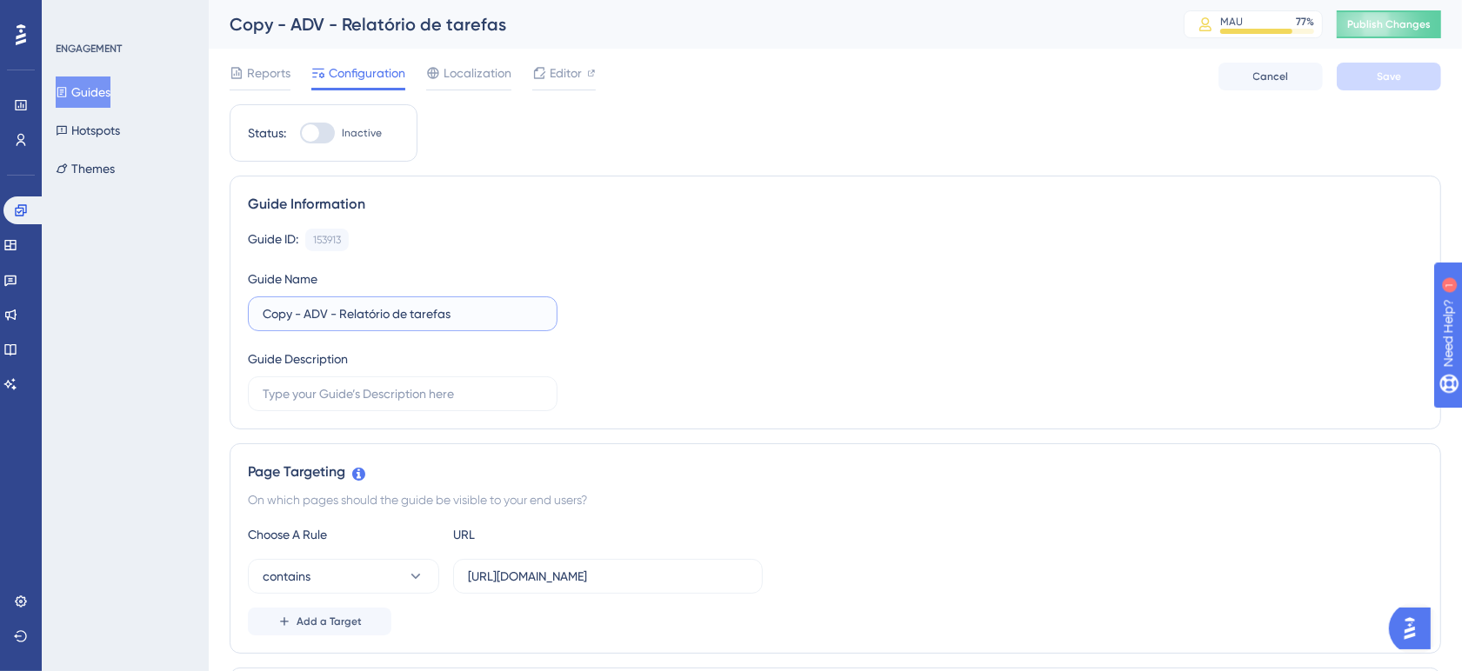
click at [311, 314] on input "Copy - ADV - Relatório de tarefas" at bounding box center [403, 313] width 280 height 19
click at [300, 316] on input "Copy - ADV - Relatório de tarefas" at bounding box center [403, 313] width 280 height 19
drag, startPoint x: 307, startPoint y: 314, endPoint x: 181, endPoint y: 309, distance: 126.2
click at [445, 316] on input "ADV - Relatório de tarefas" at bounding box center [403, 313] width 280 height 19
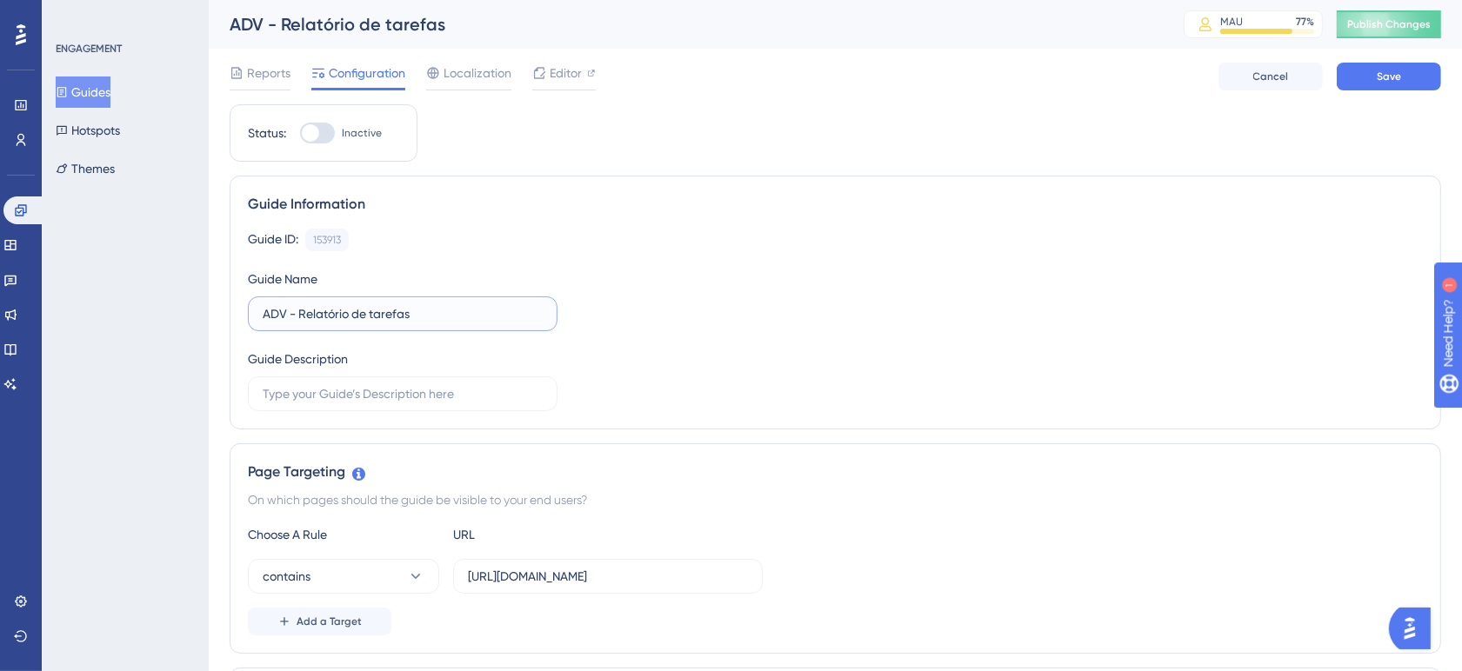
click at [445, 316] on input "ADV - Relatório de tarefas" at bounding box center [403, 313] width 280 height 19
click at [446, 316] on input "ADV - Relatório de tarefas" at bounding box center [403, 313] width 280 height 19
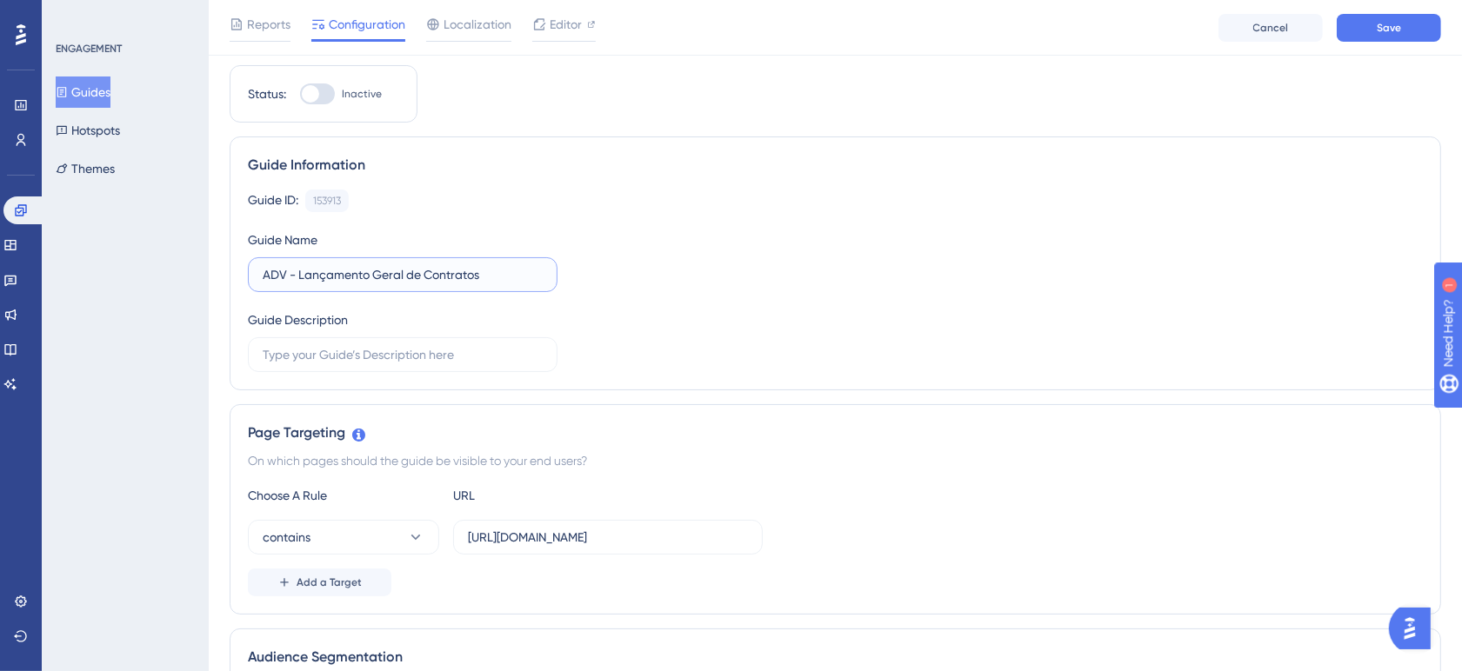
scroll to position [72, 0]
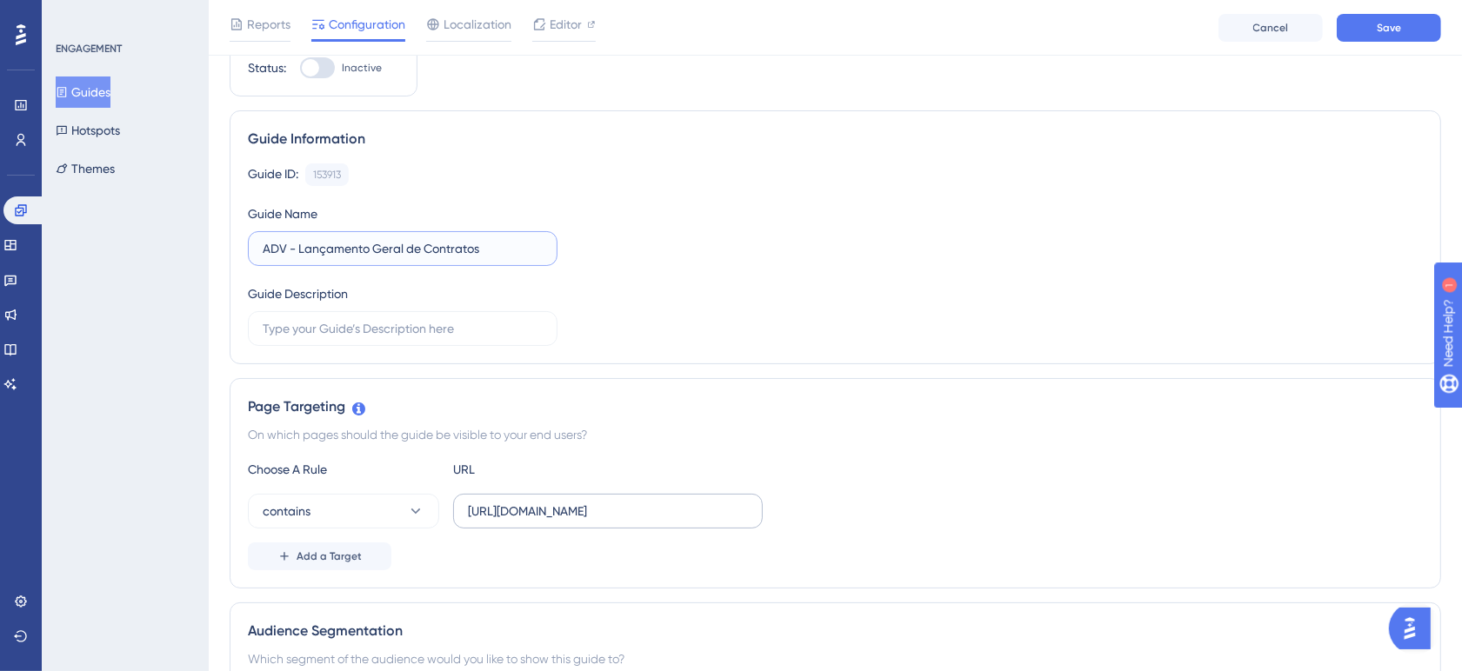
type input "ADV - Lançamento Geral de Contratos"
click at [698, 507] on input "[URL][DOMAIN_NAME]" at bounding box center [608, 511] width 280 height 19
click at [707, 497] on label "[URL][DOMAIN_NAME]" at bounding box center [608, 511] width 310 height 35
click at [707, 502] on input "[URL][DOMAIN_NAME]" at bounding box center [608, 511] width 280 height 19
paste input "home/calendario"
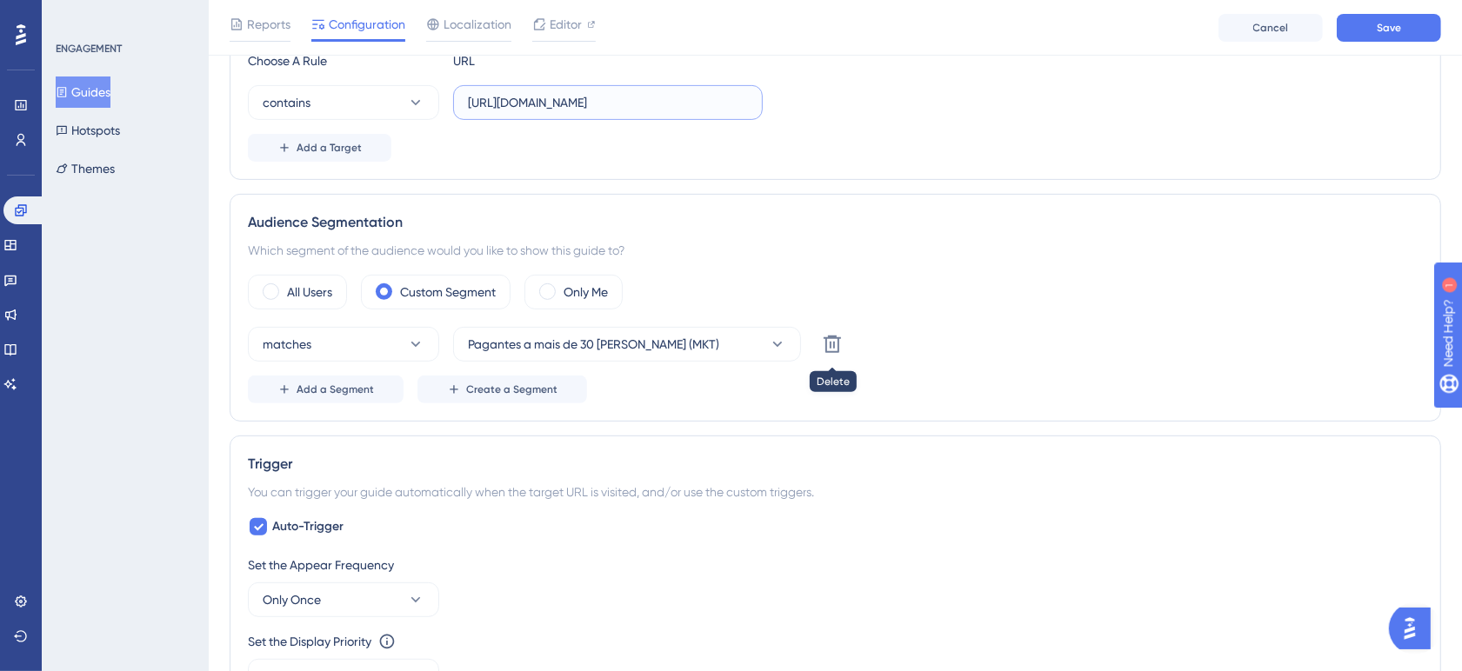
scroll to position [507, 0]
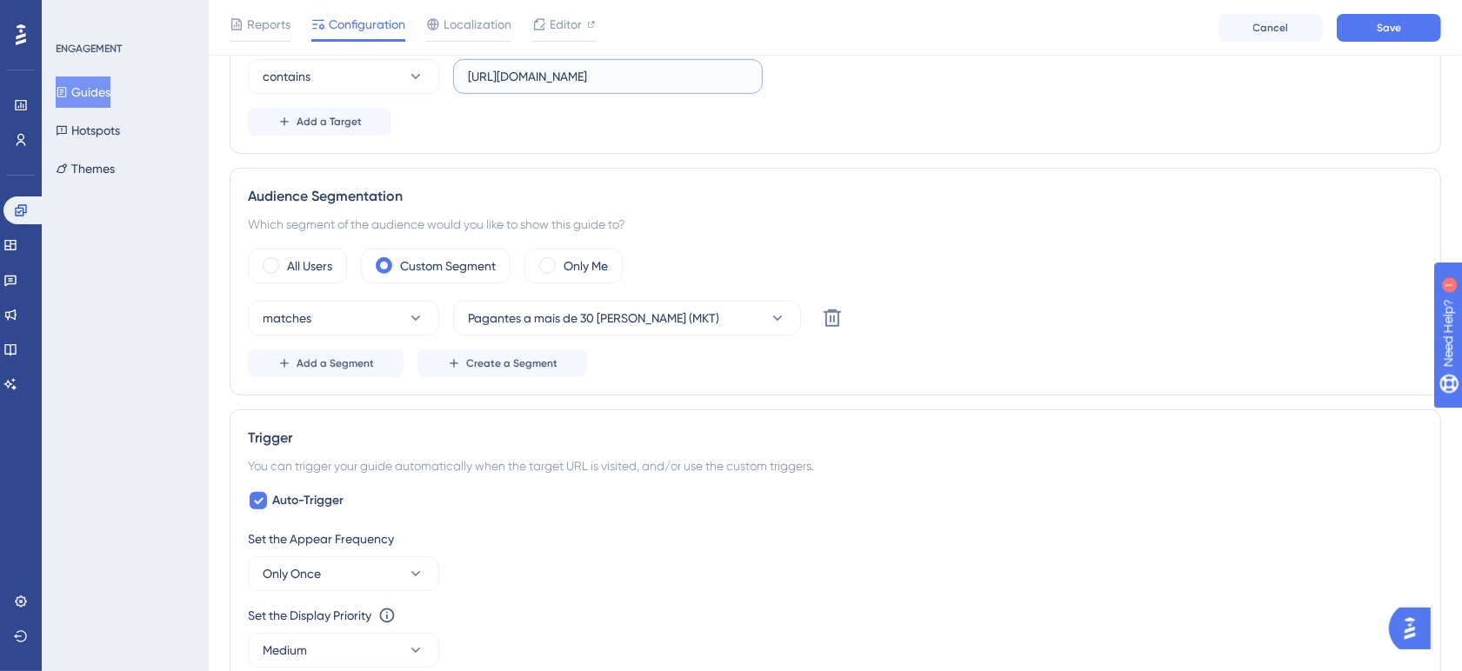
type input "[URL][DOMAIN_NAME]"
click at [901, 245] on div "Audience Segmentation Which segment of the audience would you like to show this…" at bounding box center [836, 282] width 1212 height 228
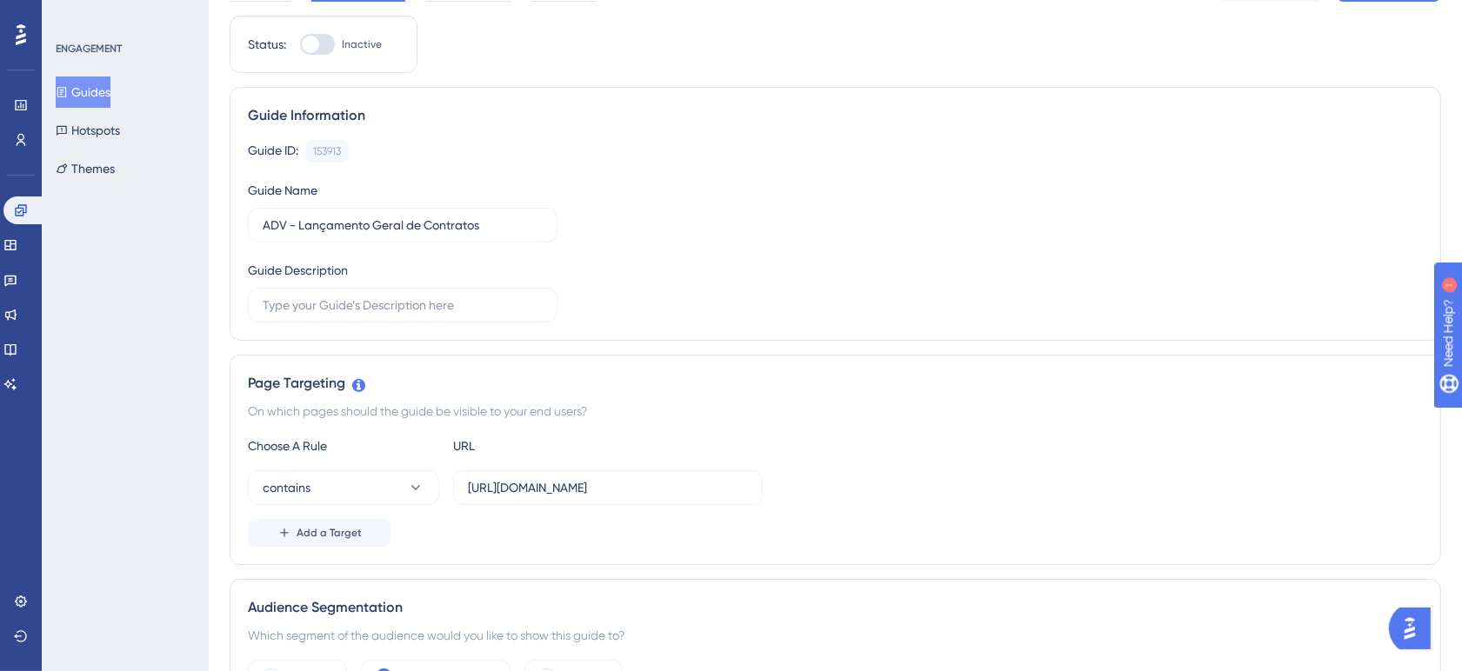
scroll to position [0, 0]
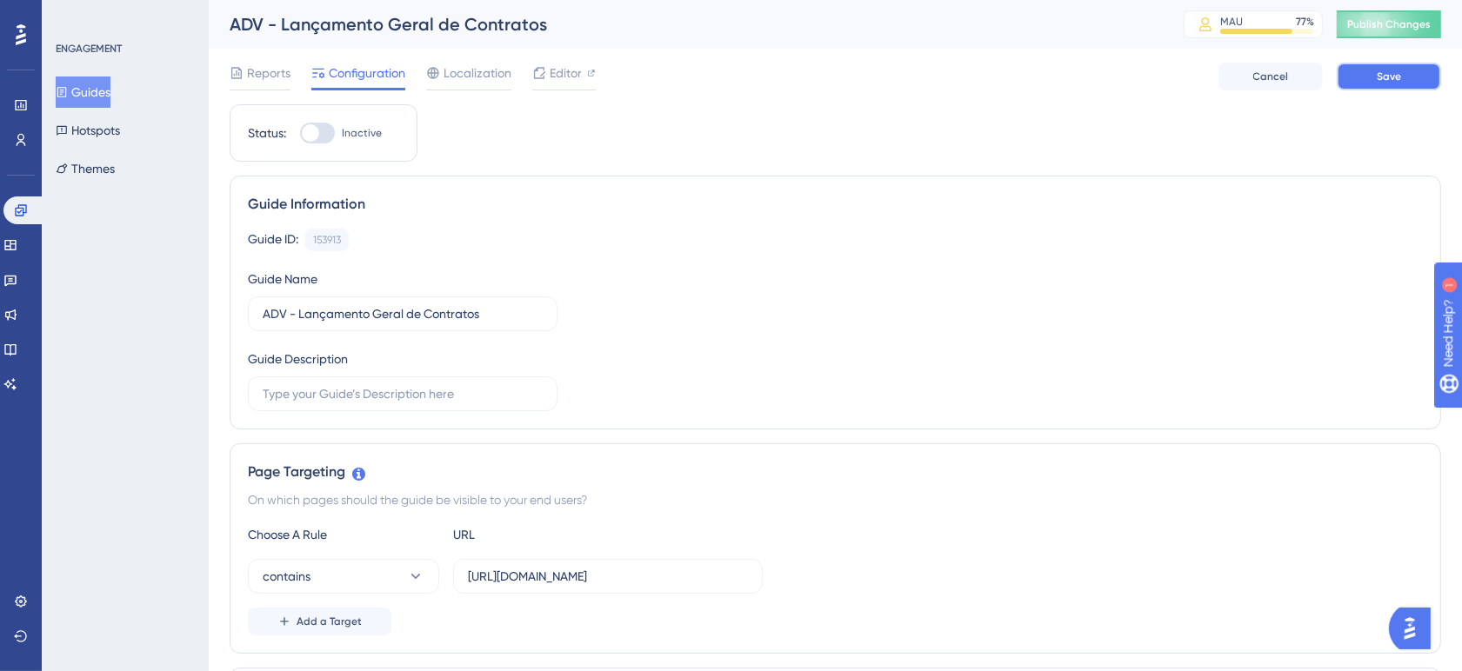
click at [1398, 84] on button "Save" at bounding box center [1389, 77] width 104 height 28
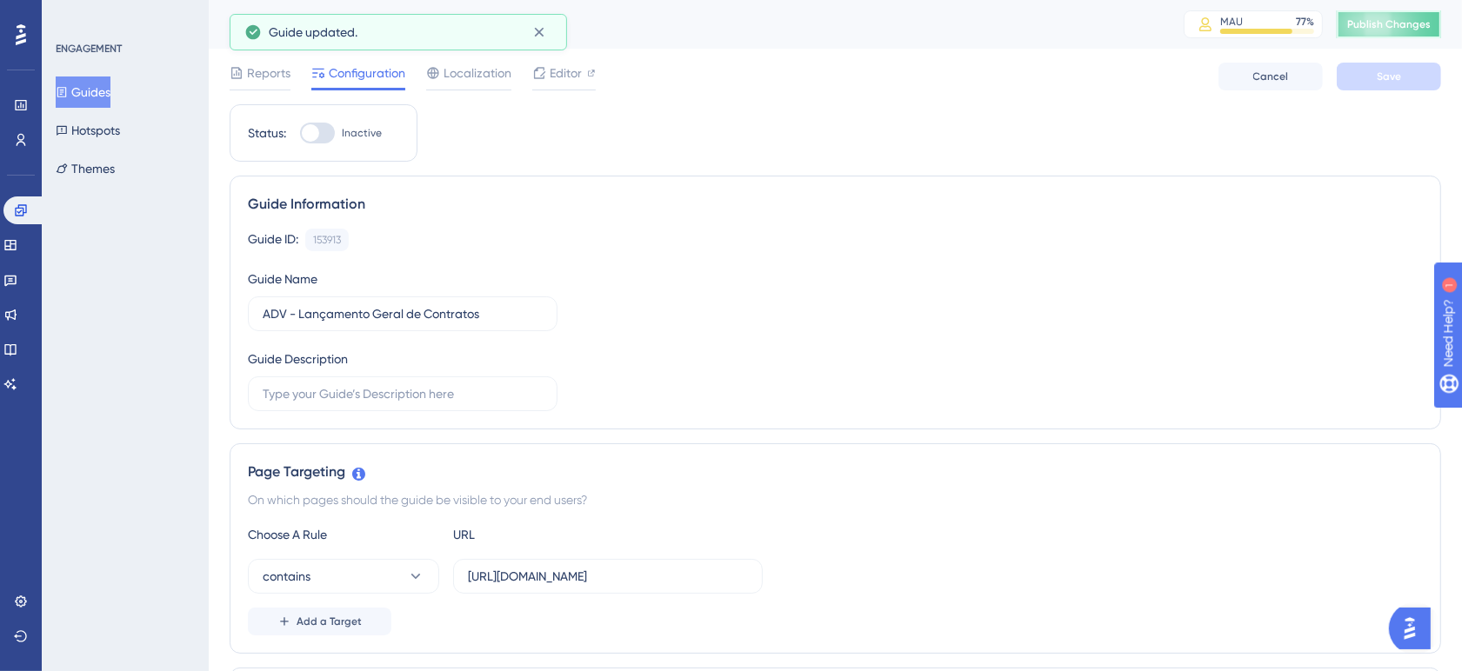
click at [1383, 29] on button "Publish Changes" at bounding box center [1389, 24] width 104 height 28
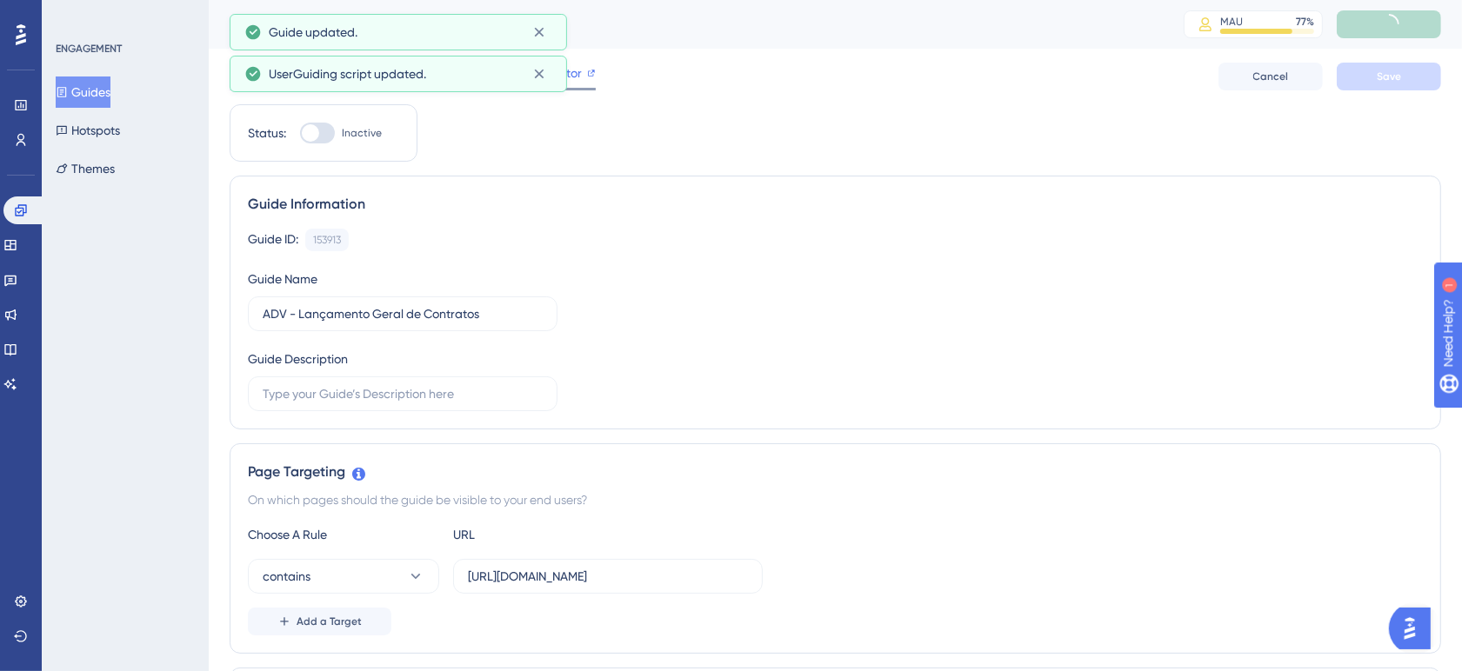
click at [592, 79] on div at bounding box center [591, 73] width 9 height 21
